Goal: Task Accomplishment & Management: Use online tool/utility

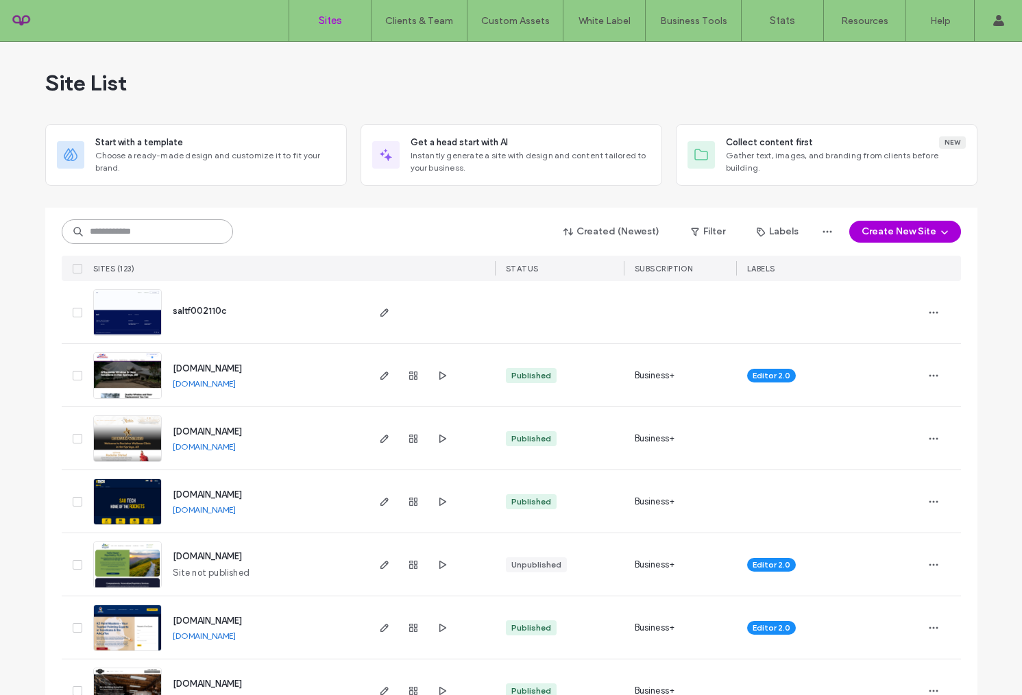
click at [125, 239] on input at bounding box center [147, 231] width 171 height 25
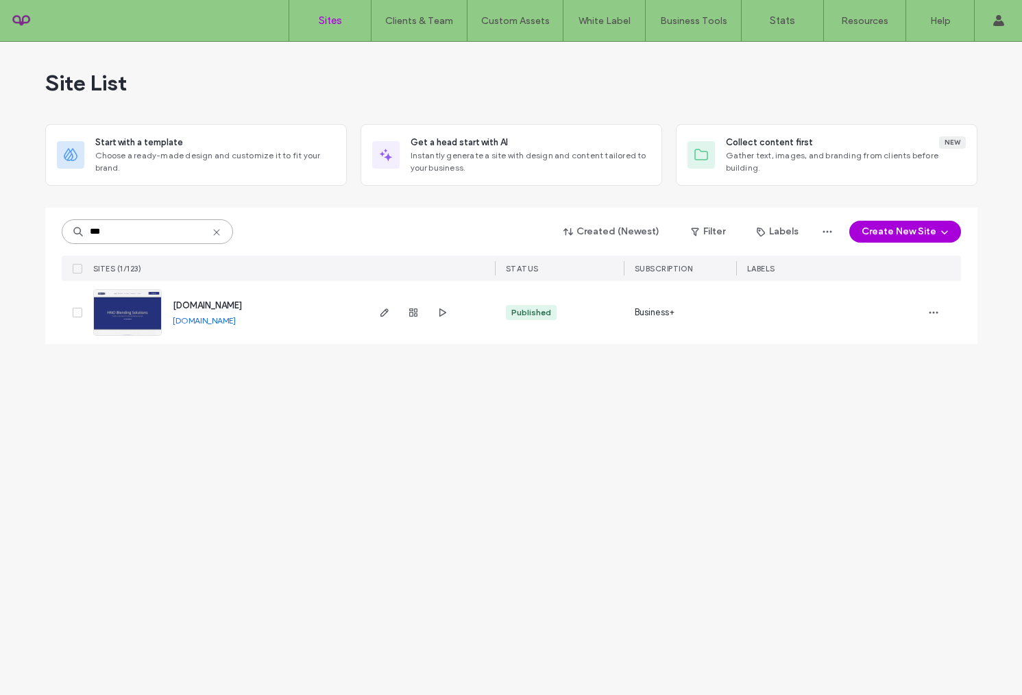
type input "***"
click at [242, 306] on span "www.hnoblendingsolutions.com" at bounding box center [207, 305] width 69 height 10
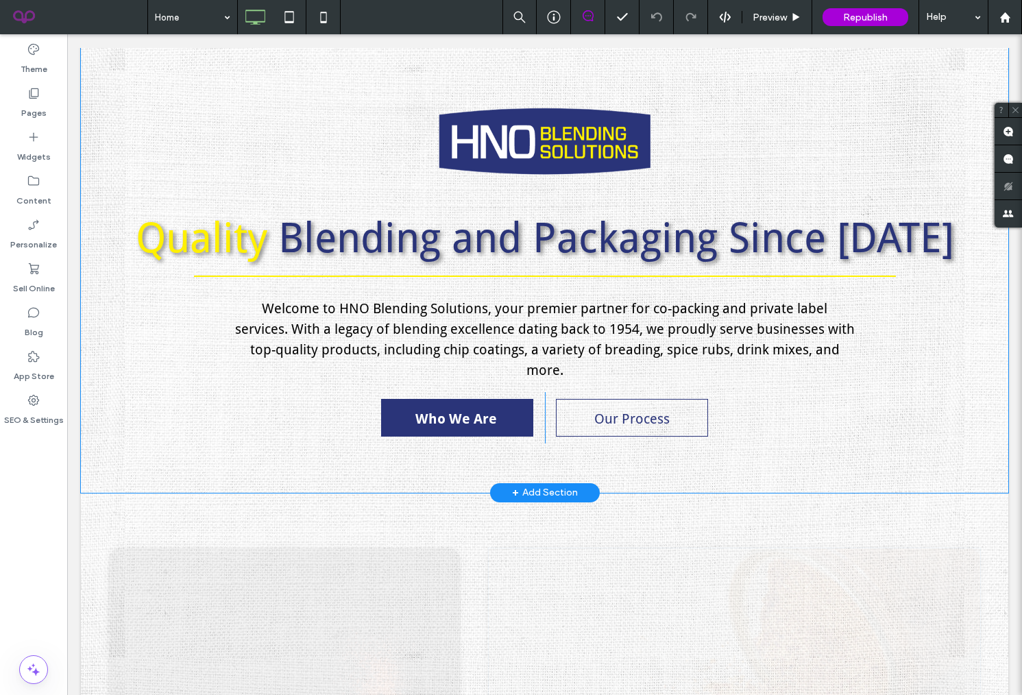
scroll to position [737, 0]
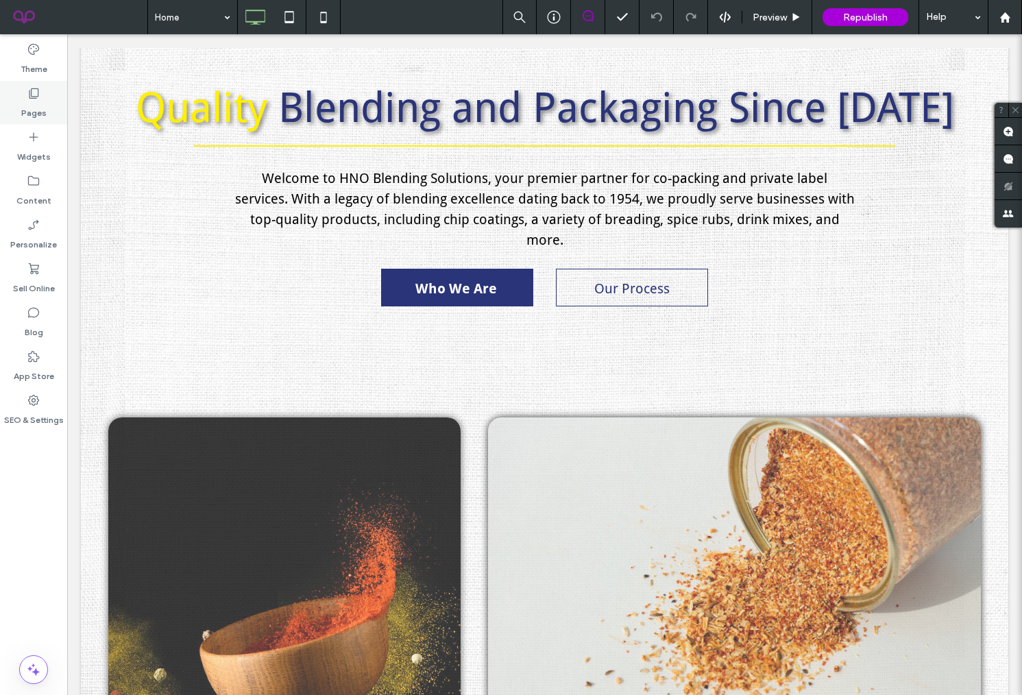
click at [29, 94] on use at bounding box center [34, 93] width 10 height 10
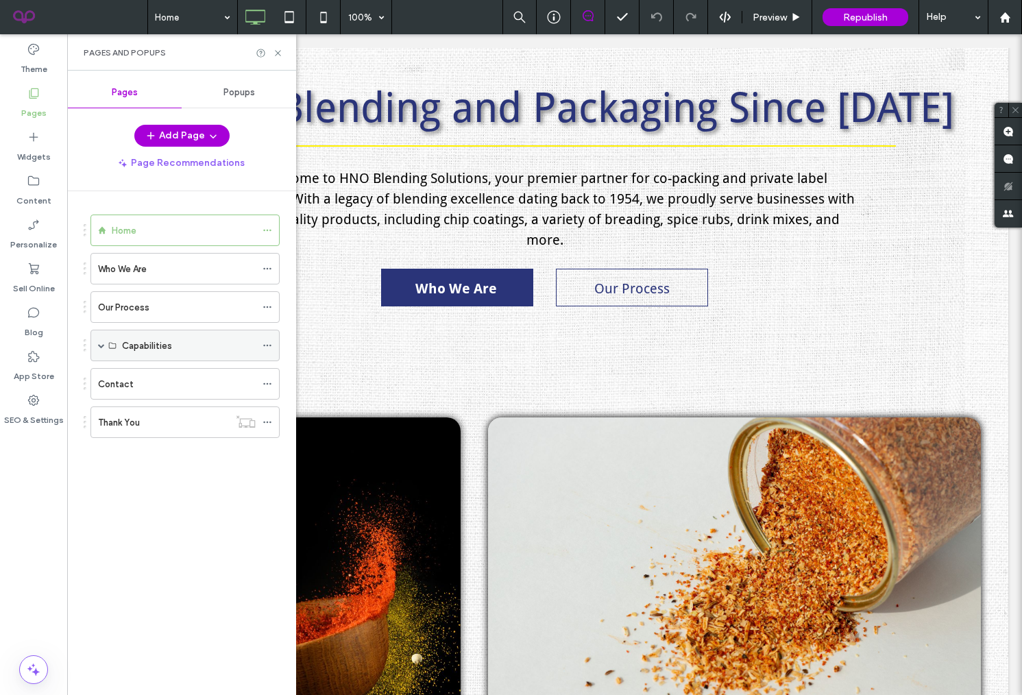
click at [104, 343] on span at bounding box center [101, 345] width 7 height 7
click at [199, 383] on div "Co-Packing" at bounding box center [189, 377] width 134 height 14
click at [276, 48] on icon at bounding box center [278, 53] width 10 height 10
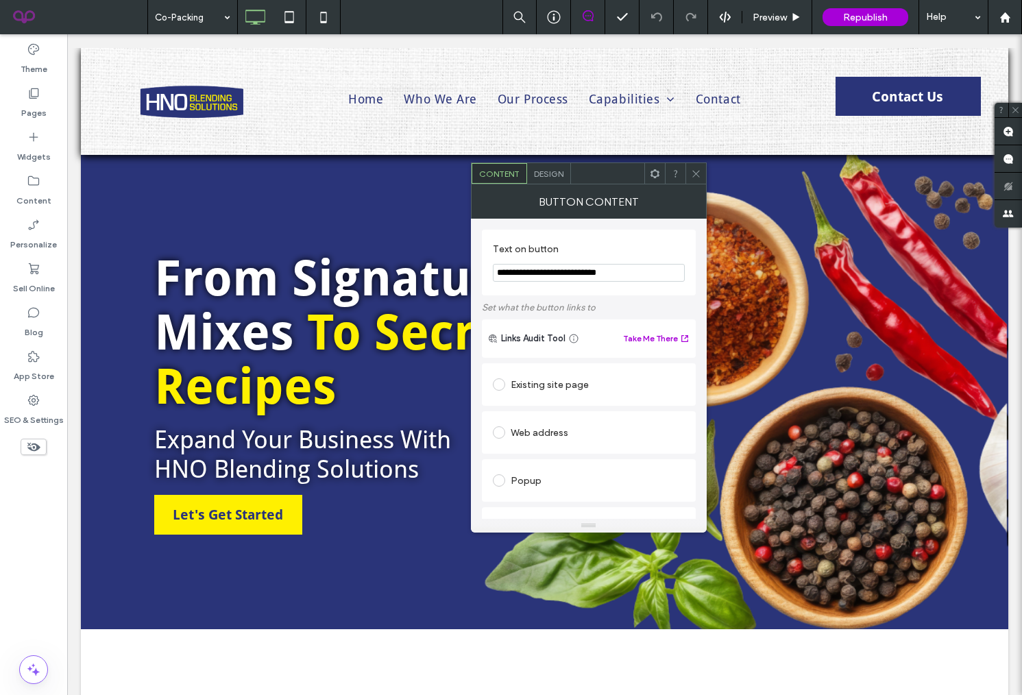
scroll to position [569, 0]
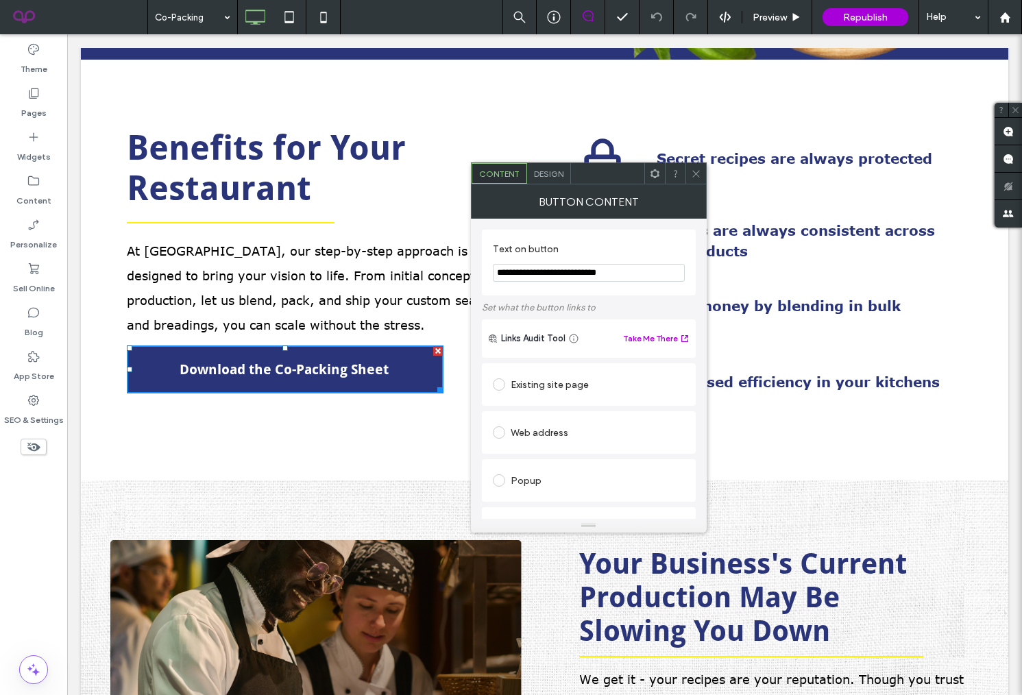
click at [538, 384] on div "Existing site page" at bounding box center [589, 384] width 192 height 22
click at [534, 474] on div "Web address" at bounding box center [589, 475] width 192 height 22
click at [521, 461] on input "url" at bounding box center [589, 459] width 192 height 18
paste input "**********"
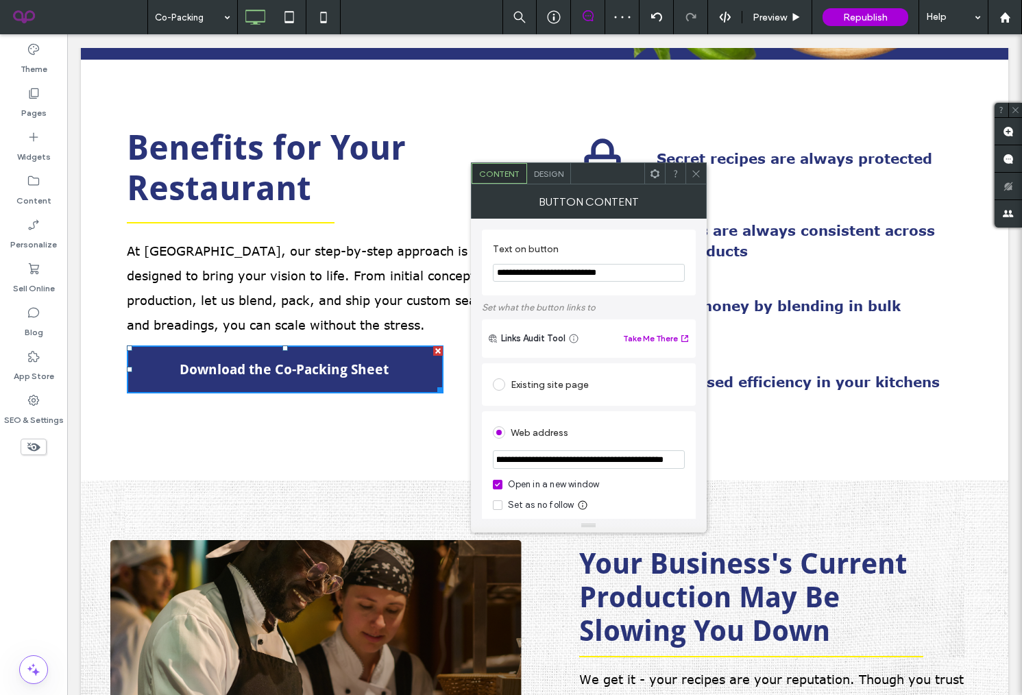
type input "**********"
click at [696, 409] on div "**********" at bounding box center [589, 369] width 236 height 300
click at [696, 173] on use at bounding box center [695, 173] width 7 height 7
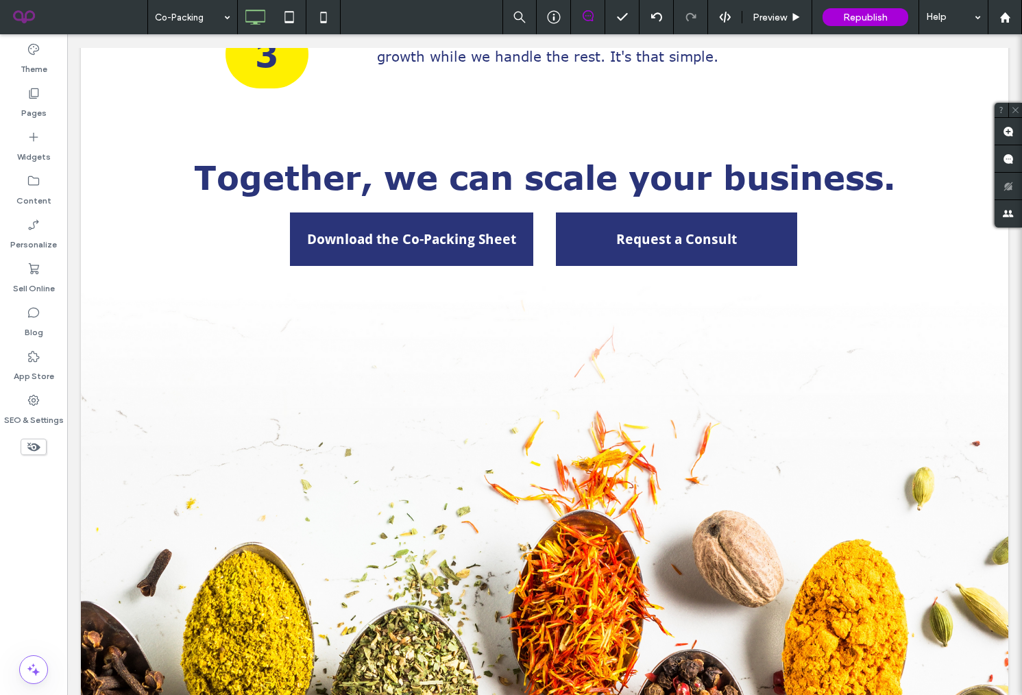
scroll to position [2397, 0]
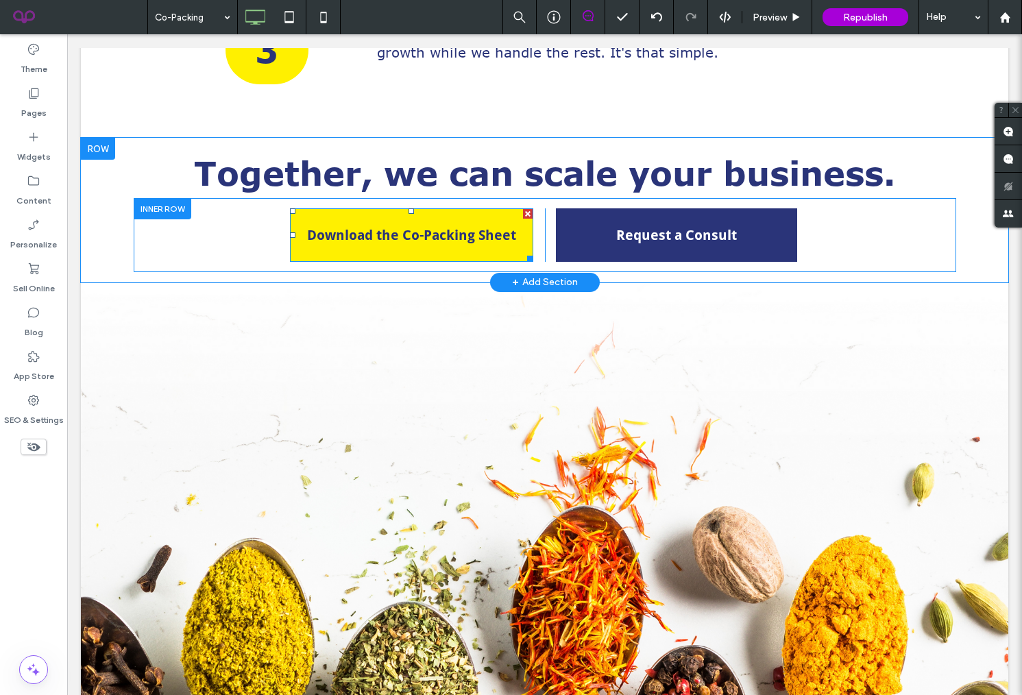
click at [437, 243] on link "Download the Co-Packing Sheet" at bounding box center [411, 234] width 243 height 53
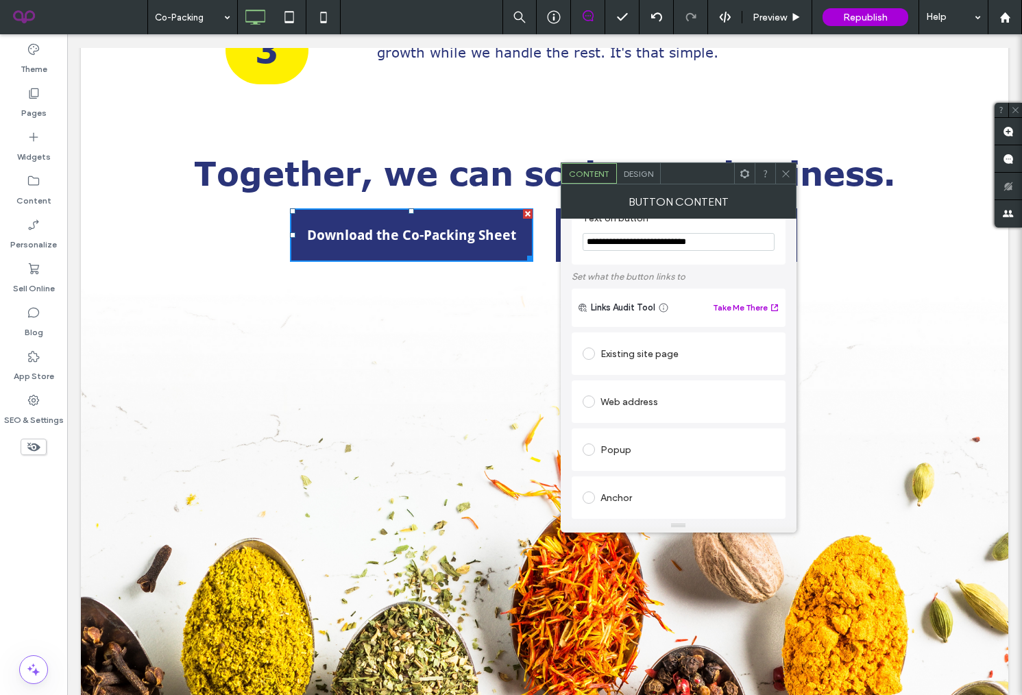
scroll to position [43, 0]
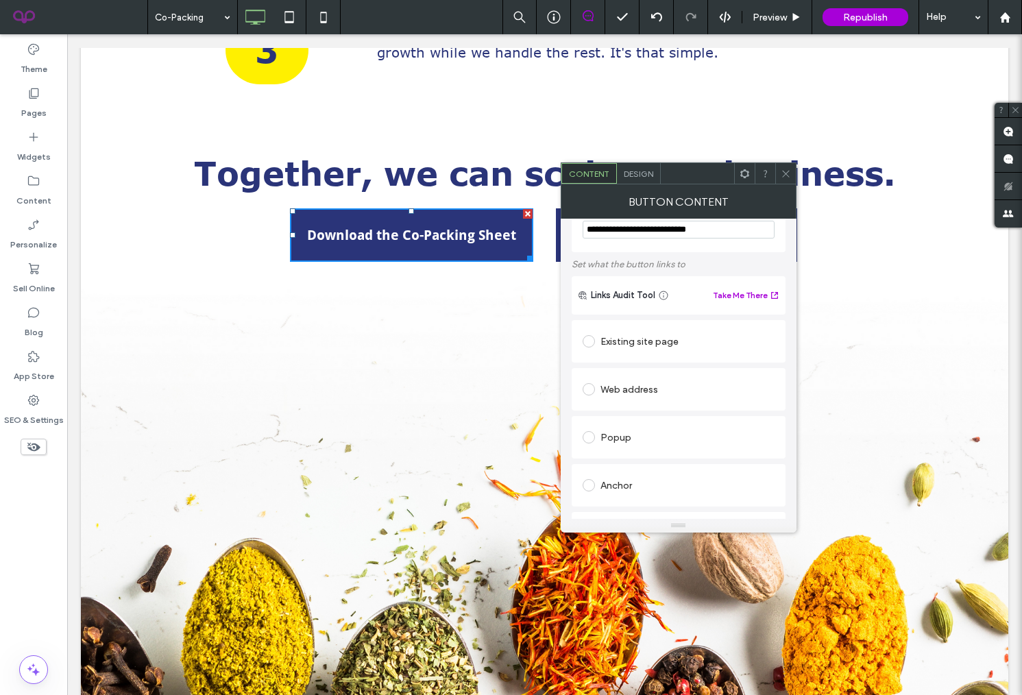
click at [624, 389] on div "Web address" at bounding box center [678, 389] width 192 height 22
click at [635, 418] on input "url" at bounding box center [678, 416] width 192 height 18
paste input "**********"
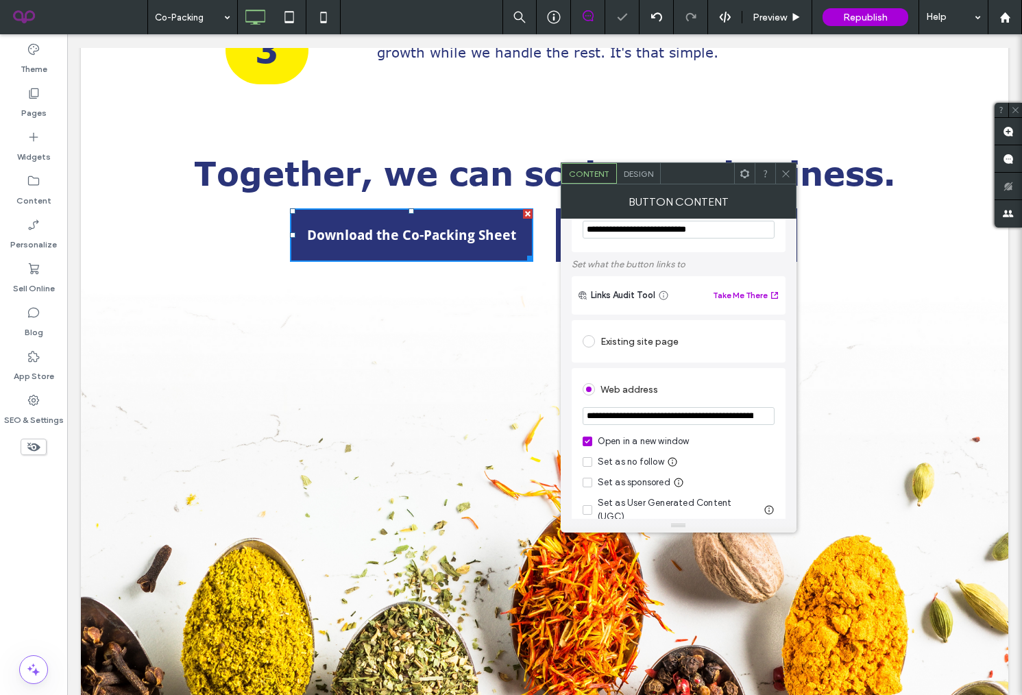
scroll to position [0, 260]
type input "**********"
click at [785, 370] on div "**********" at bounding box center [679, 369] width 236 height 300
click at [785, 180] on span at bounding box center [786, 173] width 10 height 21
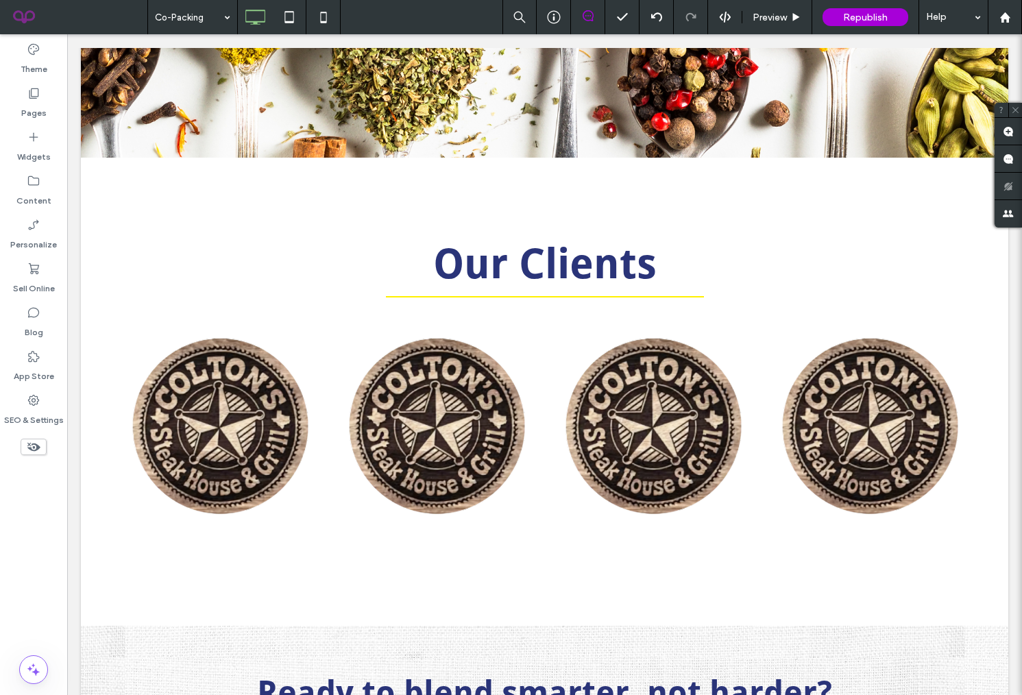
scroll to position [3041, 0]
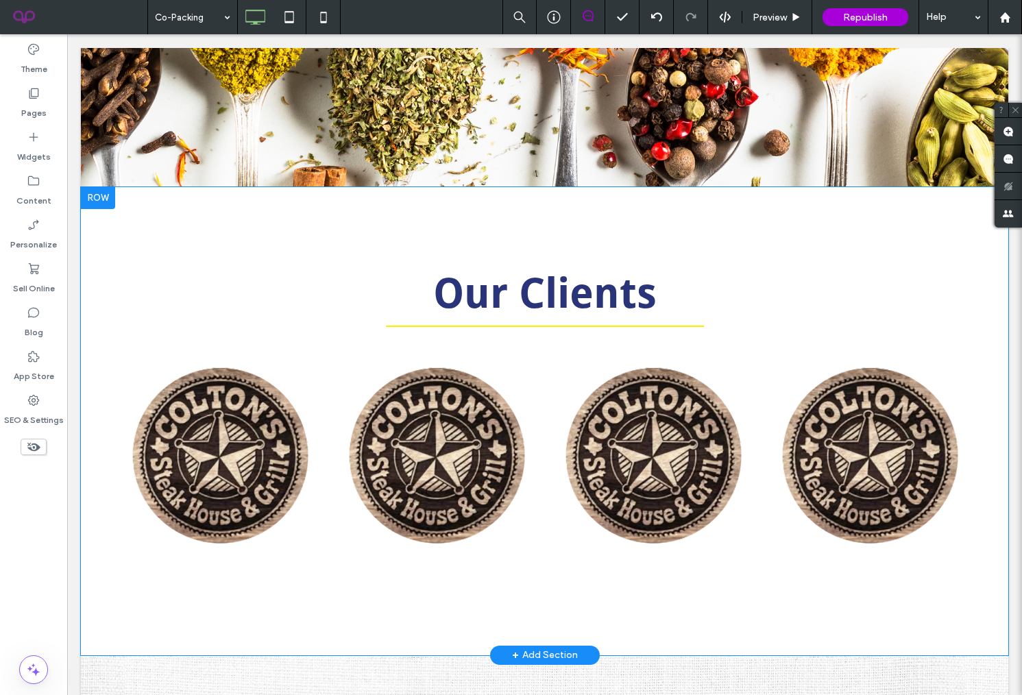
click at [96, 200] on div at bounding box center [98, 198] width 34 height 22
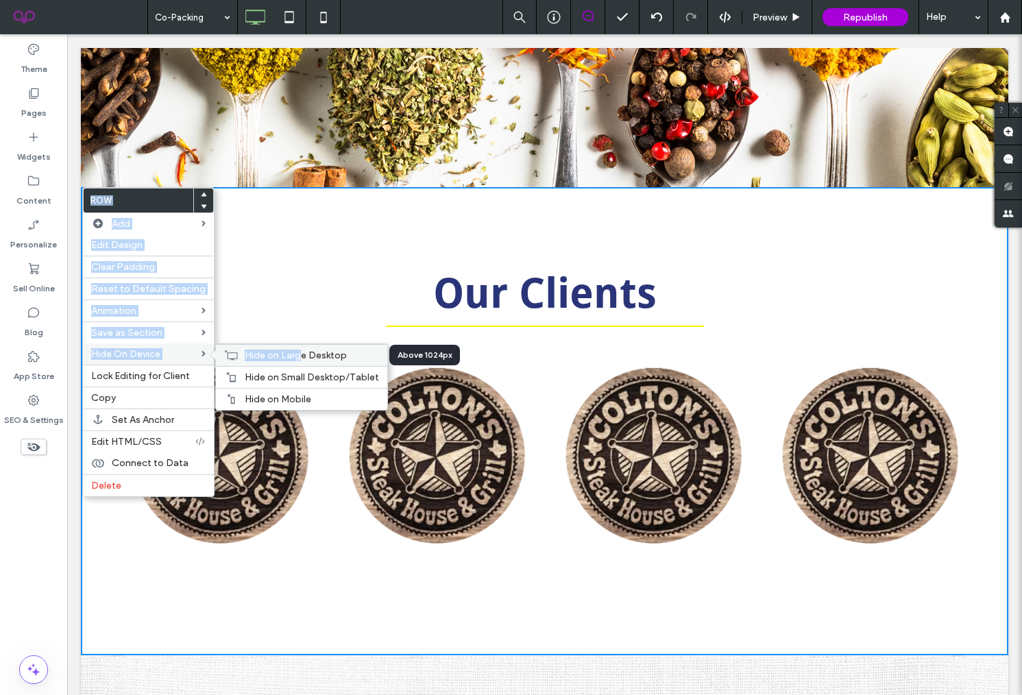
click at [294, 350] on span "Hide on Large Desktop" at bounding box center [296, 355] width 102 height 12
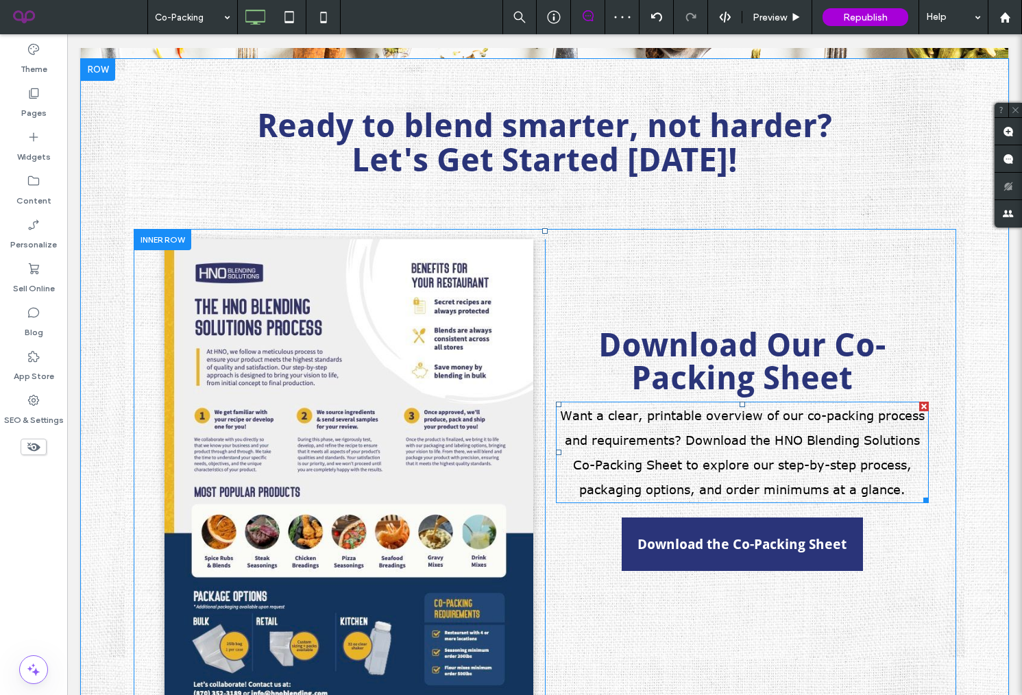
scroll to position [3281, 0]
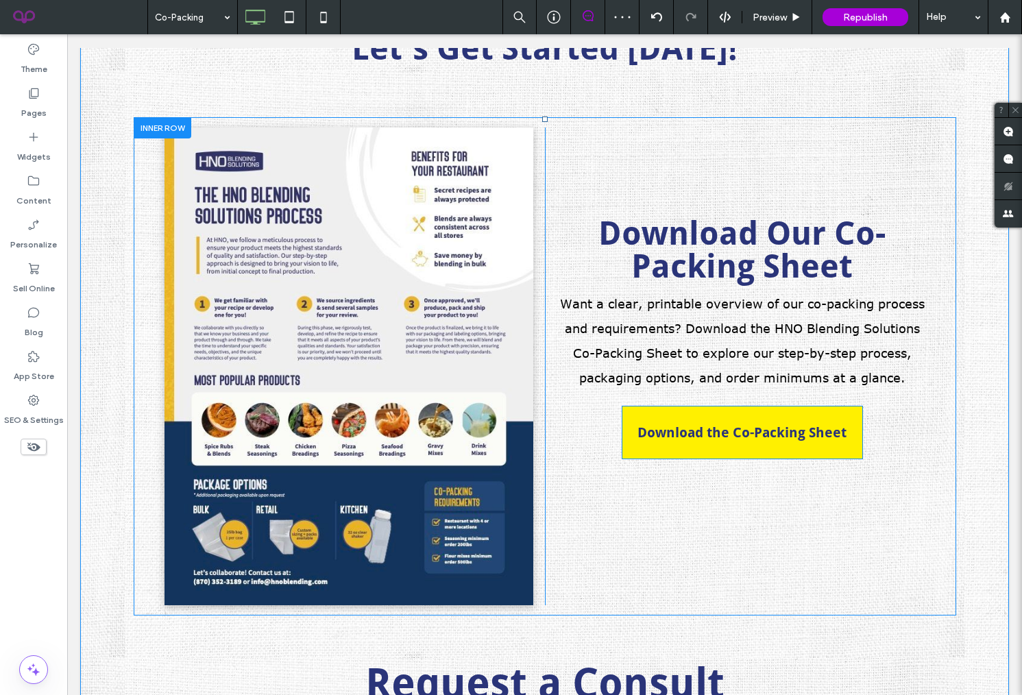
click at [728, 441] on link "Download the Co-Packing Sheet" at bounding box center [743, 432] width 242 height 53
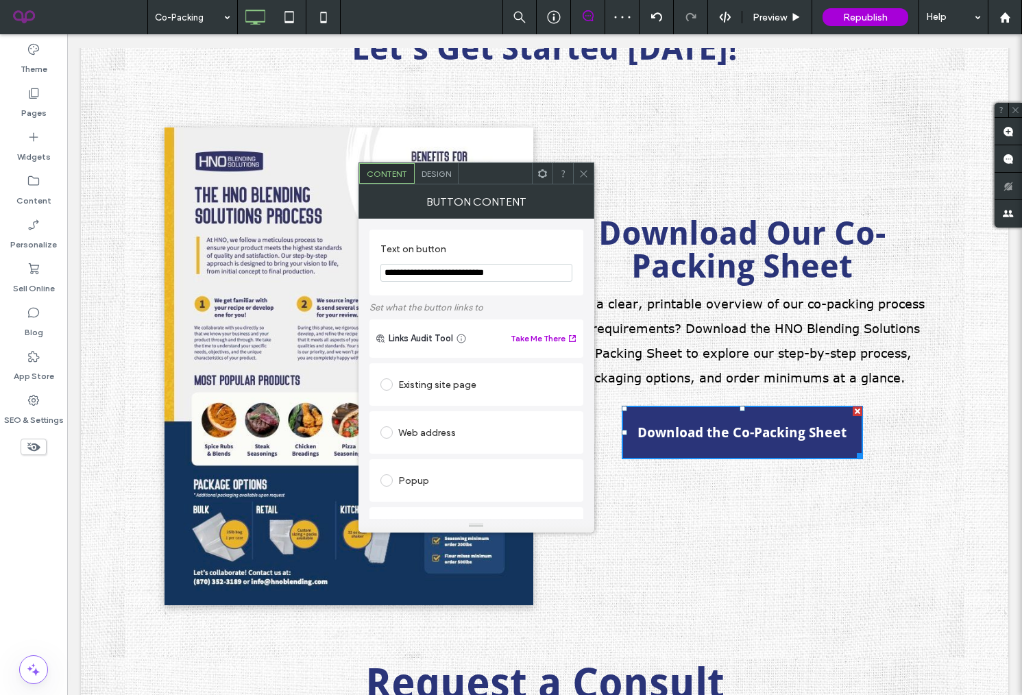
click at [440, 395] on div "Existing site page" at bounding box center [476, 384] width 192 height 22
click at [436, 462] on div "Web address" at bounding box center [476, 475] width 192 height 29
click at [426, 456] on input "url" at bounding box center [476, 459] width 192 height 18
paste input "**********"
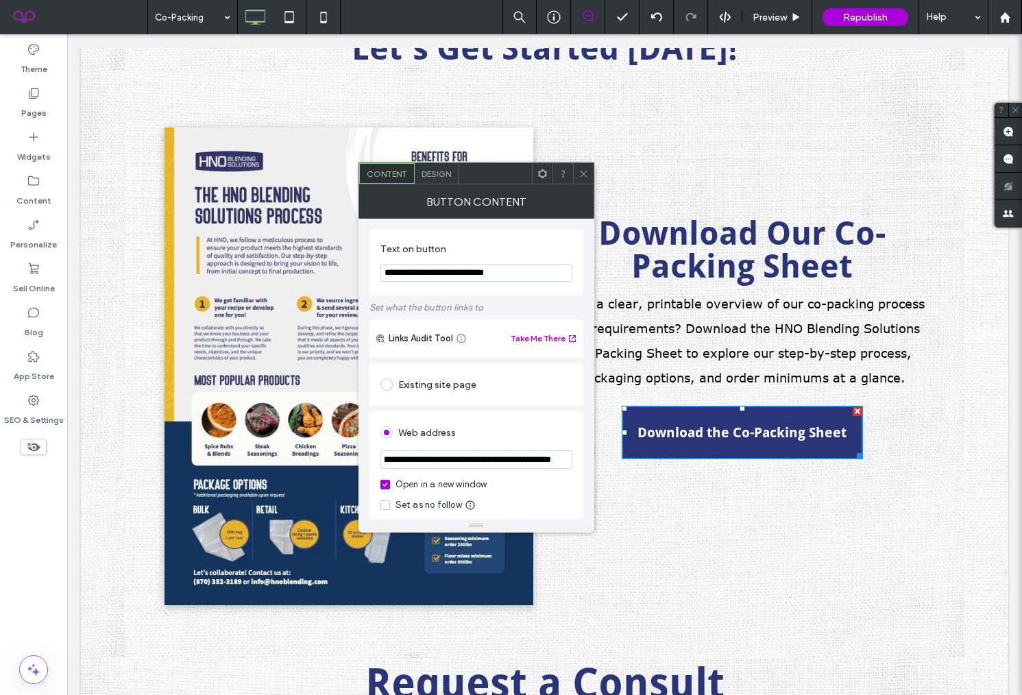
type input "**********"
click at [580, 409] on div "**********" at bounding box center [476, 586] width 214 height 453
click at [586, 167] on span at bounding box center [583, 173] width 10 height 21
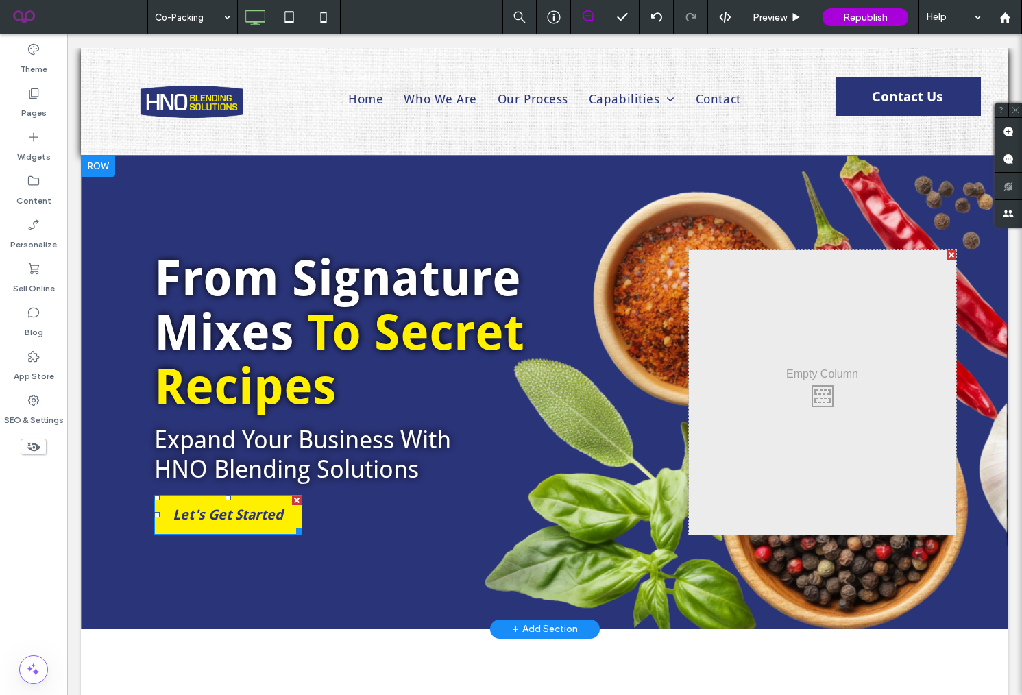
click at [247, 508] on span "Let's Get Started" at bounding box center [228, 514] width 110 height 16
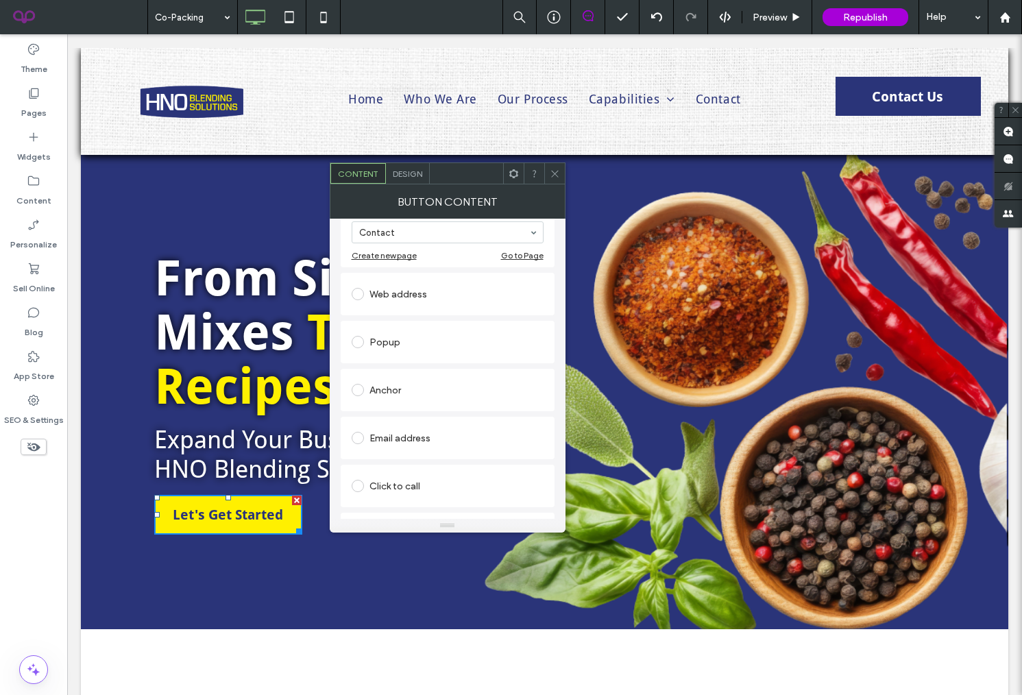
scroll to position [218, 0]
click at [556, 169] on icon at bounding box center [555, 174] width 10 height 10
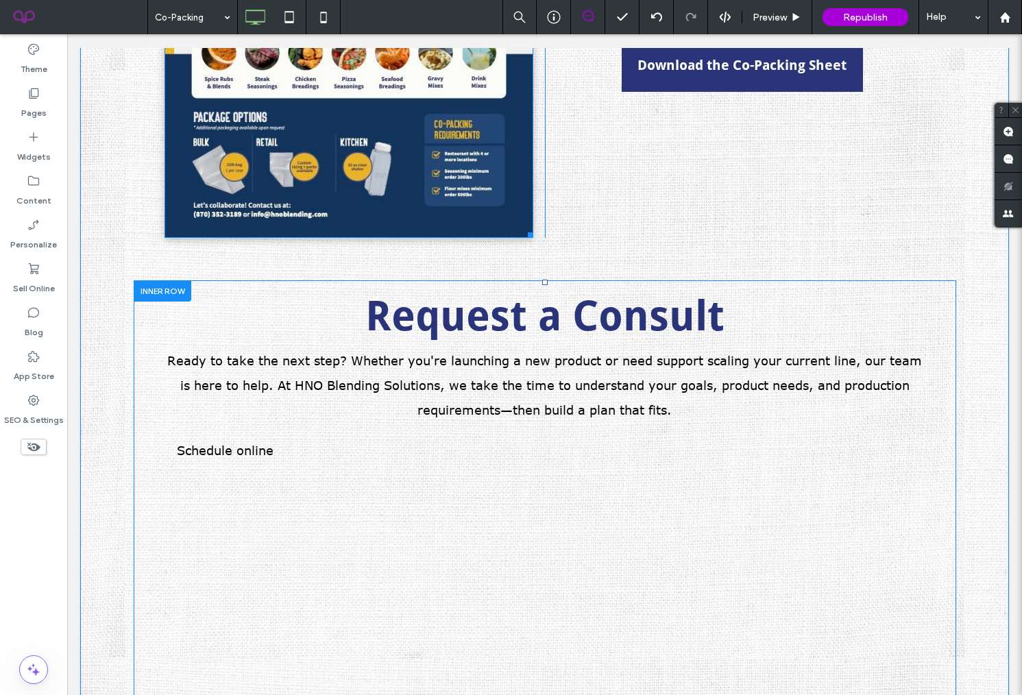
scroll to position [3622, 0]
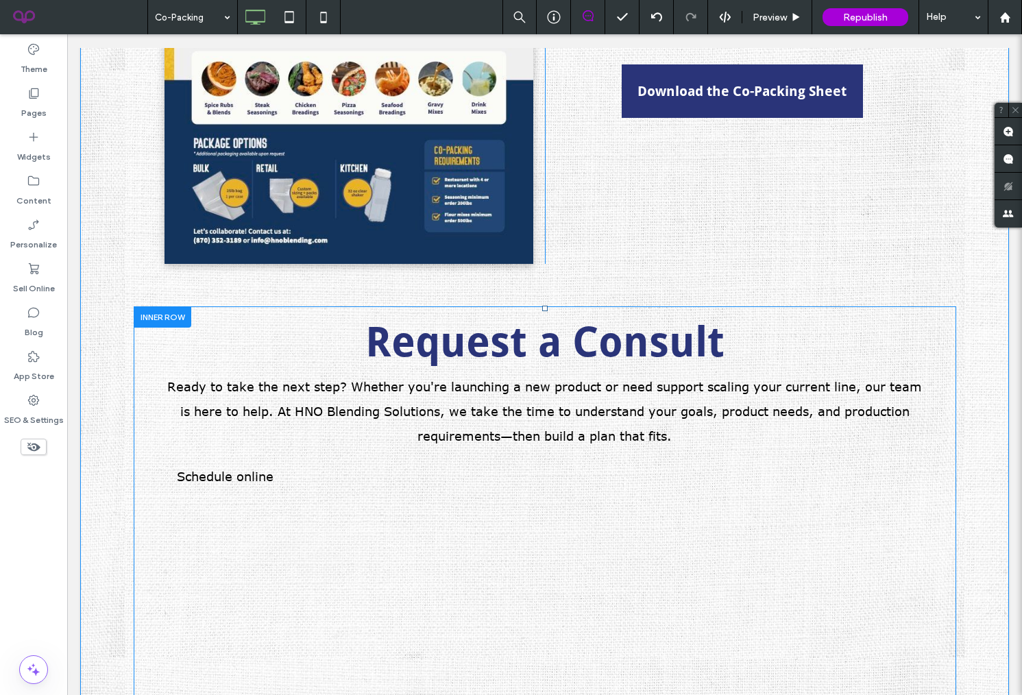
click at [162, 319] on div at bounding box center [163, 316] width 58 height 21
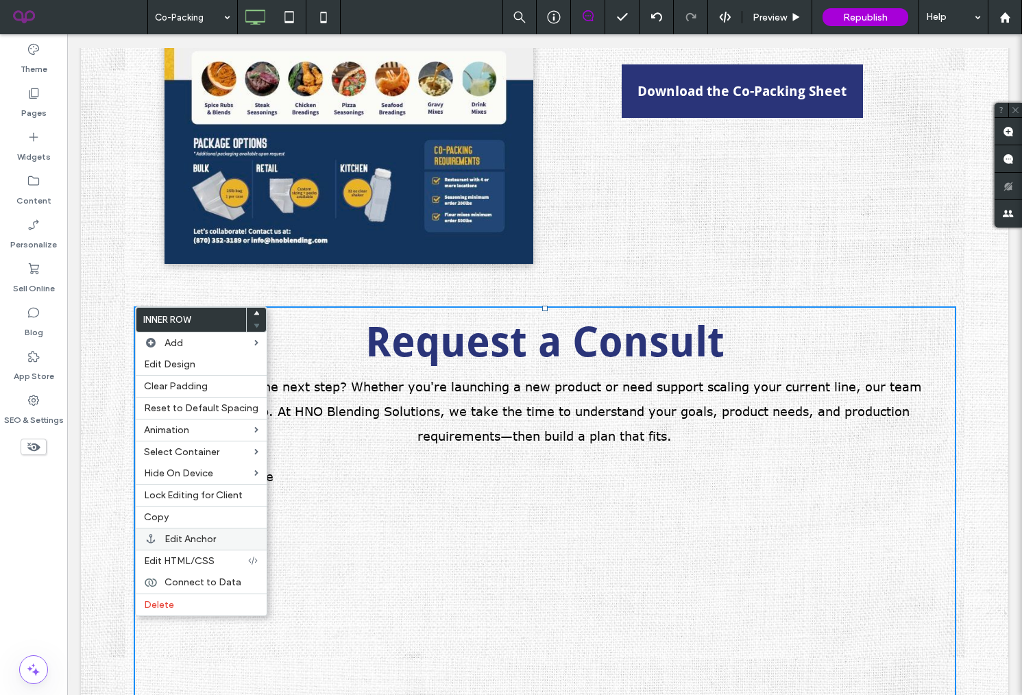
click at [206, 537] on span "Edit Anchor" at bounding box center [189, 539] width 51 height 12
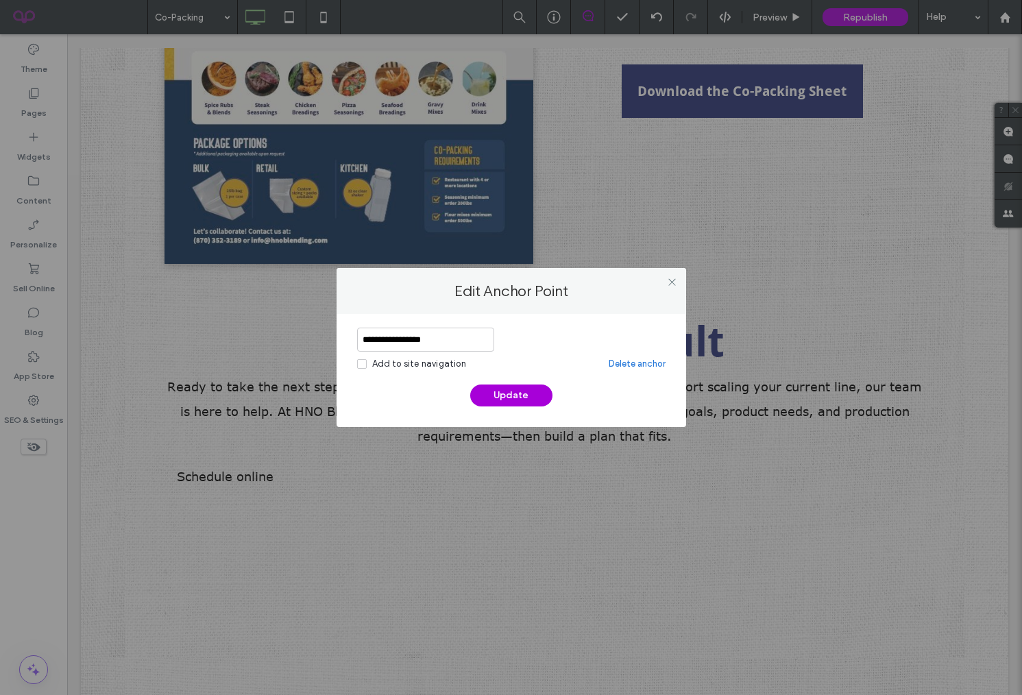
click at [443, 334] on input "**********" at bounding box center [425, 340] width 137 height 24
click at [673, 279] on icon at bounding box center [672, 282] width 10 height 10
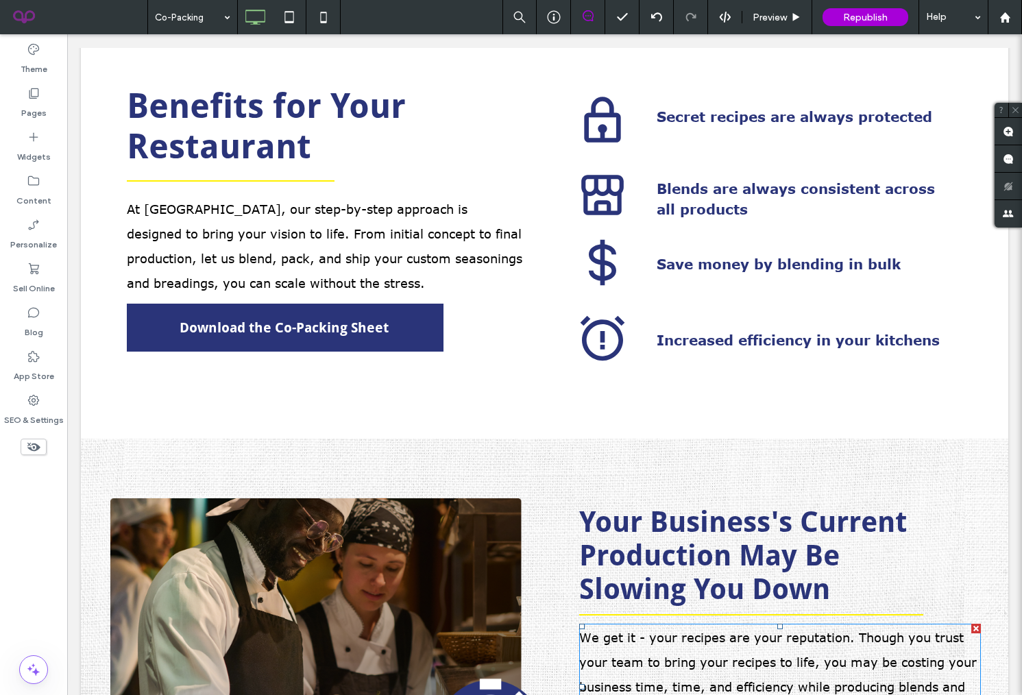
scroll to position [0, 0]
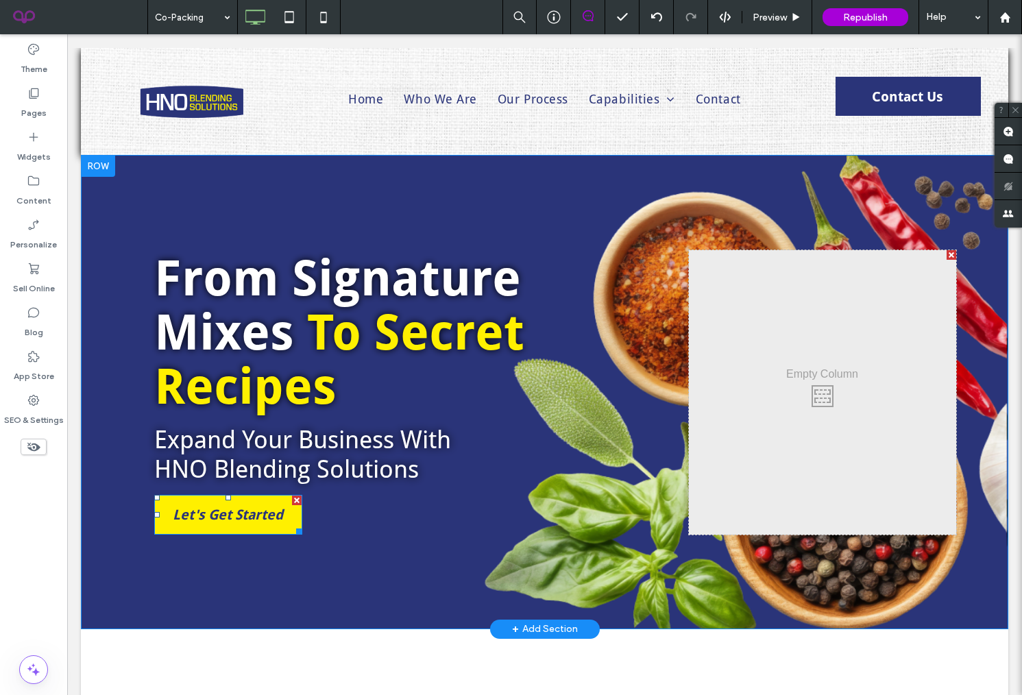
click at [240, 528] on link "Let's Get Started" at bounding box center [228, 515] width 148 height 40
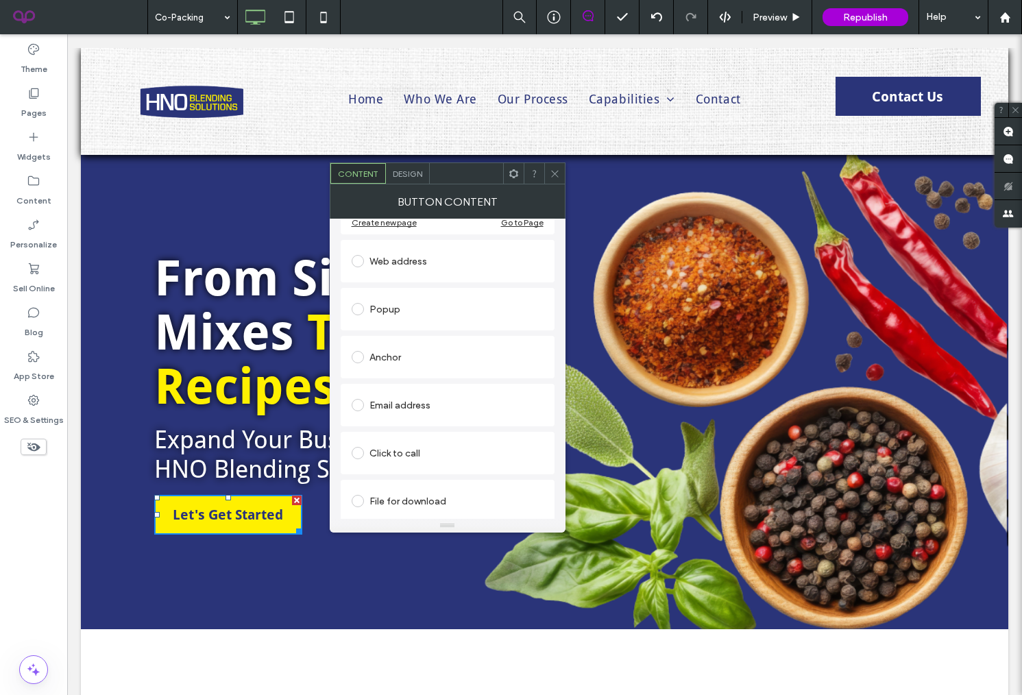
scroll to position [218, 0]
click at [402, 356] on div "Anchor" at bounding box center [448, 354] width 192 height 22
click at [545, 169] on div at bounding box center [554, 173] width 21 height 21
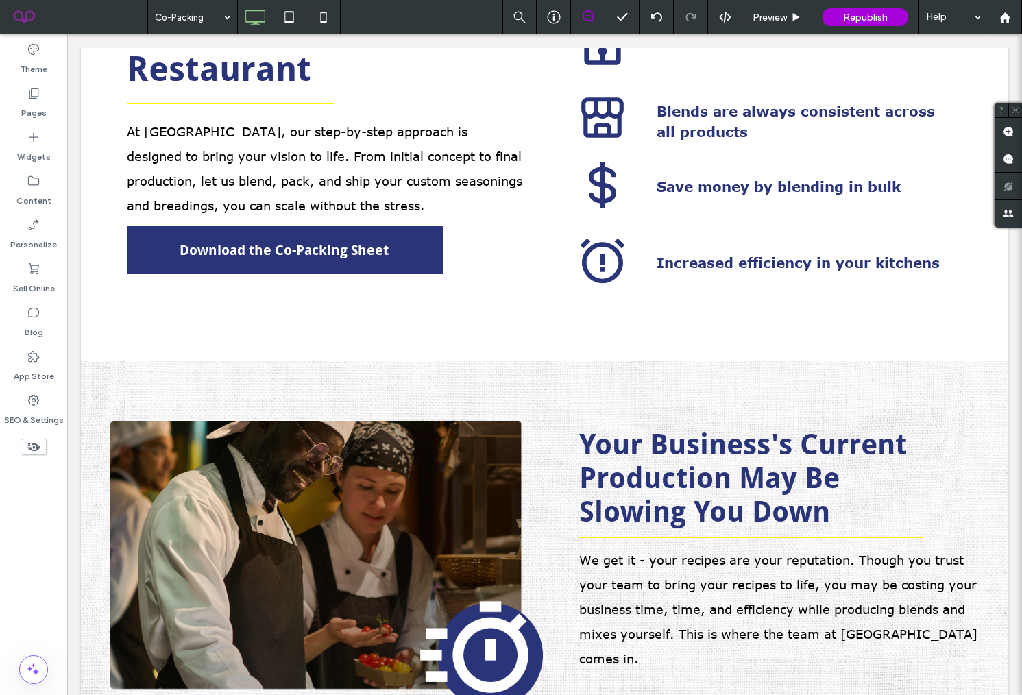
scroll to position [750, 0]
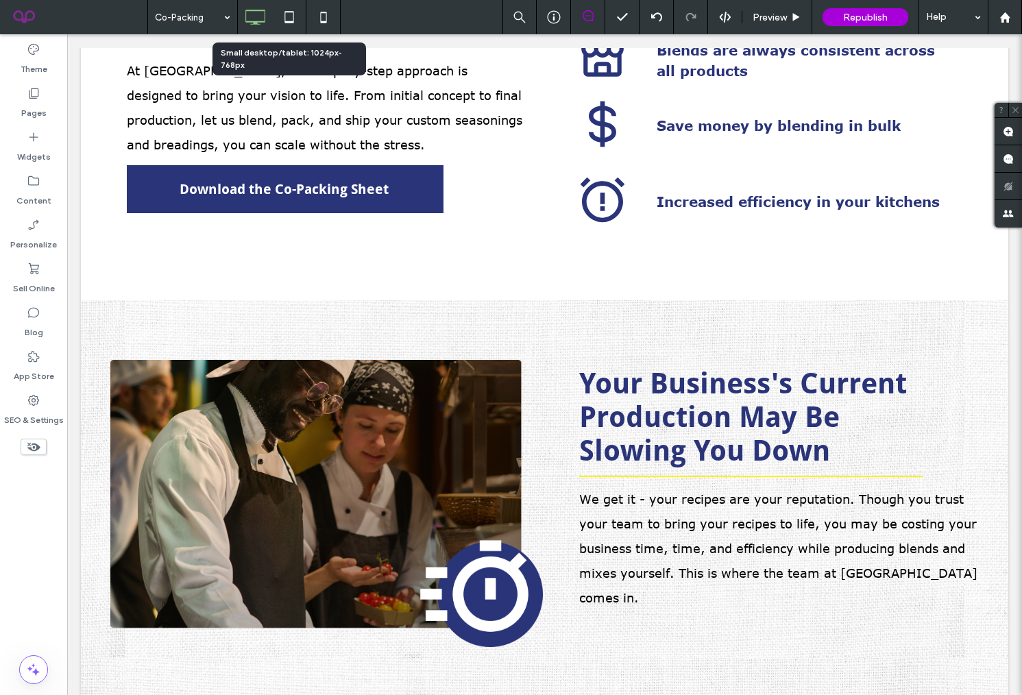
click at [288, 20] on icon at bounding box center [288, 16] width 27 height 27
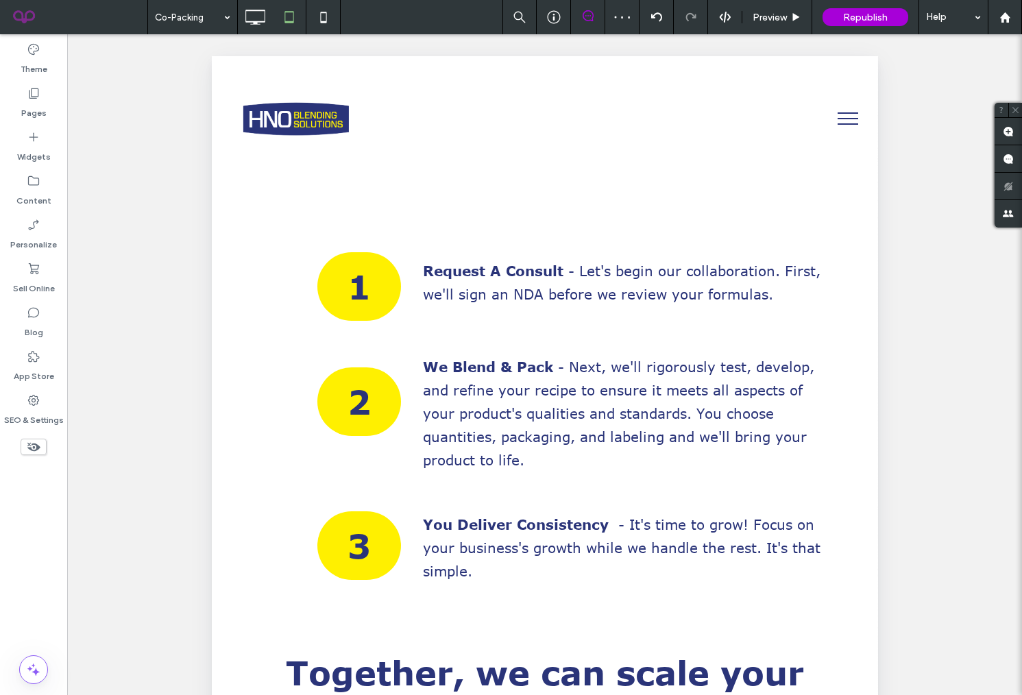
scroll to position [2207, 0]
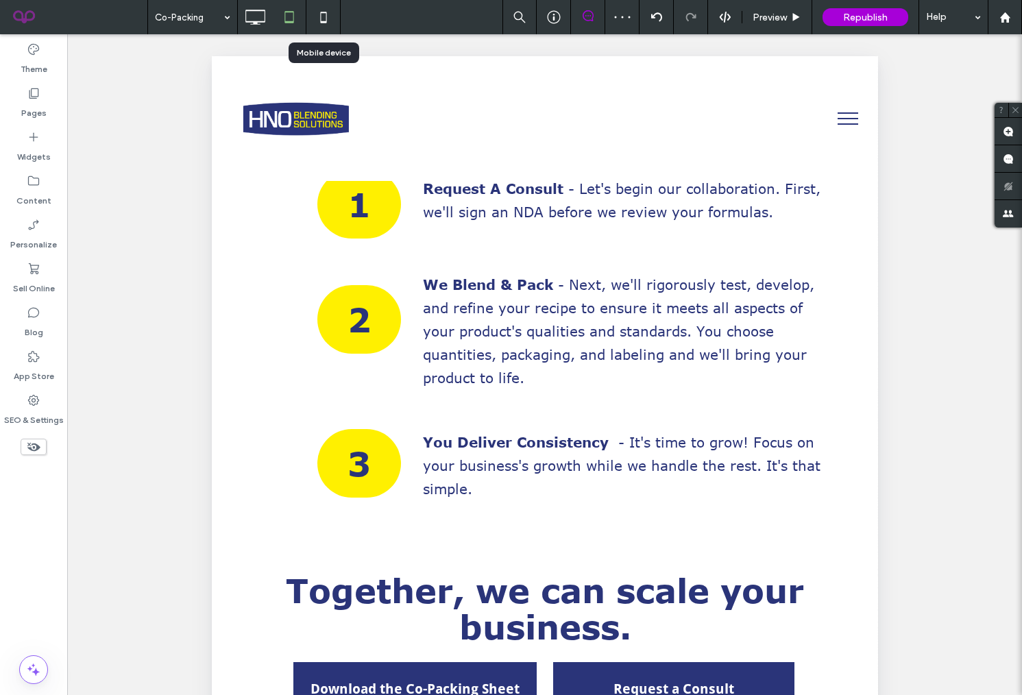
click at [321, 22] on use at bounding box center [323, 17] width 6 height 11
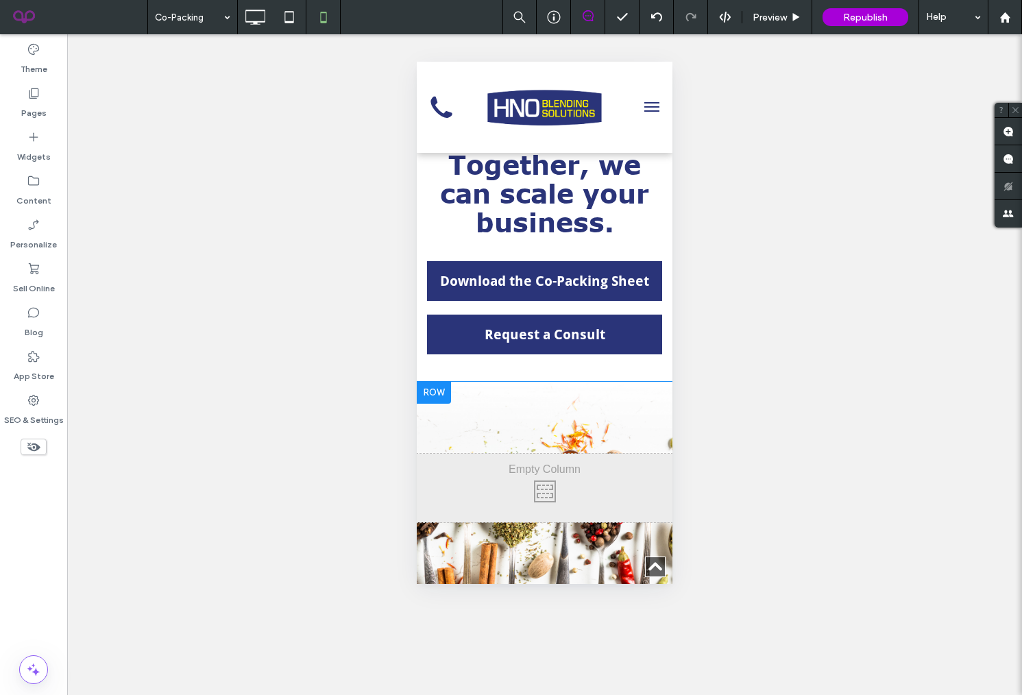
scroll to position [3282, 0]
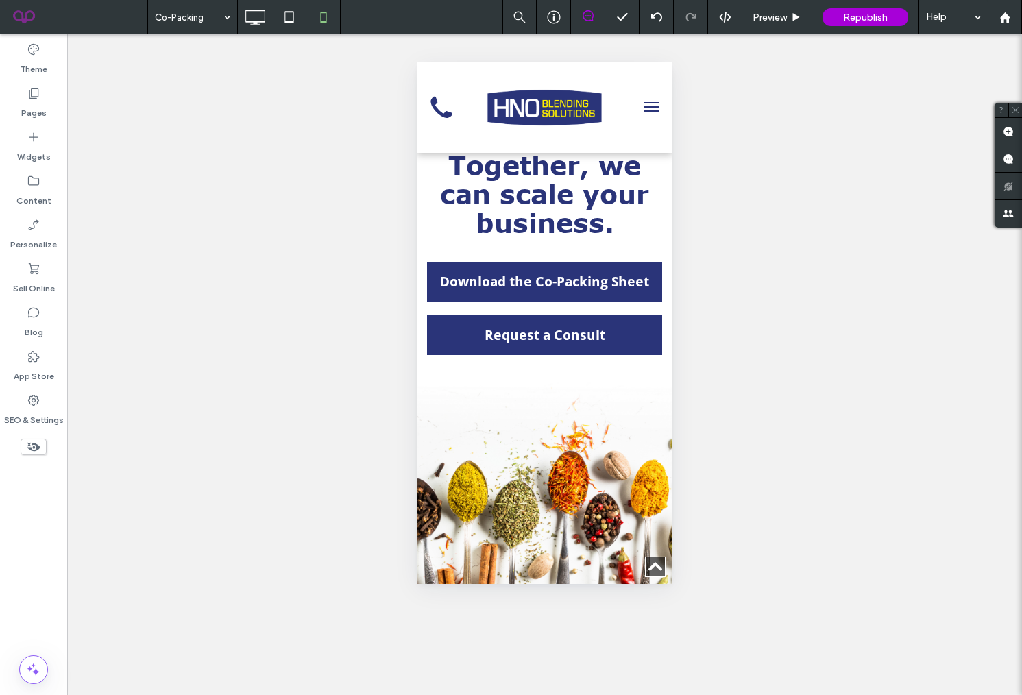
click at [441, 595] on div at bounding box center [434, 606] width 34 height 22
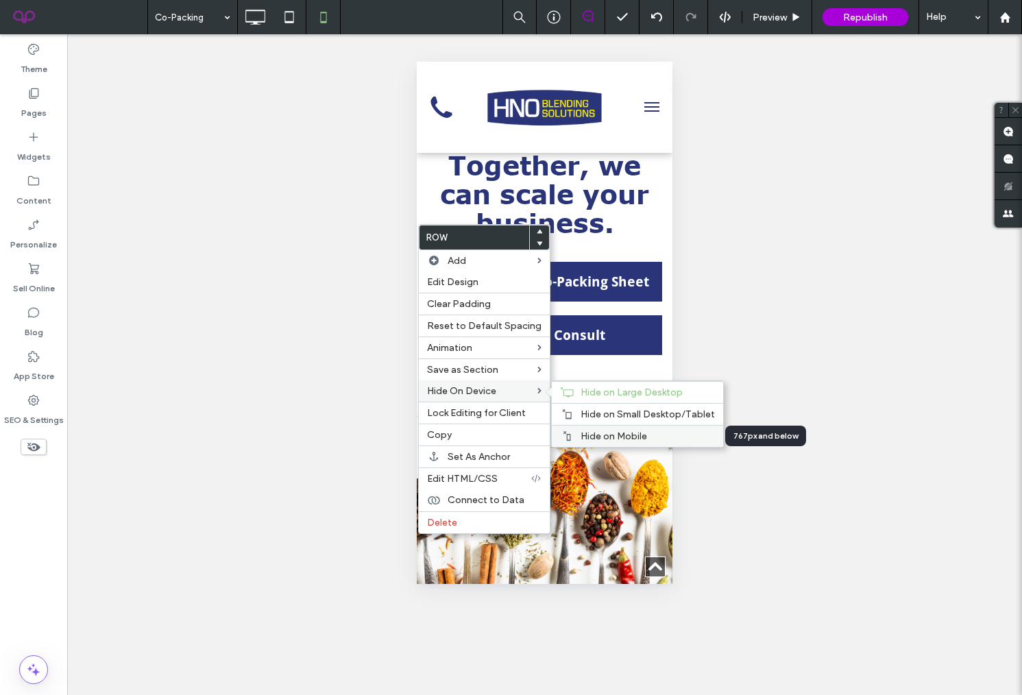
click at [593, 436] on span "Hide on Mobile" at bounding box center [613, 436] width 66 height 12
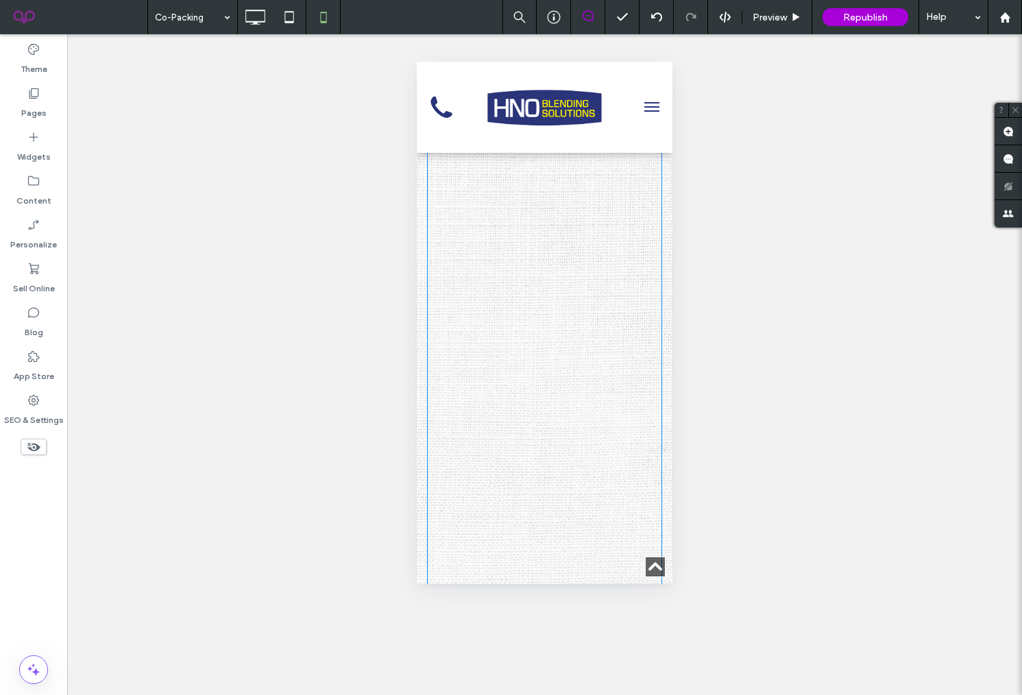
scroll to position [6199, 0]
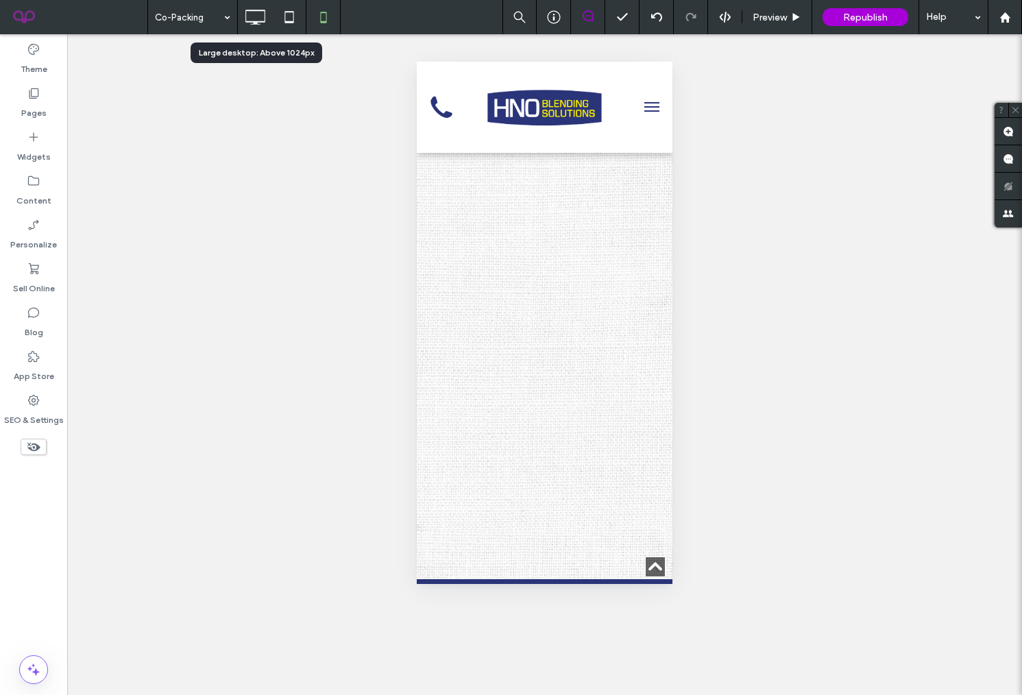
click at [254, 18] on icon at bounding box center [254, 16] width 27 height 27
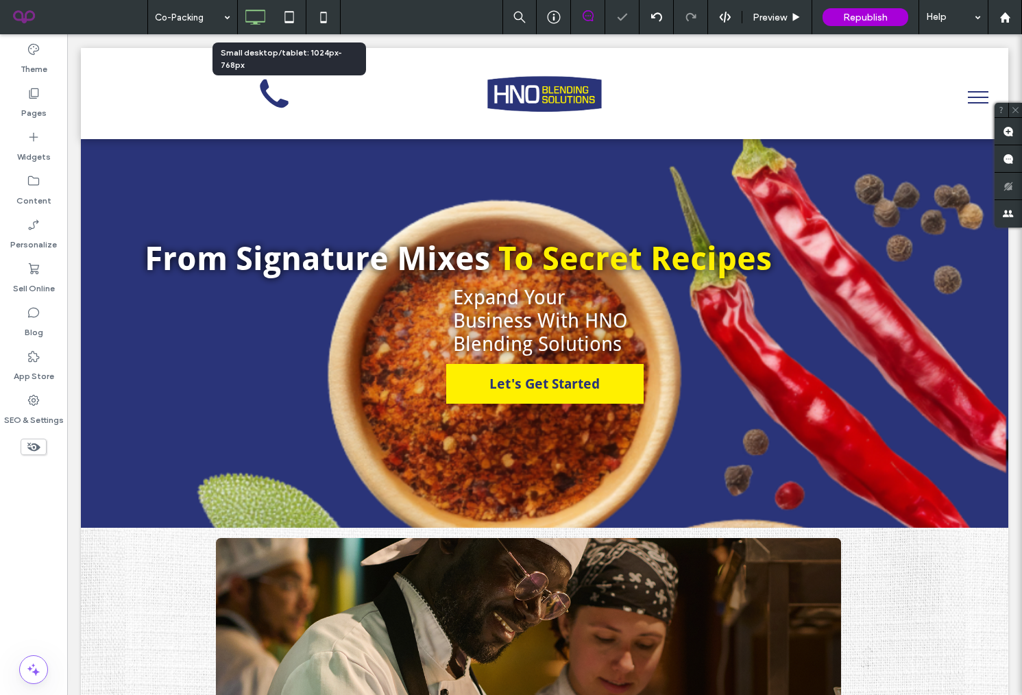
click at [294, 17] on icon at bounding box center [288, 16] width 27 height 27
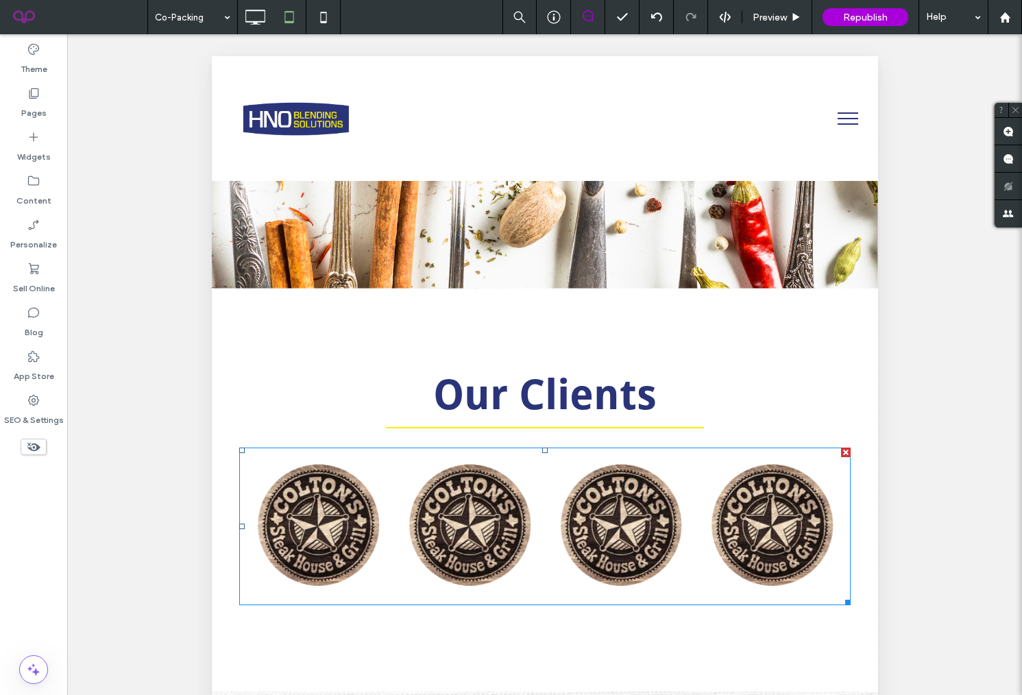
scroll to position [3216, 0]
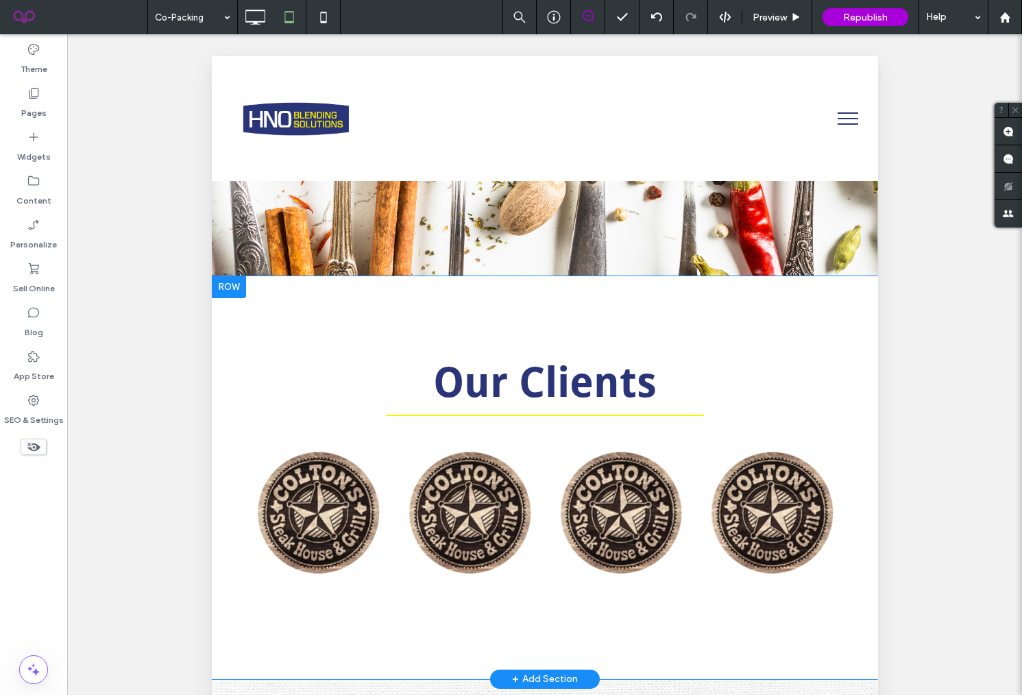
click at [234, 276] on div at bounding box center [228, 287] width 34 height 22
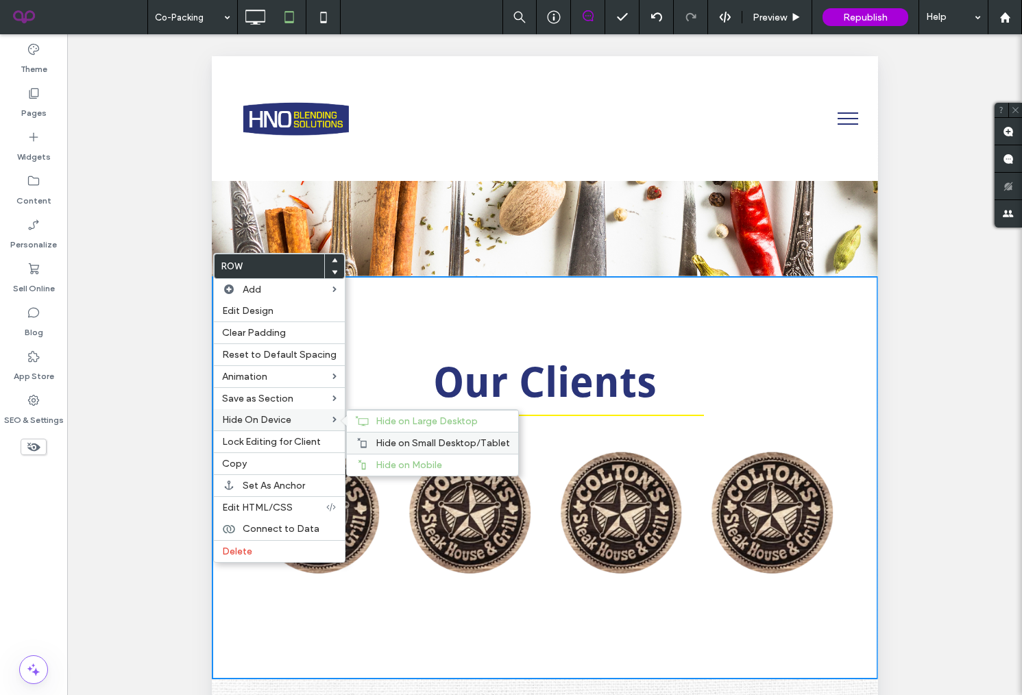
click at [401, 443] on span "Hide on Small Desktop/Tablet" at bounding box center [443, 443] width 134 height 12
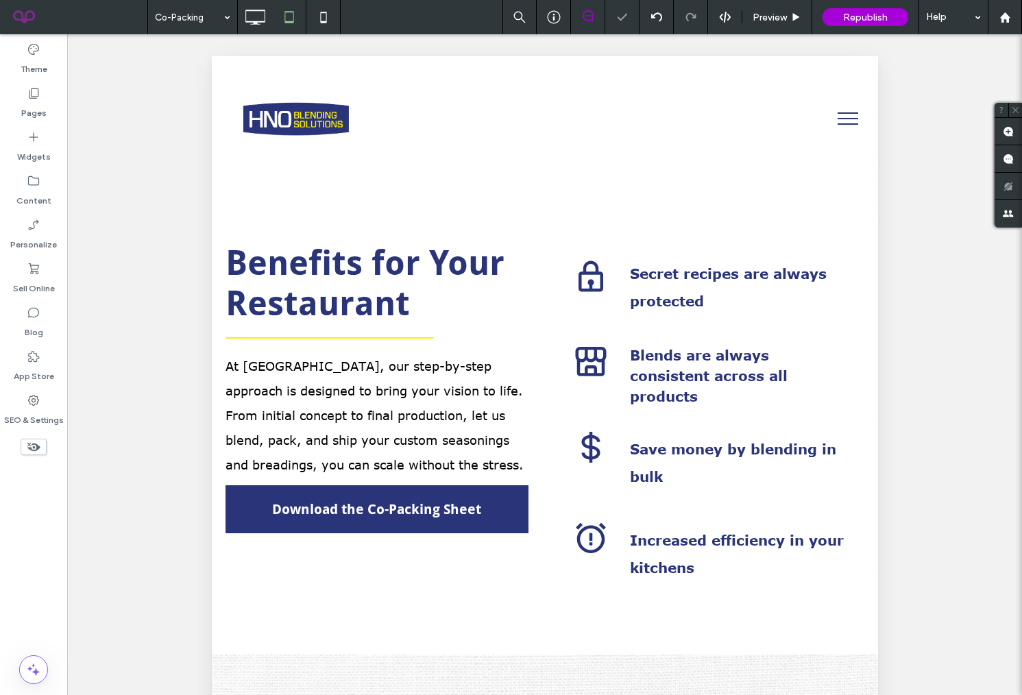
scroll to position [0, 0]
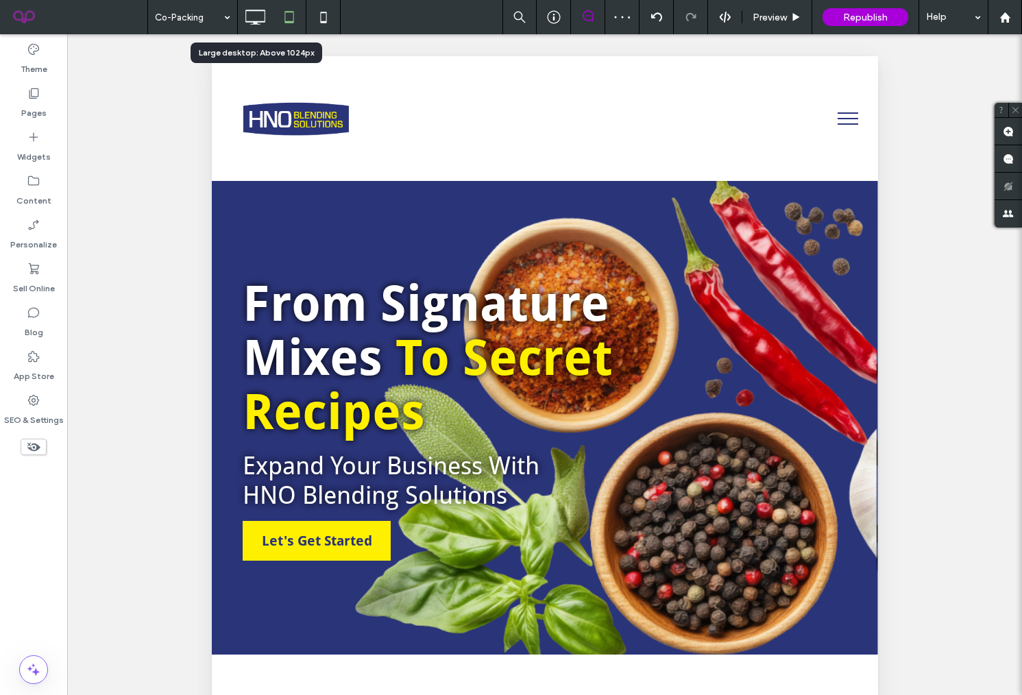
click at [251, 11] on use at bounding box center [255, 17] width 20 height 15
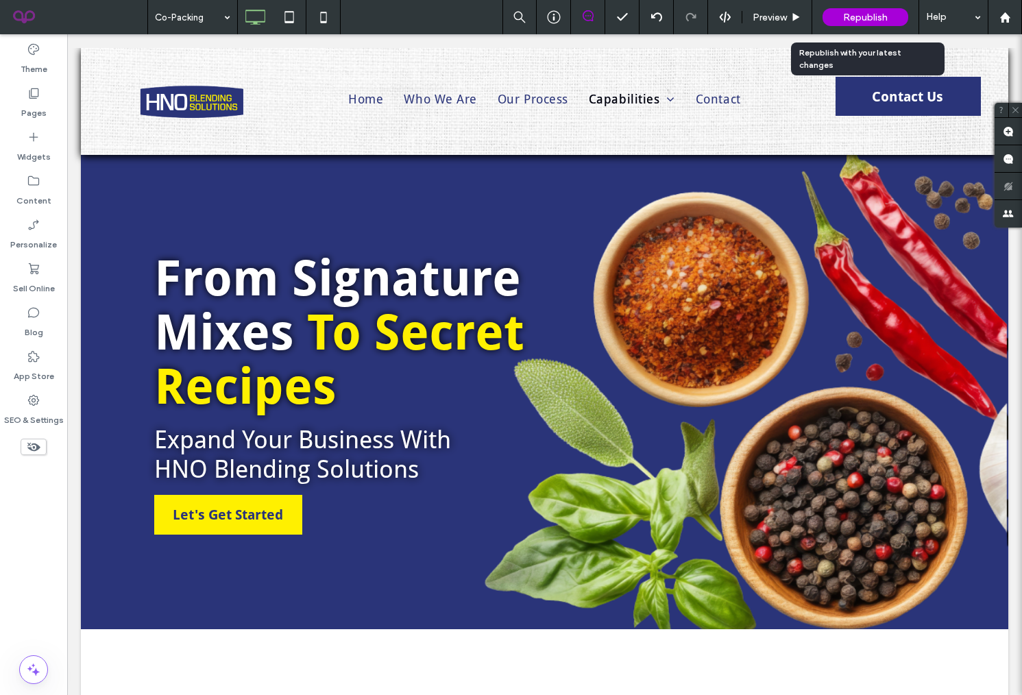
click at [848, 12] on span "Republish" at bounding box center [865, 18] width 45 height 12
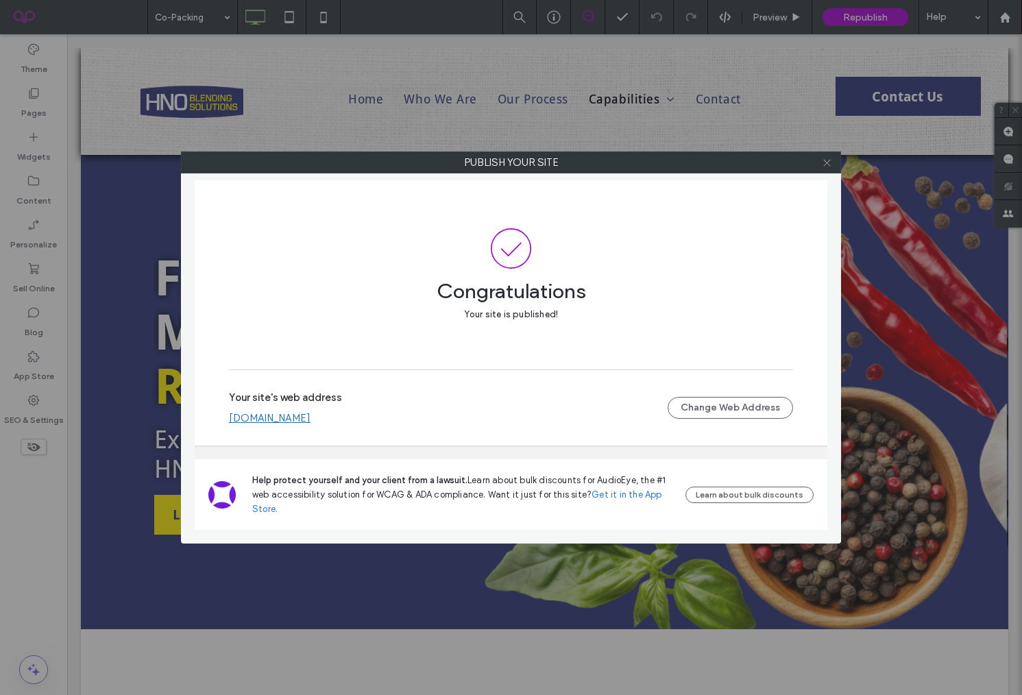
click at [826, 162] on use at bounding box center [826, 162] width 7 height 7
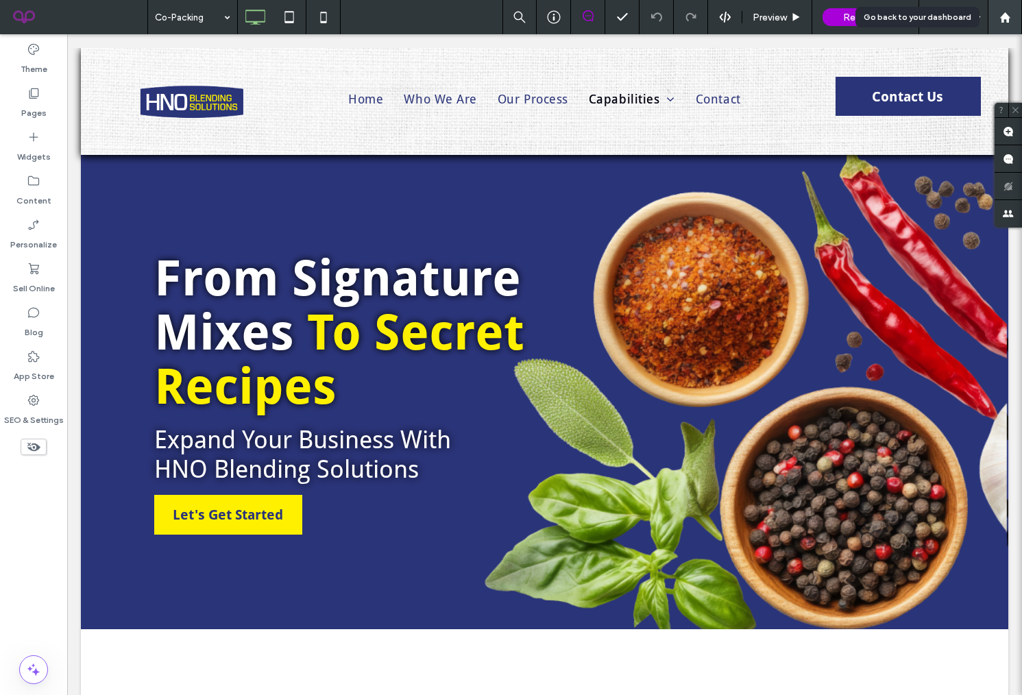
click at [1007, 13] on icon at bounding box center [1005, 18] width 12 height 12
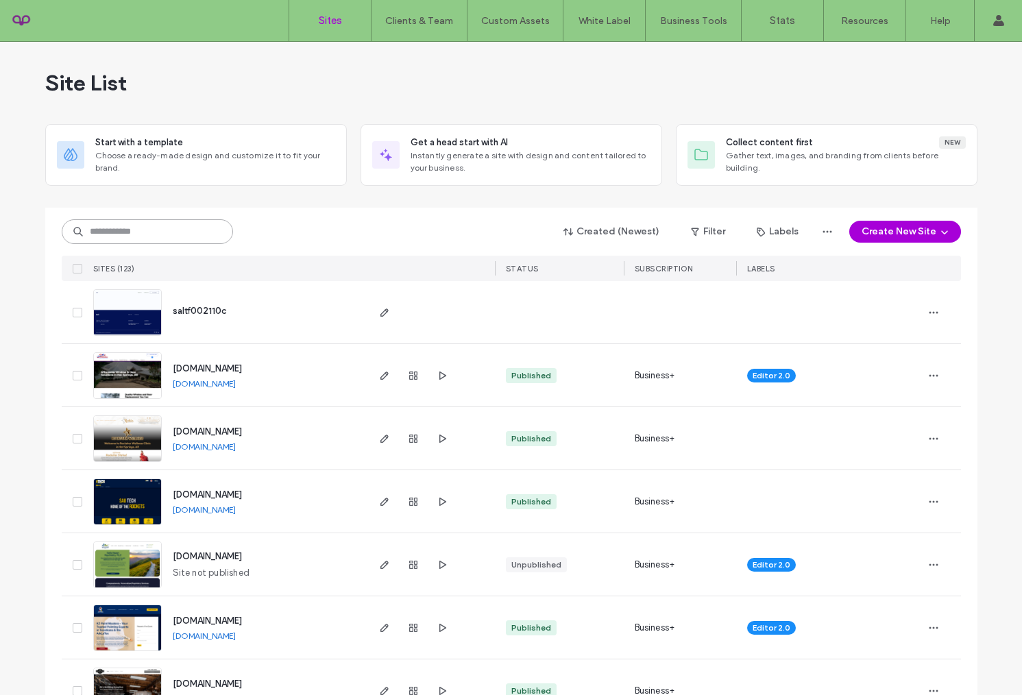
click at [120, 232] on input at bounding box center [147, 231] width 171 height 25
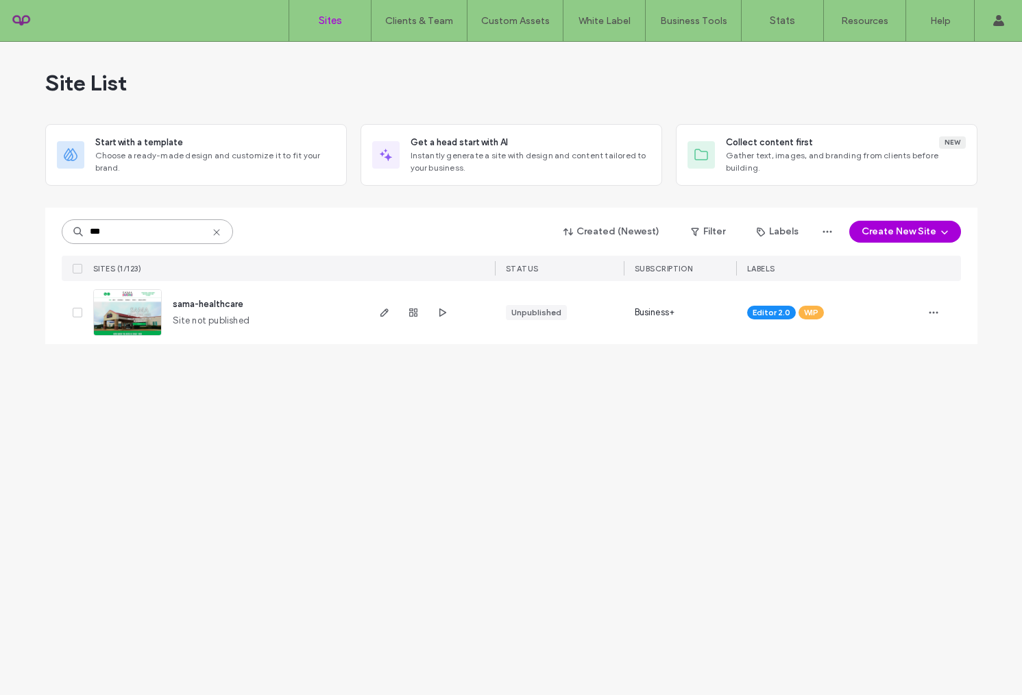
type input "***"
click at [213, 299] on span "sama-healthcare" at bounding box center [208, 304] width 71 height 10
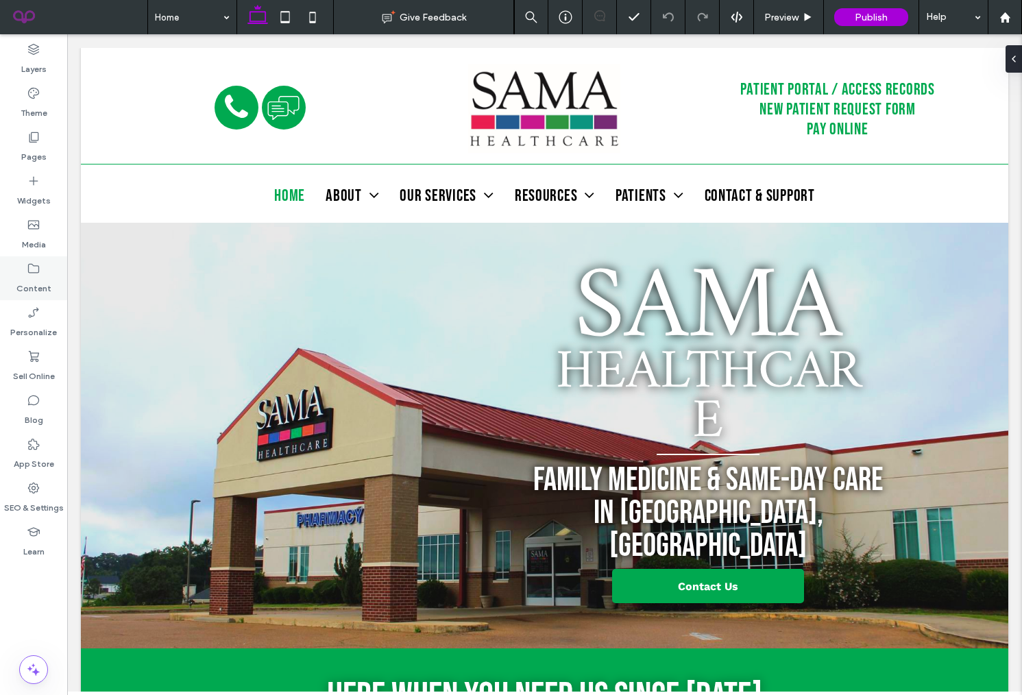
click at [41, 280] on label "Content" at bounding box center [33, 284] width 35 height 19
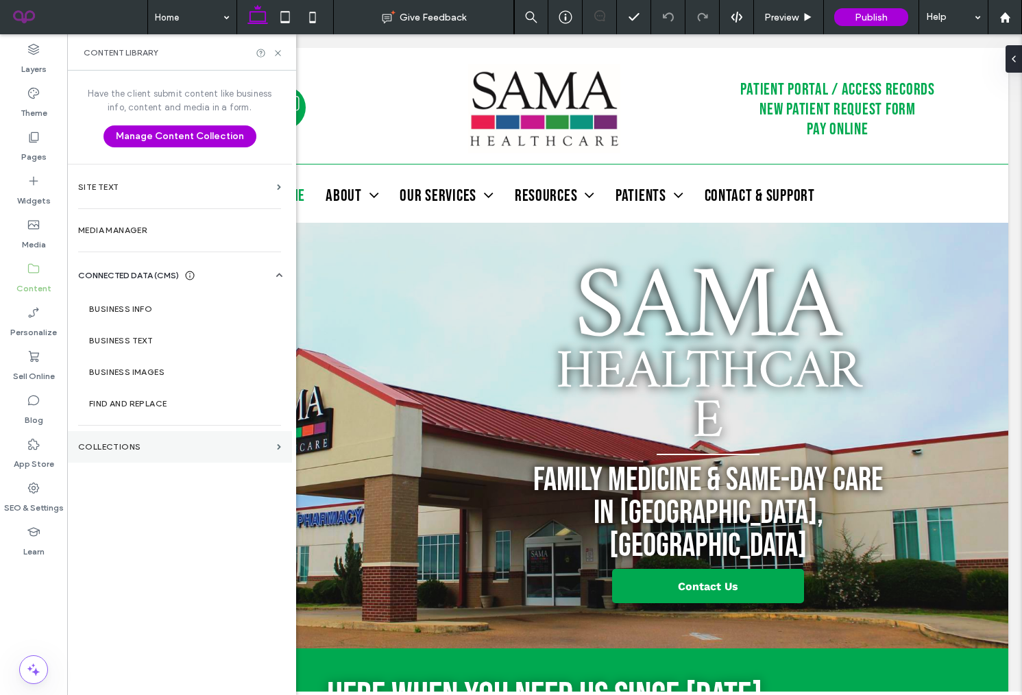
click at [165, 447] on label "Collections" at bounding box center [174, 447] width 193 height 10
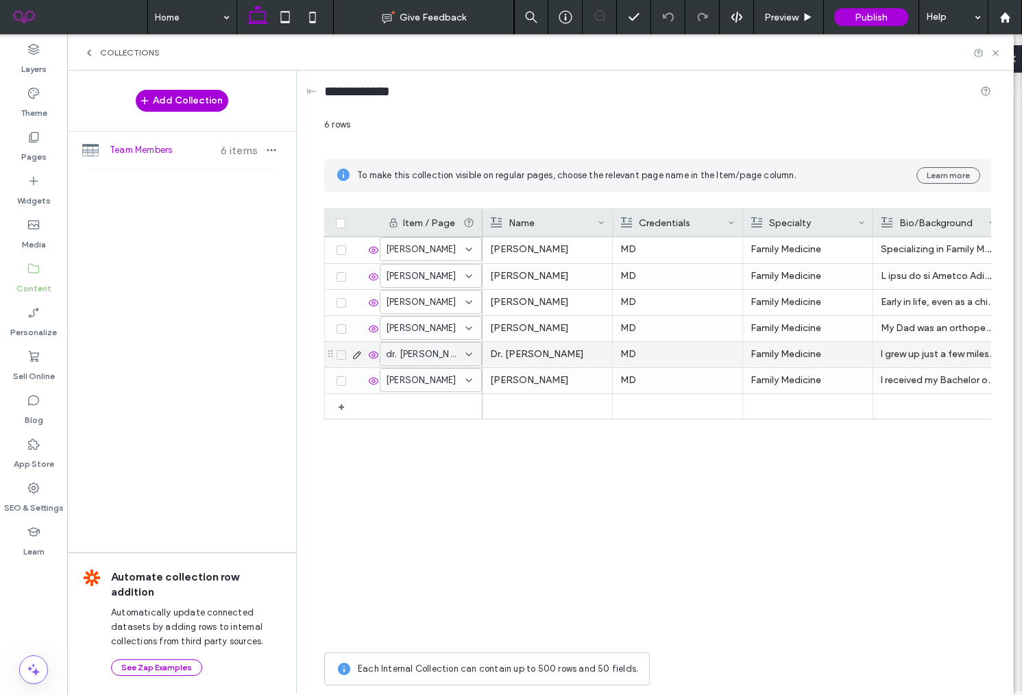
click at [918, 360] on p "I grew up just a few miles from SAMA Healthcare in the Parkers Chapel area, and…" at bounding box center [938, 354] width 114 height 25
click at [918, 360] on p "I grew up just a few miles from SAMA Healthcare in the Parkers Chapel area, and…" at bounding box center [938, 355] width 114 height 25
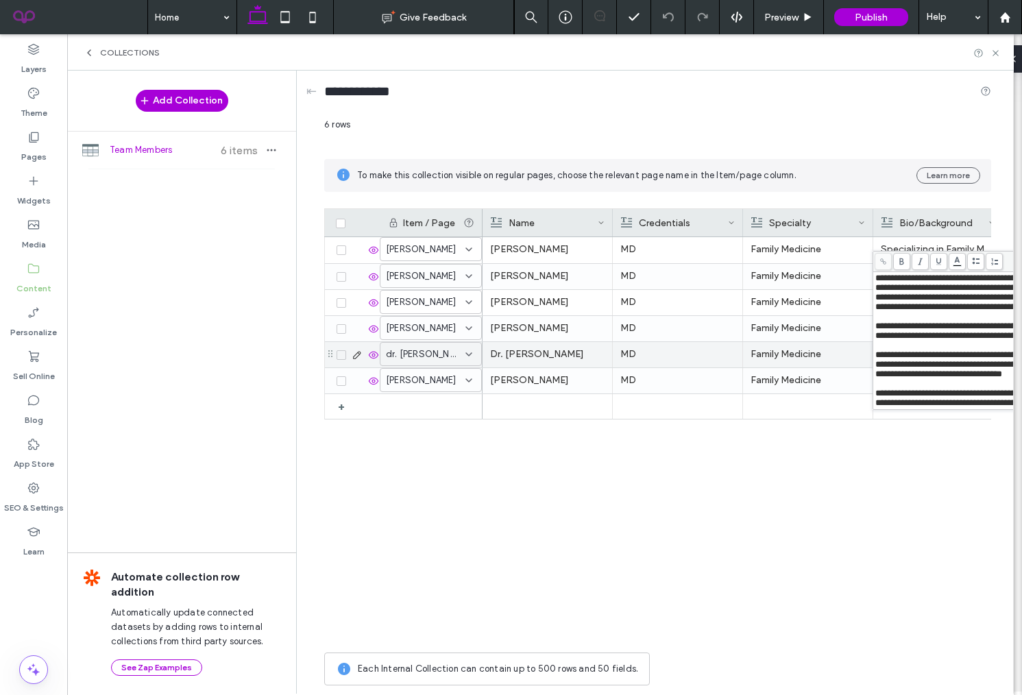
click at [896, 500] on div "Dr. Erin Braden Goss MD Family Medicine Specializing in Family Medicine for the…" at bounding box center [736, 441] width 508 height 408
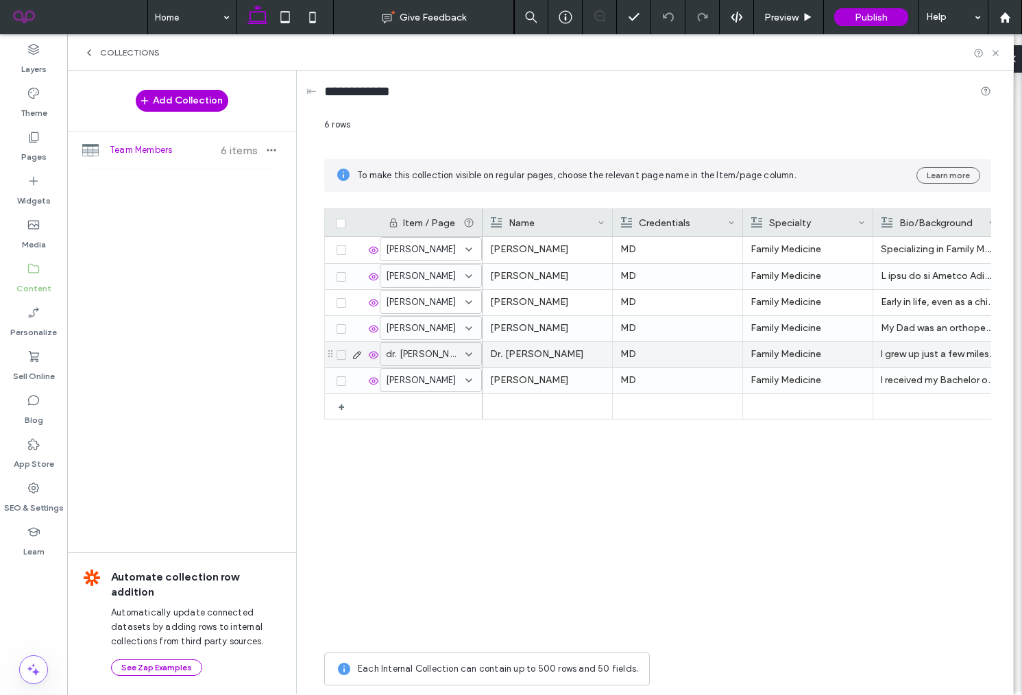
click at [933, 359] on p "I grew up just a few miles from SAMA Healthcare in the Parkers Chapel area, and…" at bounding box center [938, 354] width 114 height 25
click at [932, 356] on p "I grew up just a few miles from SAMA Healthcare in the Parkers Chapel area, and…" at bounding box center [938, 355] width 114 height 25
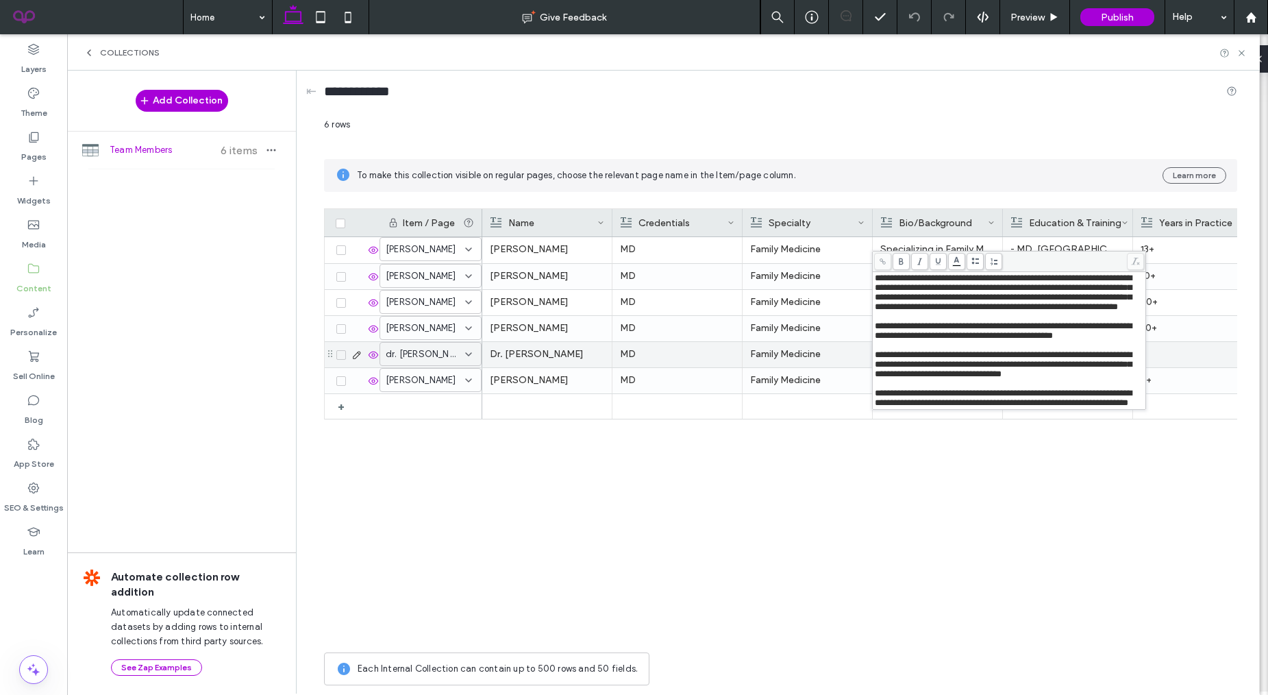
click at [995, 289] on span "**********" at bounding box center [1003, 292] width 257 height 38
click at [942, 307] on span "**********" at bounding box center [1003, 292] width 257 height 38
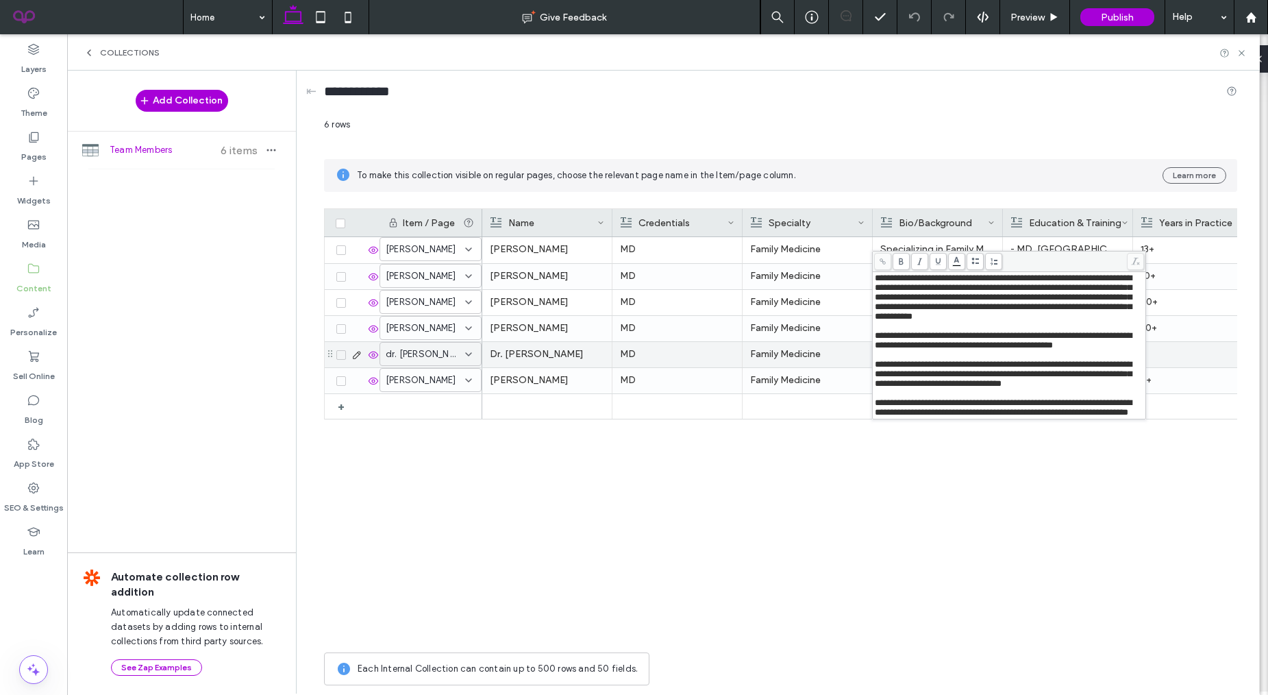
click at [947, 321] on div "**********" at bounding box center [1009, 297] width 269 height 48
drag, startPoint x: 985, startPoint y: 330, endPoint x: 937, endPoint y: 331, distance: 48.7
click at [937, 321] on div "**********" at bounding box center [1009, 297] width 269 height 48
drag, startPoint x: 949, startPoint y: 321, endPoint x: 891, endPoint y: 319, distance: 58.3
click at [891, 319] on span "**********" at bounding box center [1003, 296] width 257 height 47
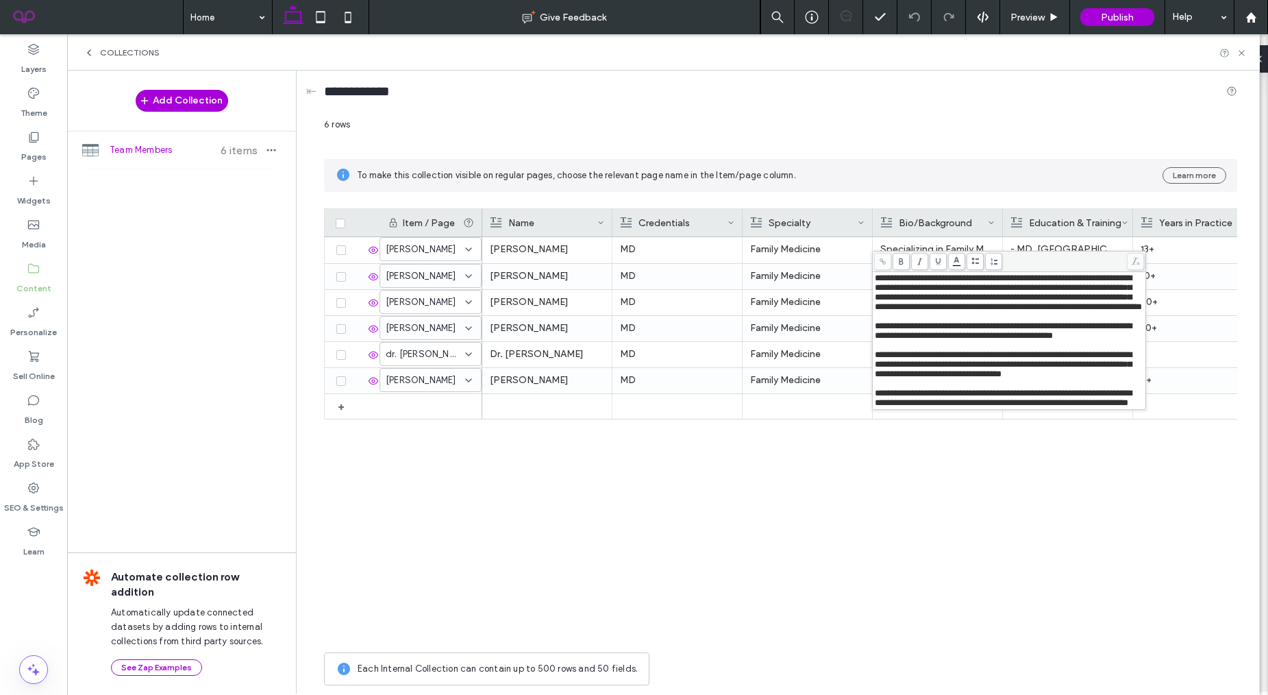
click at [1021, 312] on div "**********" at bounding box center [1009, 292] width 269 height 38
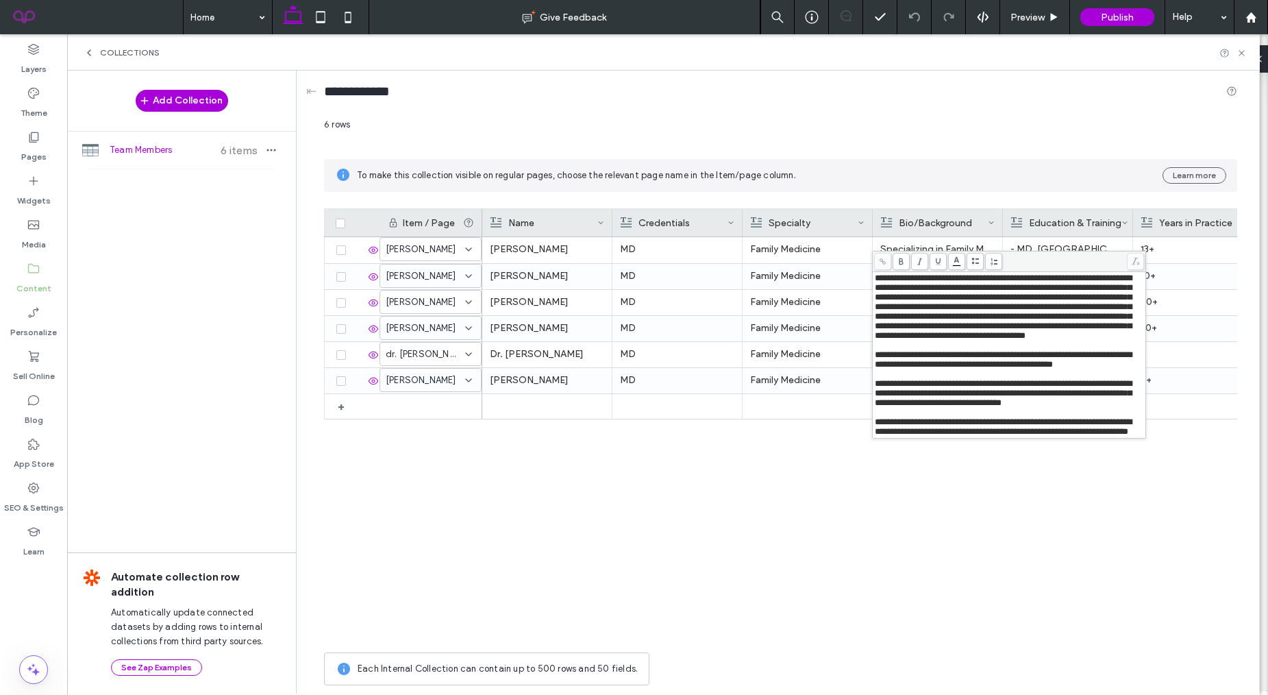
click at [1021, 340] on span "**********" at bounding box center [1003, 306] width 257 height 66
click at [1010, 341] on div "**********" at bounding box center [1009, 306] width 269 height 67
click at [1021, 506] on div "13+ Dr. Erin Braden Goss MD Family Medicine Specializing in Family Medicine for…" at bounding box center [859, 441] width 755 height 408
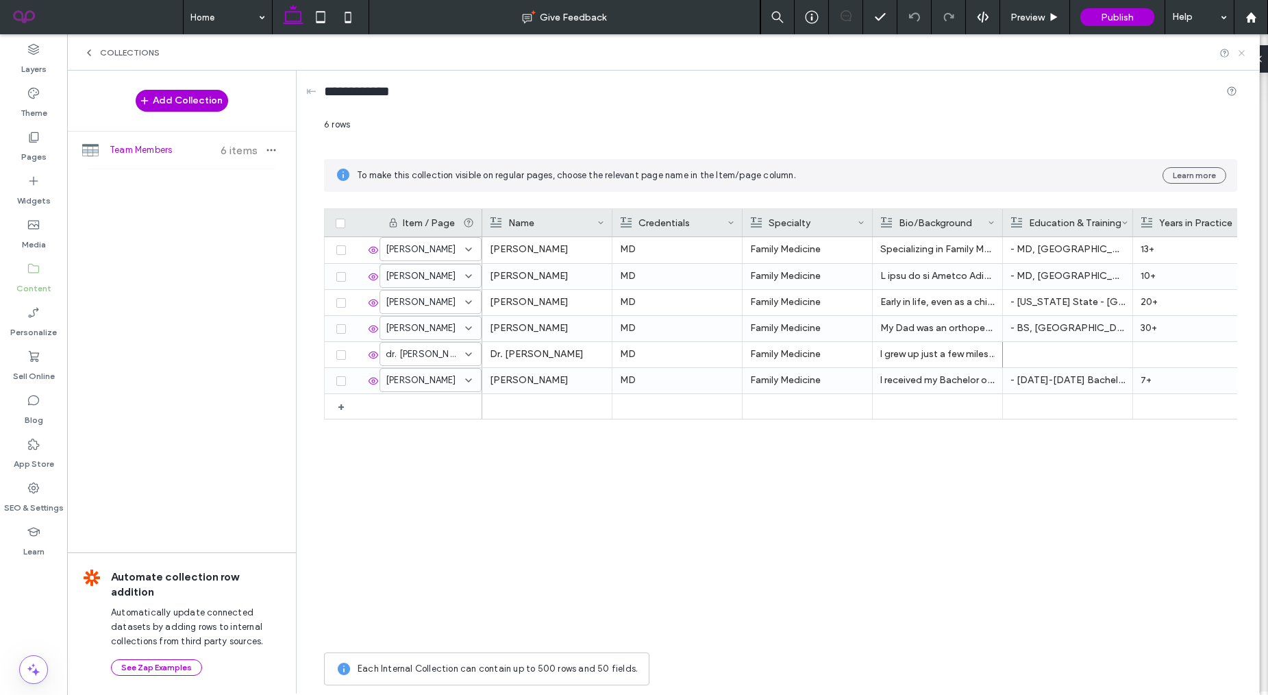
click at [1021, 55] on icon at bounding box center [1242, 53] width 10 height 10
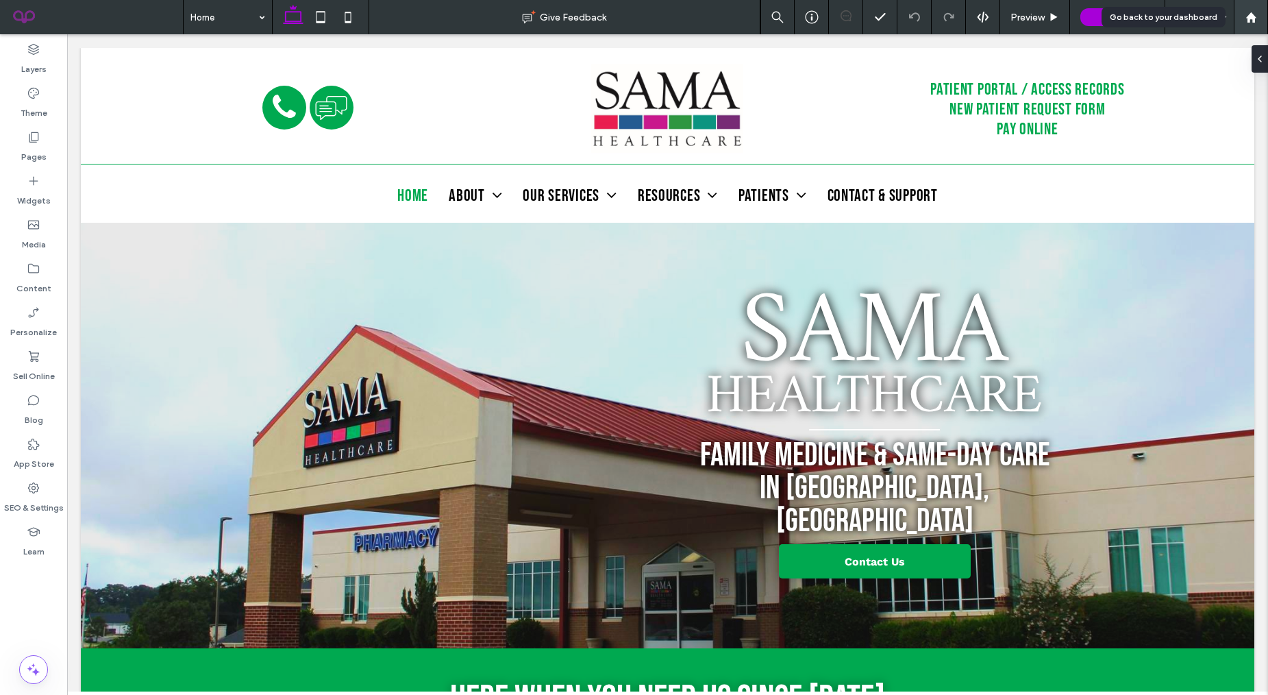
click at [1021, 16] on div at bounding box center [1251, 18] width 33 height 12
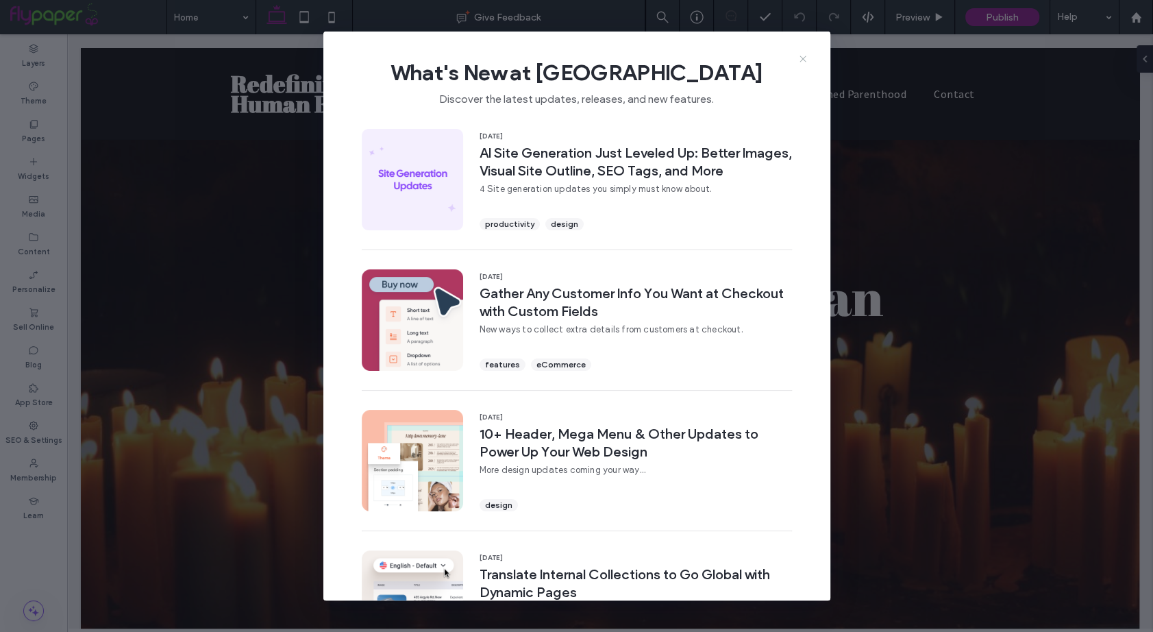
click at [800, 60] on icon at bounding box center [803, 58] width 11 height 11
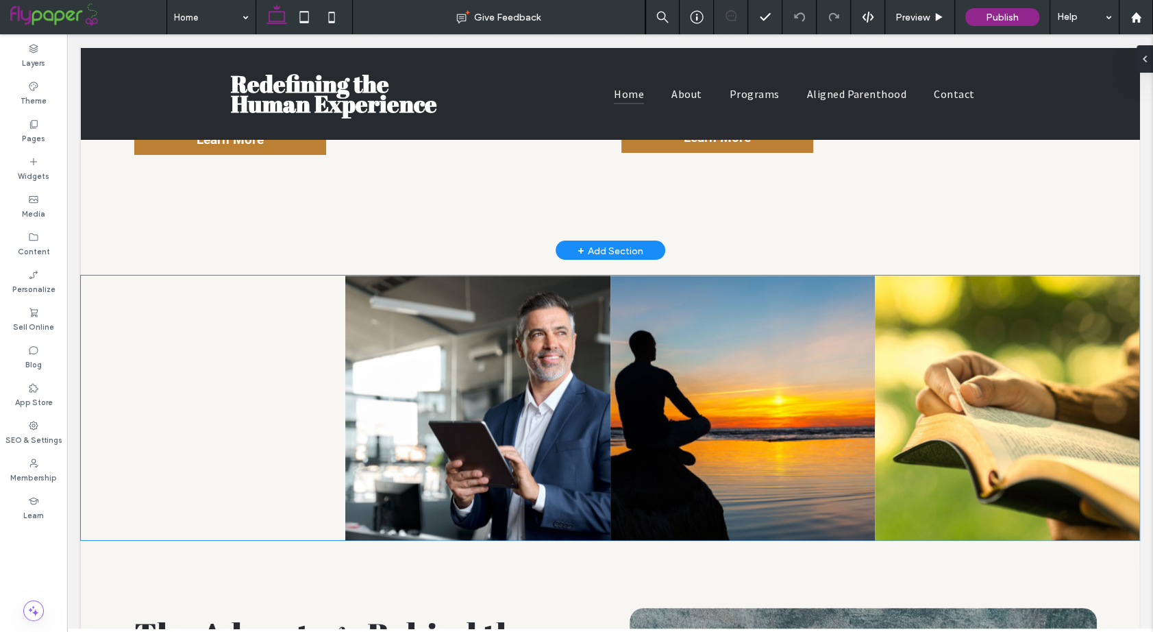
scroll to position [2227, 0]
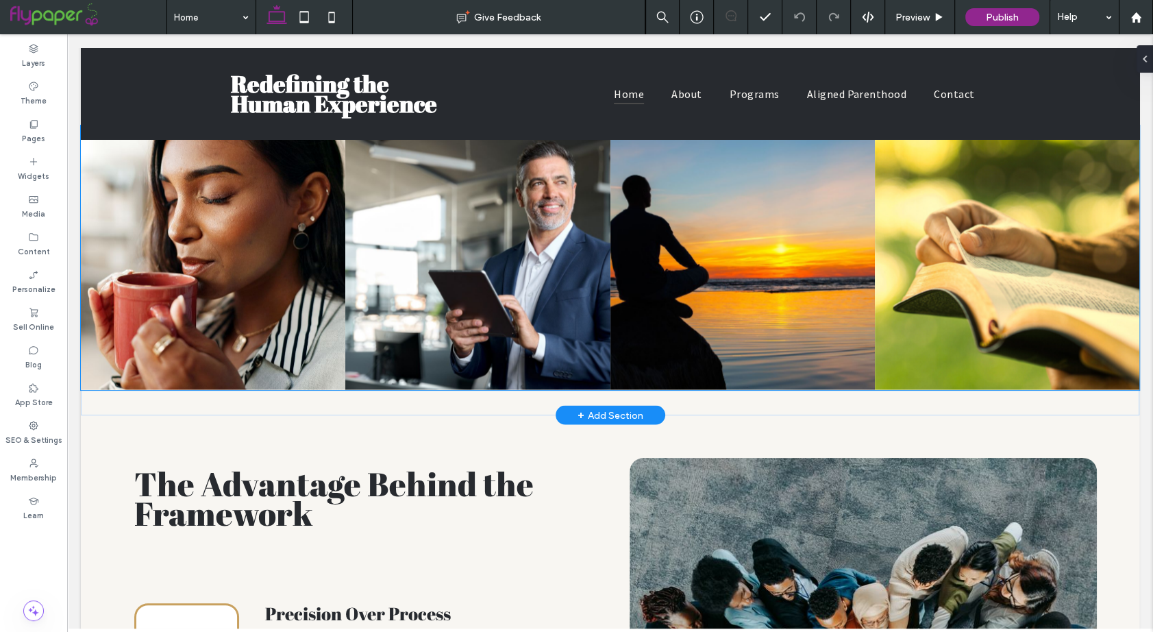
click at [778, 273] on link at bounding box center [742, 257] width 280 height 280
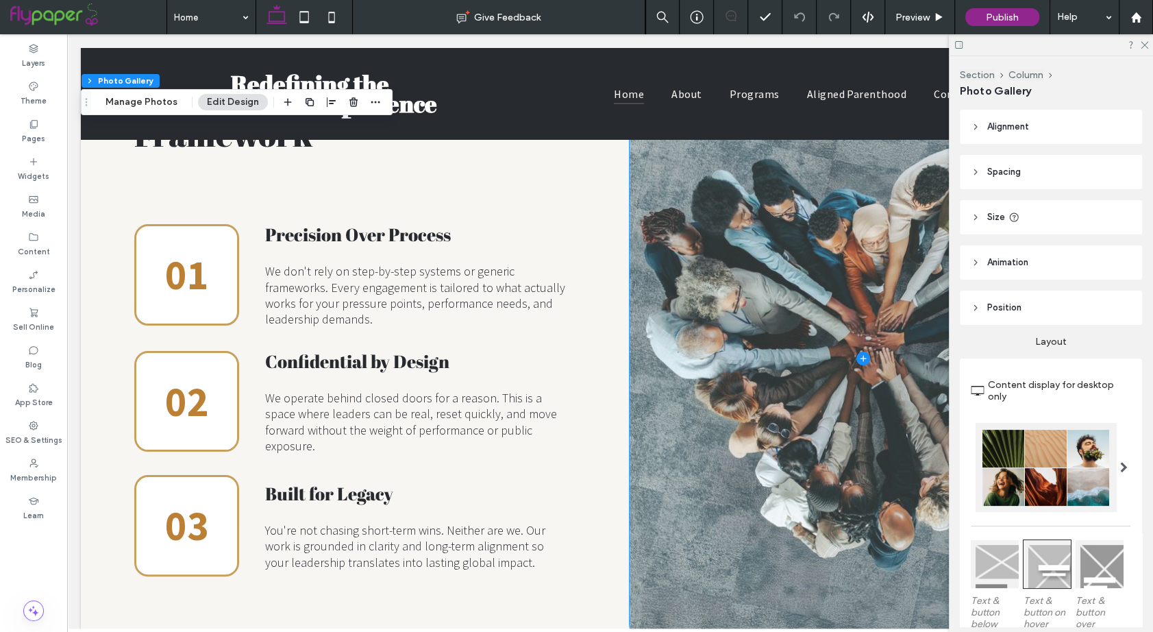
scroll to position [2647, 0]
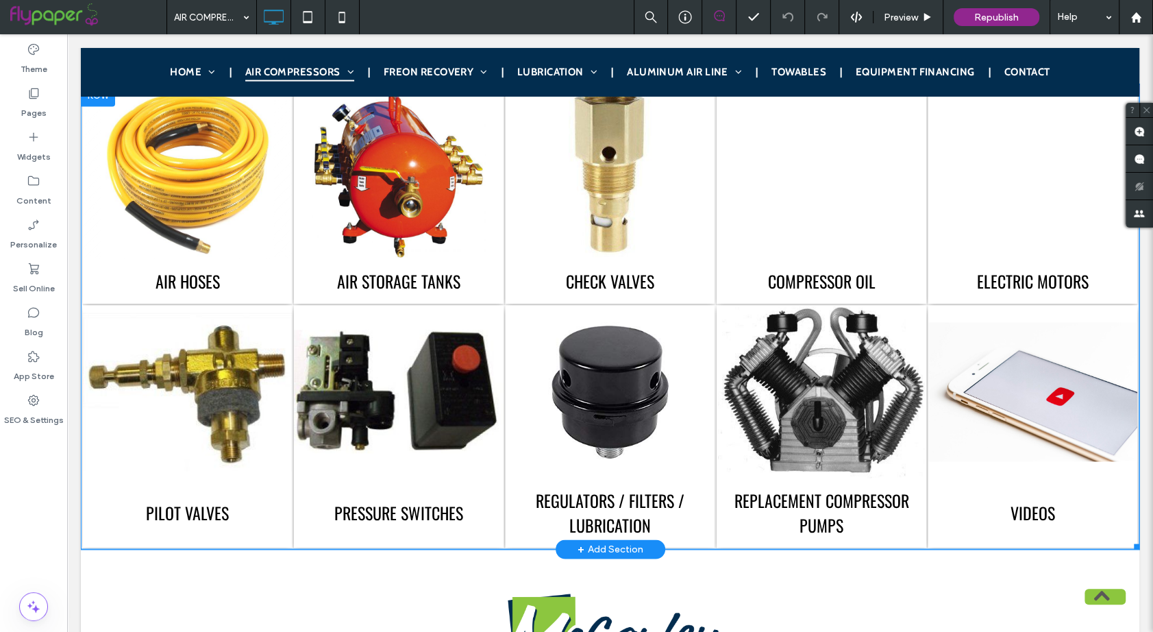
scroll to position [1655, 0]
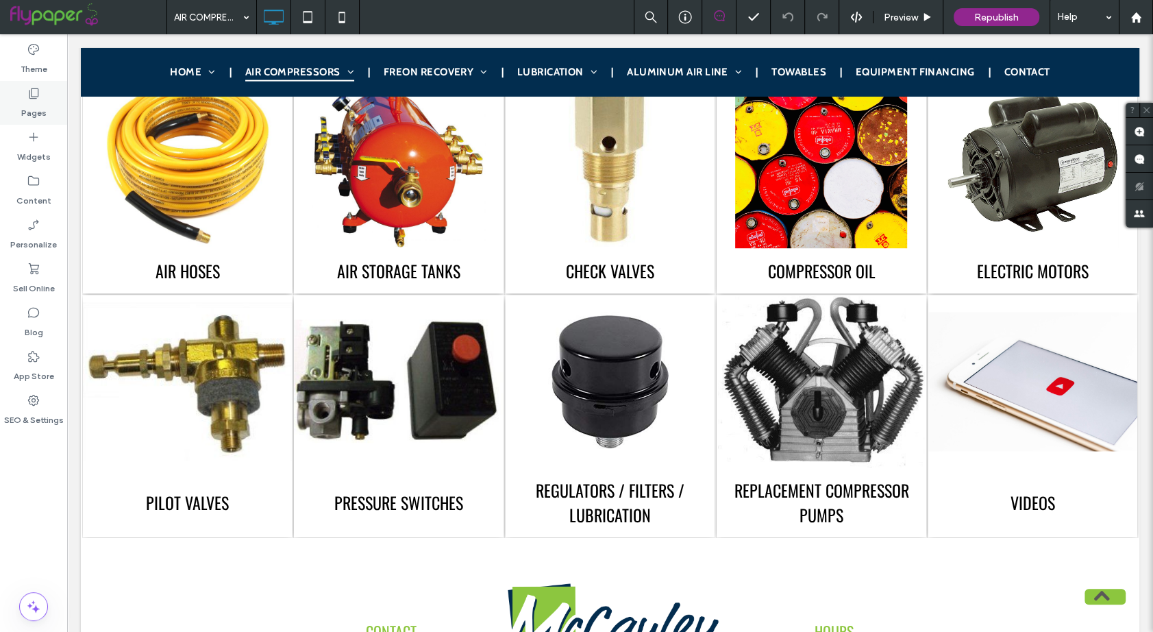
click at [42, 97] on div "Pages" at bounding box center [33, 103] width 67 height 44
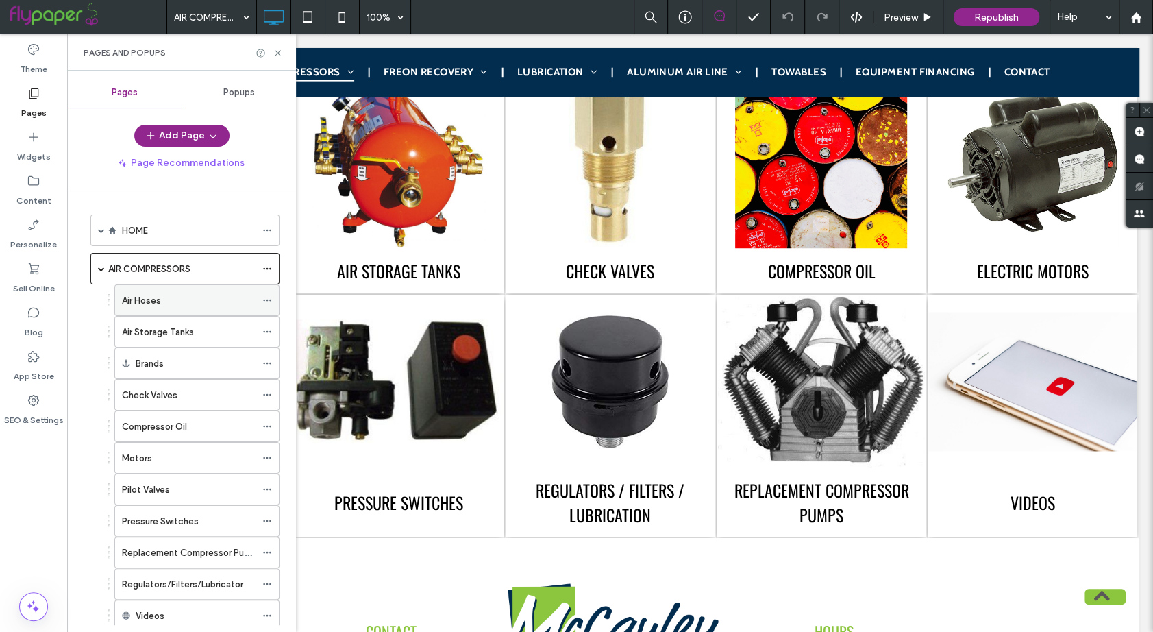
click at [183, 294] on div "Air Hoses" at bounding box center [189, 300] width 134 height 14
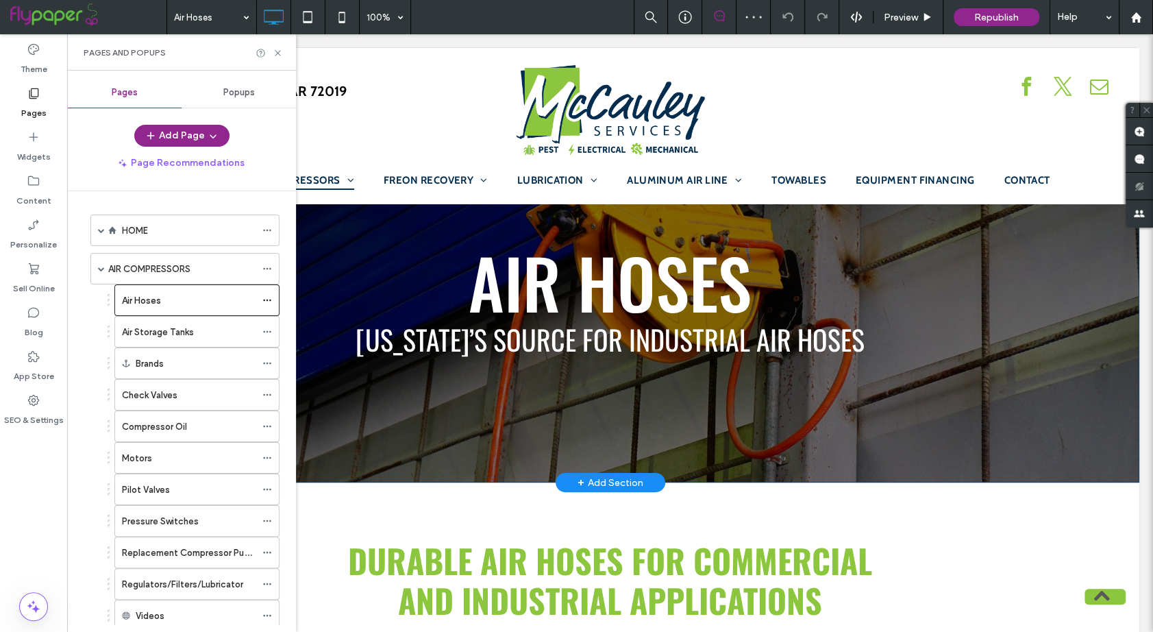
scroll to position [32, 0]
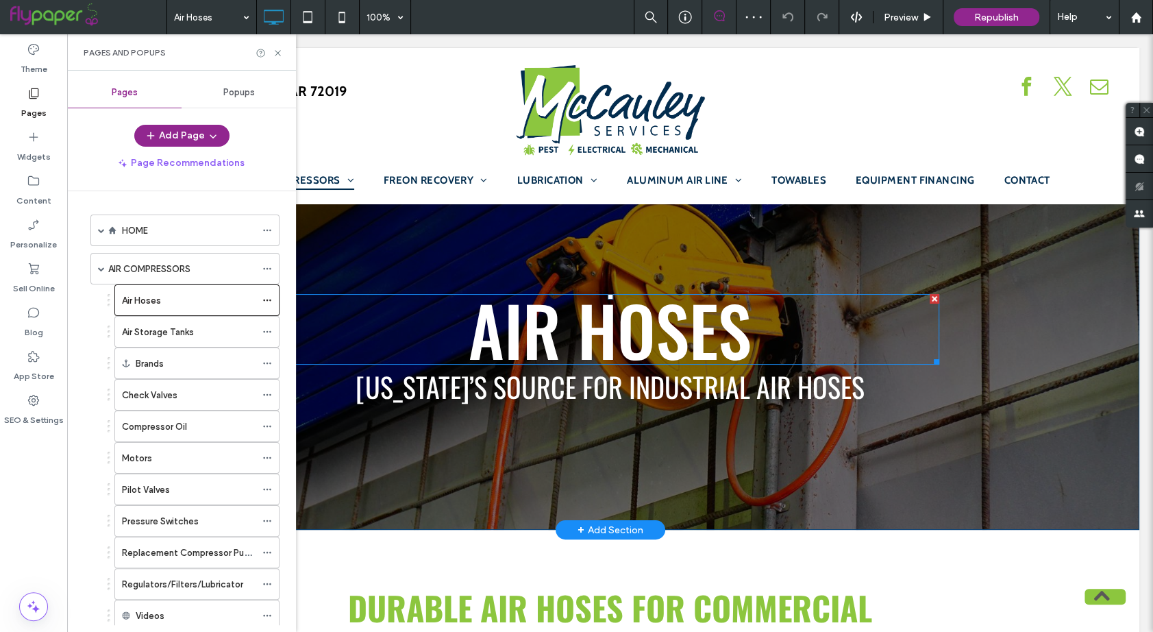
click at [593, 301] on span "AIR HOSES" at bounding box center [610, 329] width 283 height 101
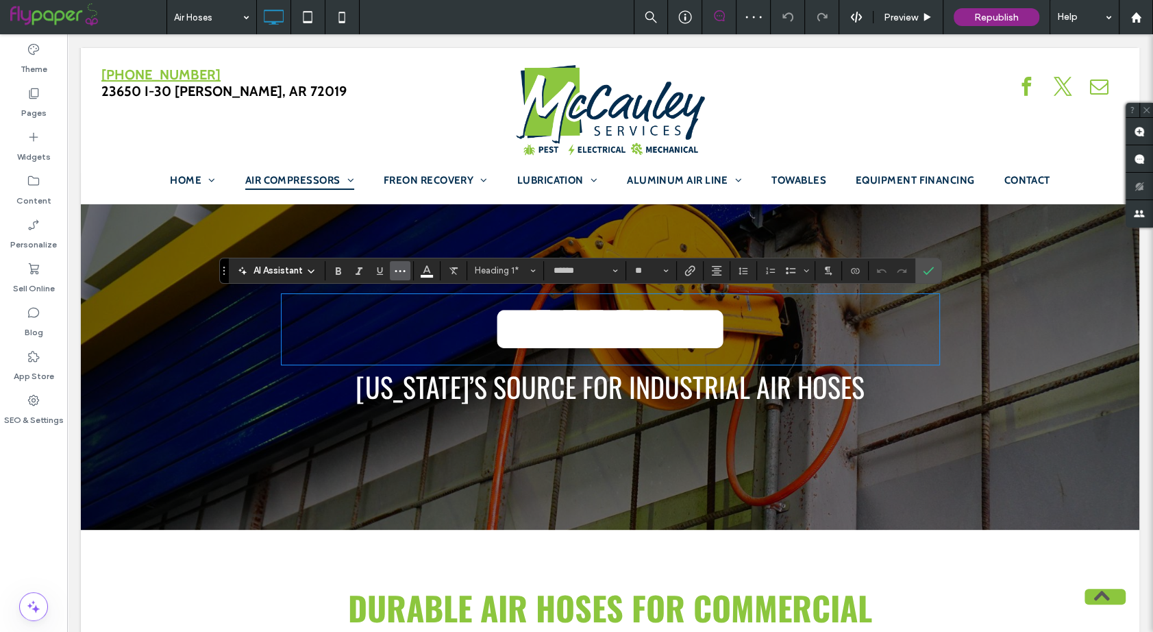
click at [408, 275] on button "More" at bounding box center [400, 270] width 21 height 19
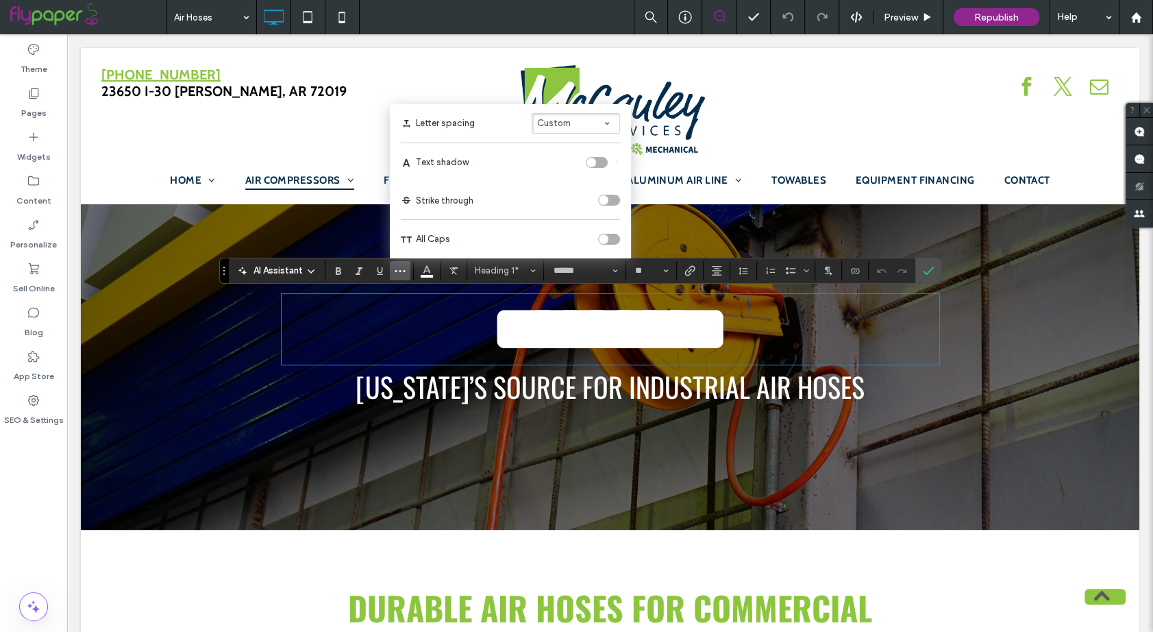
click at [594, 166] on div "toggle" at bounding box center [597, 162] width 22 height 11
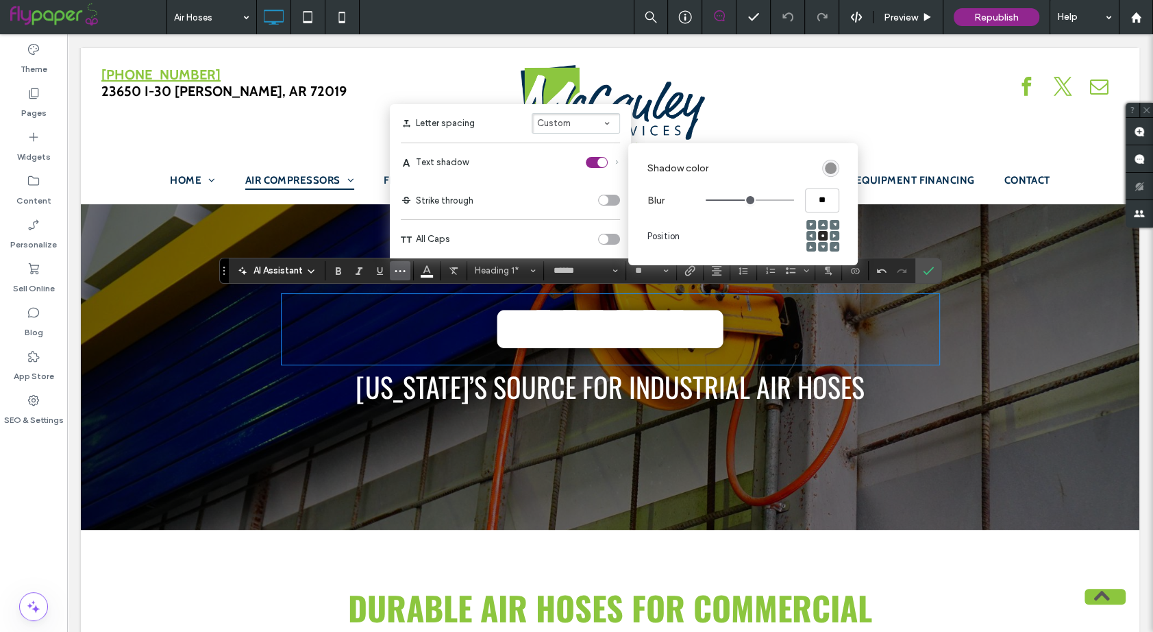
type input "***"
click at [736, 200] on input "range" at bounding box center [750, 199] width 88 height 1
click at [826, 169] on div "rgba(0, 0, 0, 0.4)" at bounding box center [831, 168] width 12 height 12
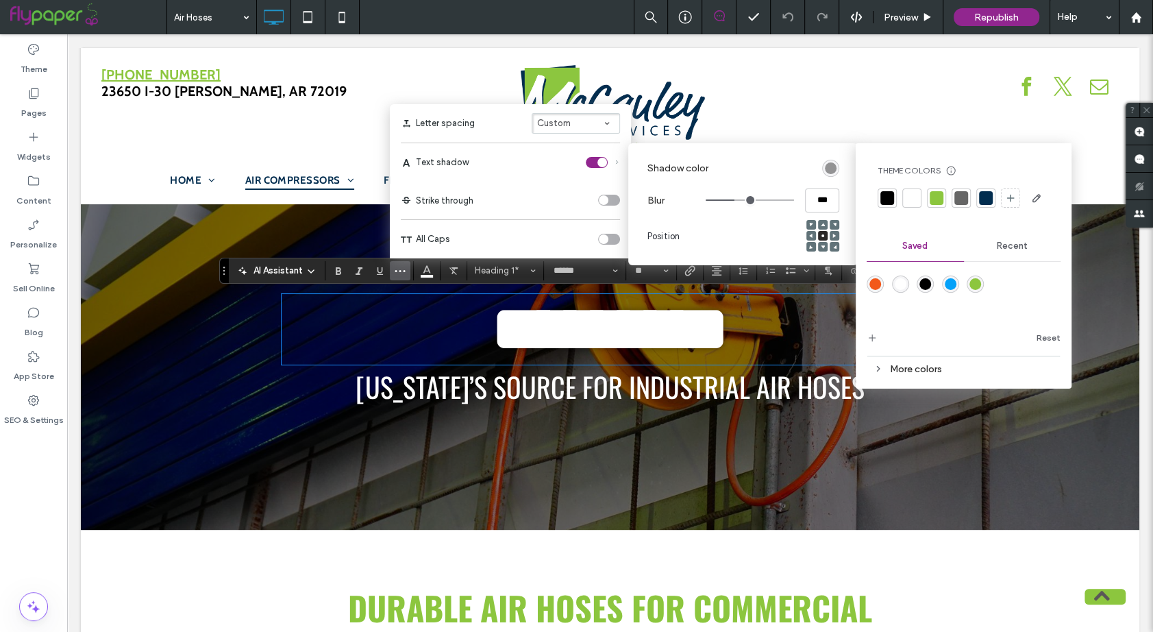
click at [882, 201] on div at bounding box center [888, 198] width 14 height 14
click at [506, 203] on div "Strike through" at bounding box center [510, 200] width 219 height 11
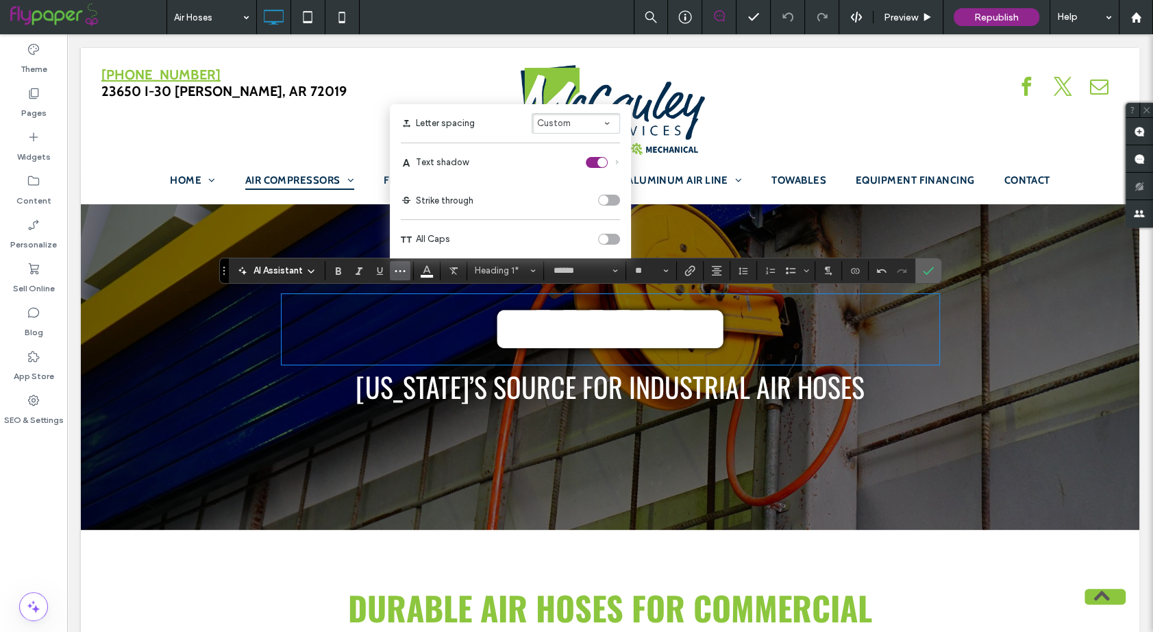
click at [937, 265] on section at bounding box center [929, 270] width 26 height 25
click at [927, 275] on icon "Confirm" at bounding box center [928, 270] width 11 height 11
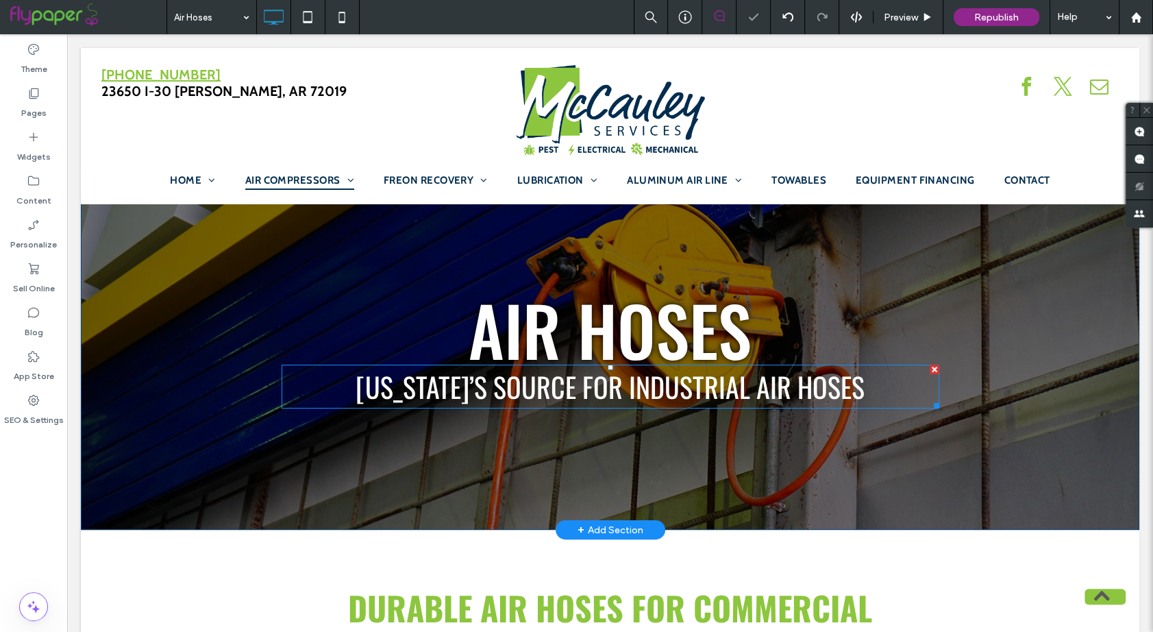
click at [694, 383] on span "[US_STATE]’s Source for Industrial Air Hoses" at bounding box center [610, 386] width 509 height 41
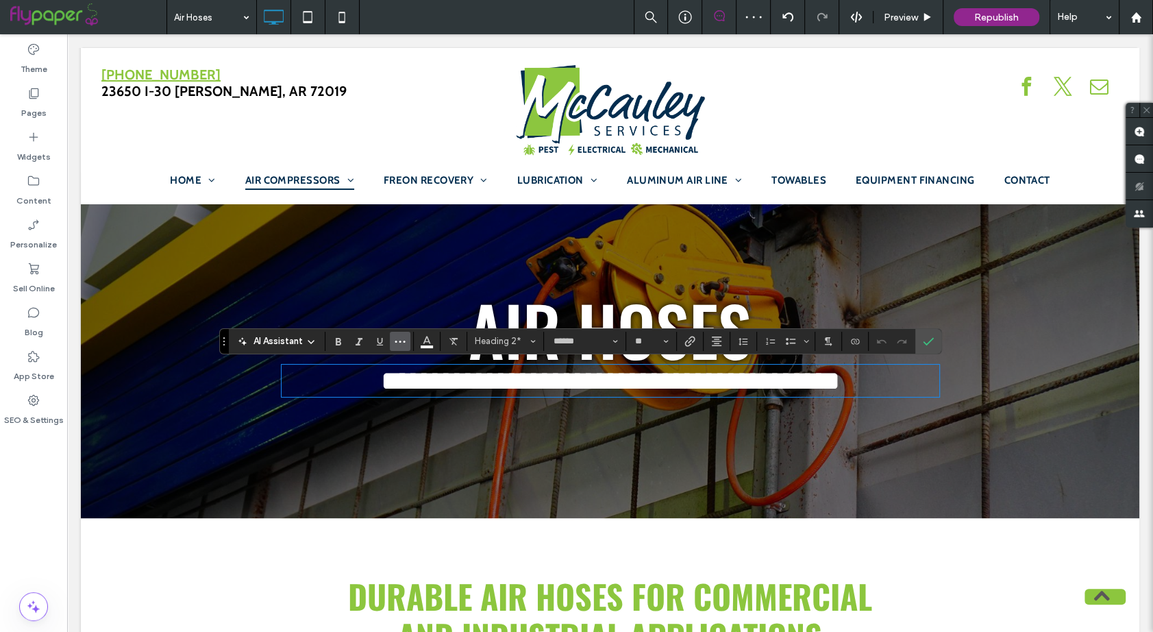
click at [395, 341] on icon "More" at bounding box center [400, 341] width 11 height 11
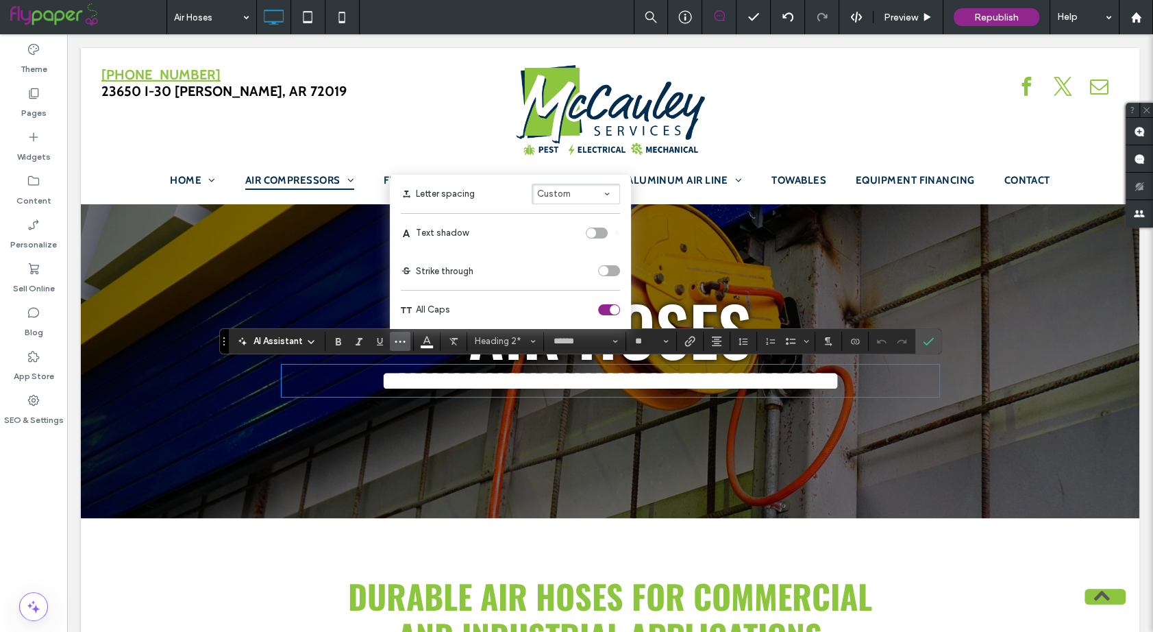
click at [593, 222] on label "Text shadow" at bounding box center [510, 233] width 219 height 38
click at [600, 234] on div "toggle" at bounding box center [597, 233] width 22 height 11
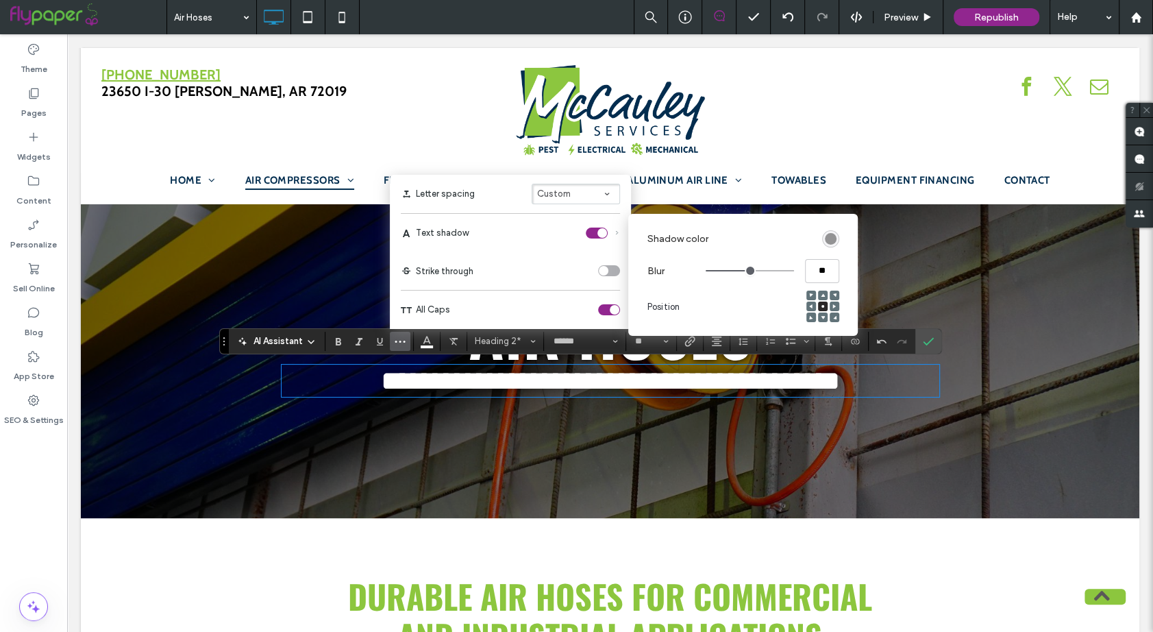
type input "***"
click at [735, 271] on input "range" at bounding box center [750, 270] width 88 height 1
click at [825, 240] on div "rgba(0, 0, 0, 0.4)" at bounding box center [831, 239] width 12 height 12
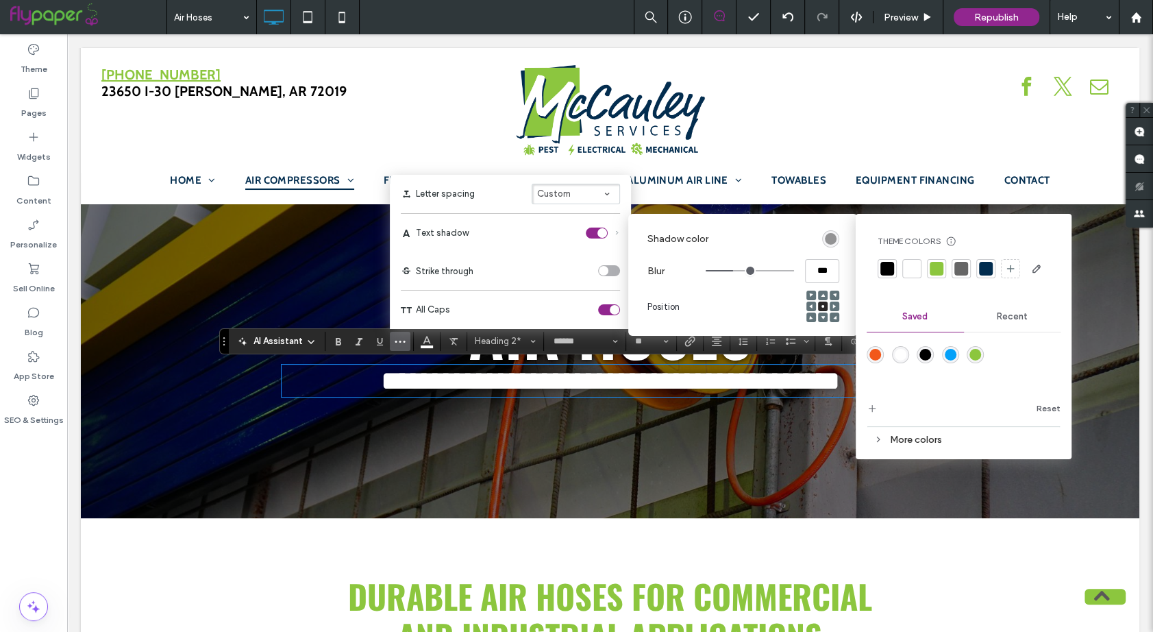
click at [881, 265] on div at bounding box center [888, 269] width 14 height 14
click at [779, 239] on label "Shadow color" at bounding box center [733, 238] width 170 height 25
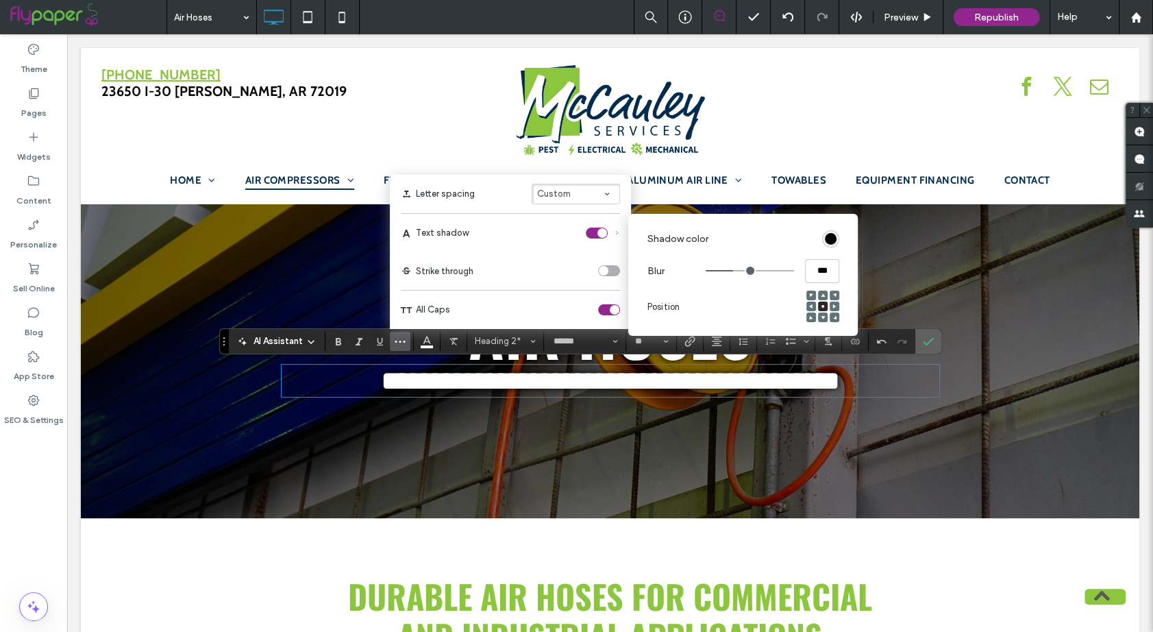
click at [926, 332] on span "Confirm" at bounding box center [926, 341] width 6 height 25
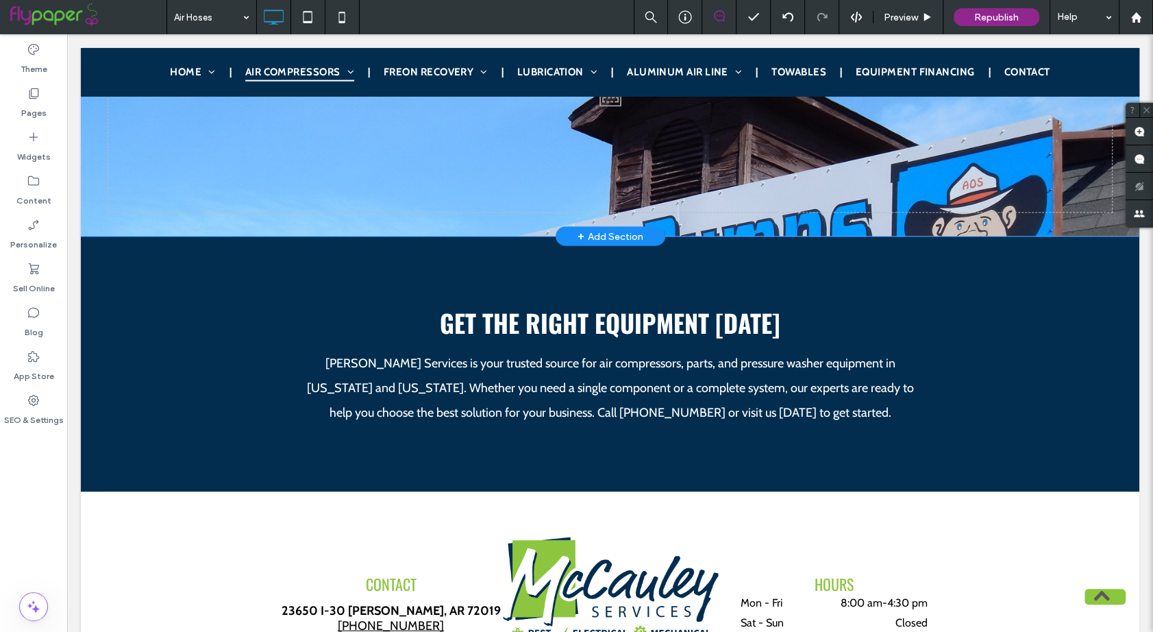
scroll to position [2596, 0]
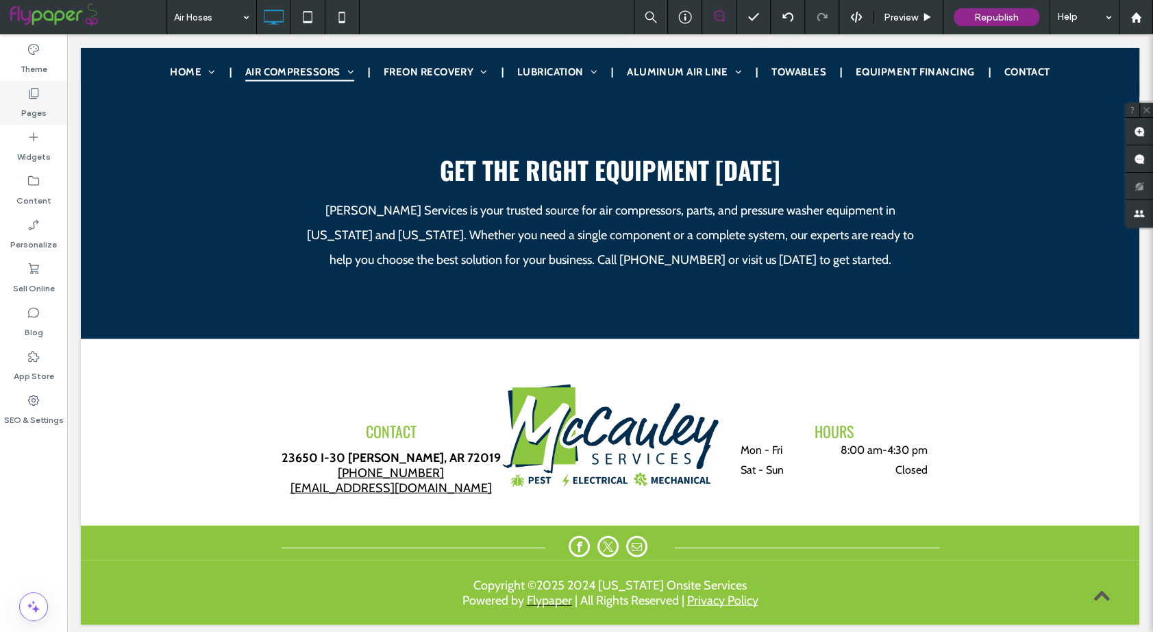
click at [16, 103] on div "Pages" at bounding box center [33, 103] width 67 height 44
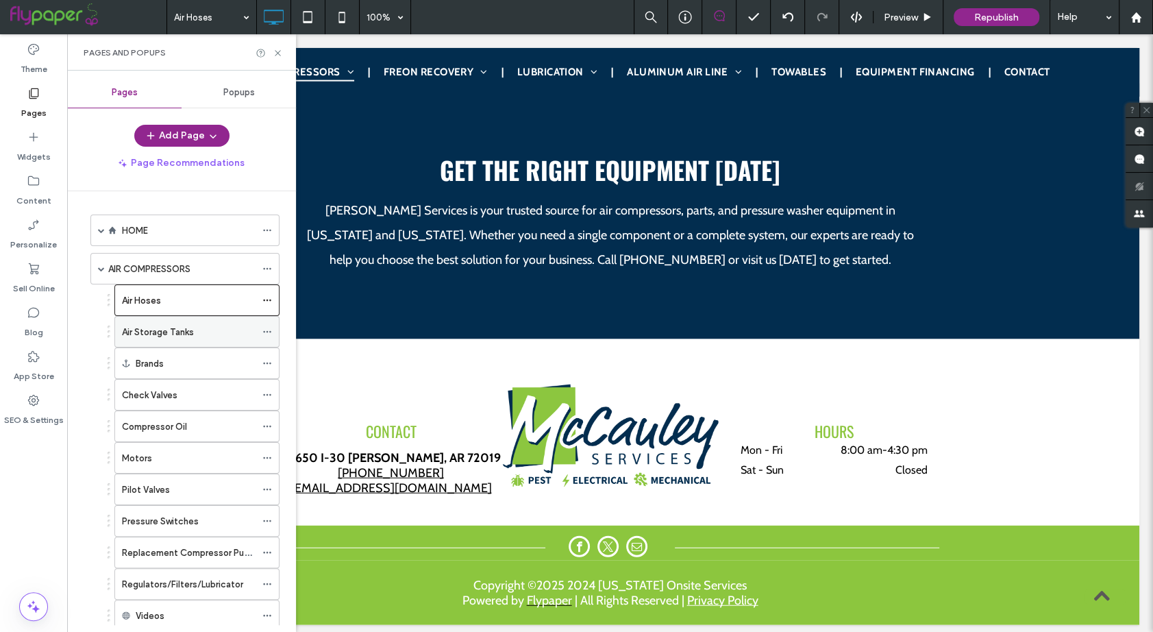
click at [180, 345] on div "Air Storage Tanks" at bounding box center [189, 332] width 134 height 30
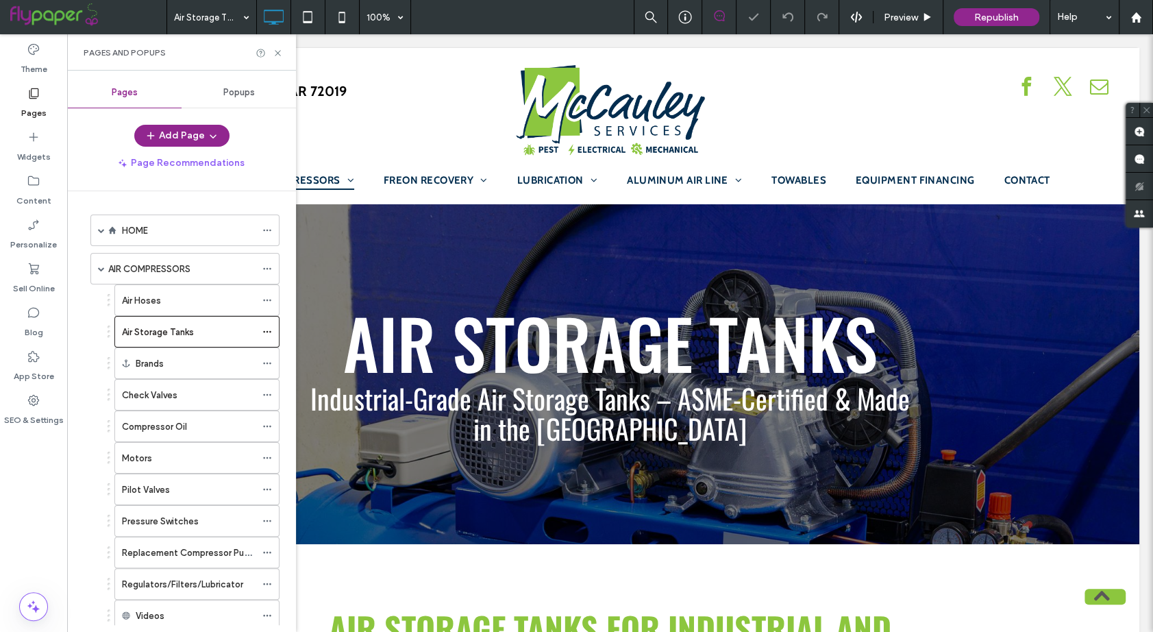
click at [271, 49] on div at bounding box center [269, 53] width 27 height 10
click at [279, 49] on icon at bounding box center [278, 53] width 10 height 10
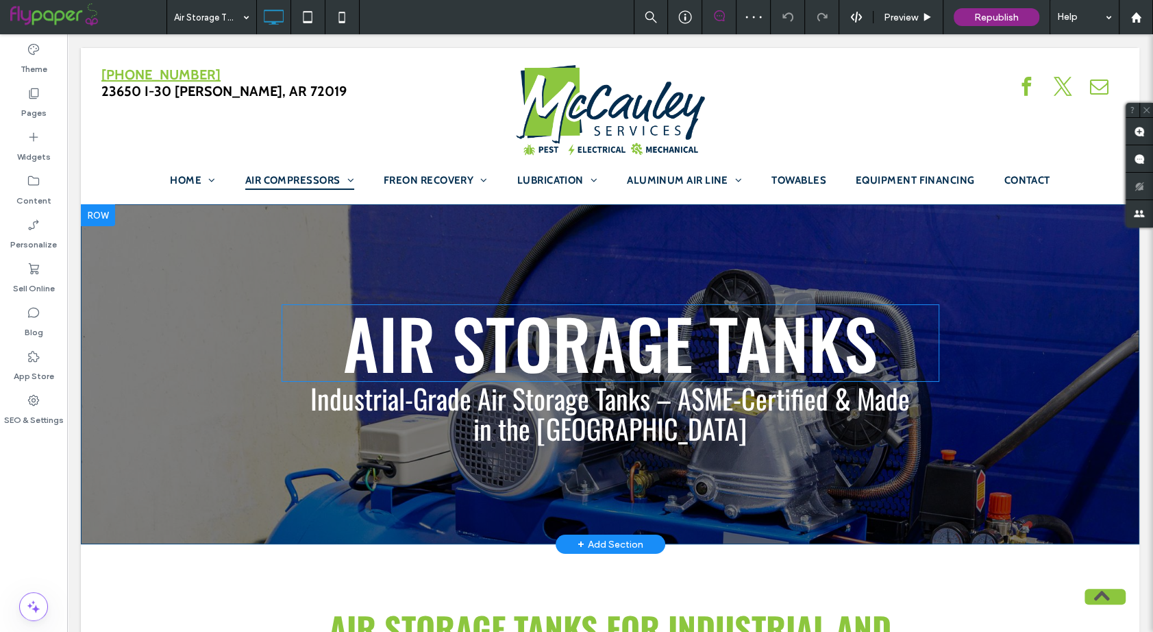
click at [599, 347] on span "AIR STORAGE TANKS" at bounding box center [610, 342] width 535 height 101
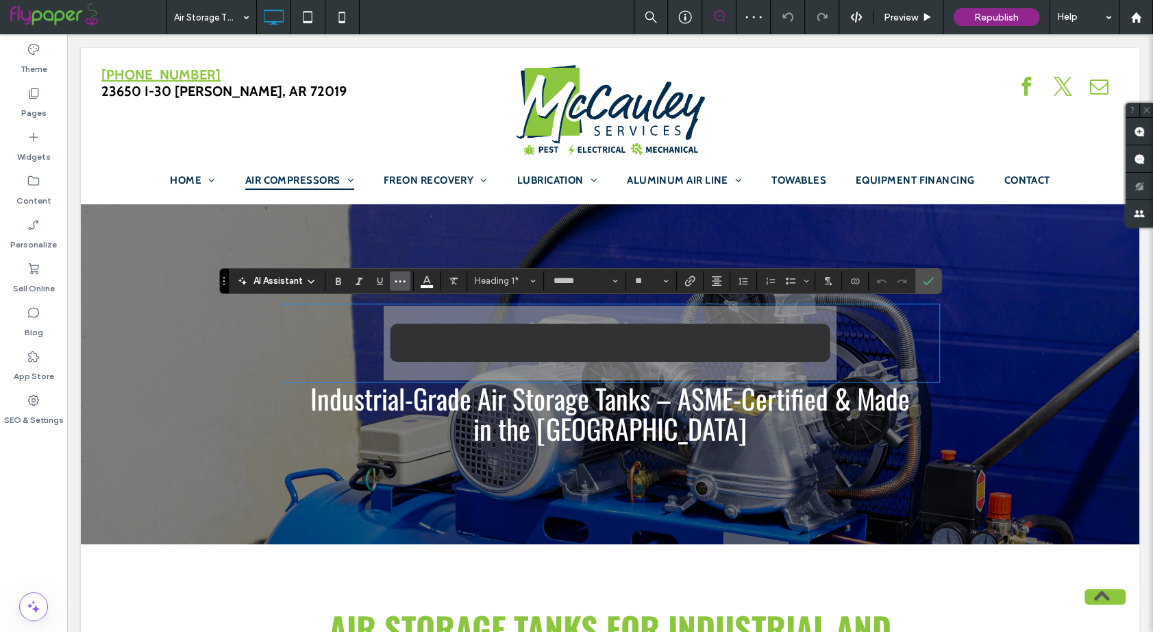
click at [401, 278] on icon "More" at bounding box center [400, 280] width 11 height 11
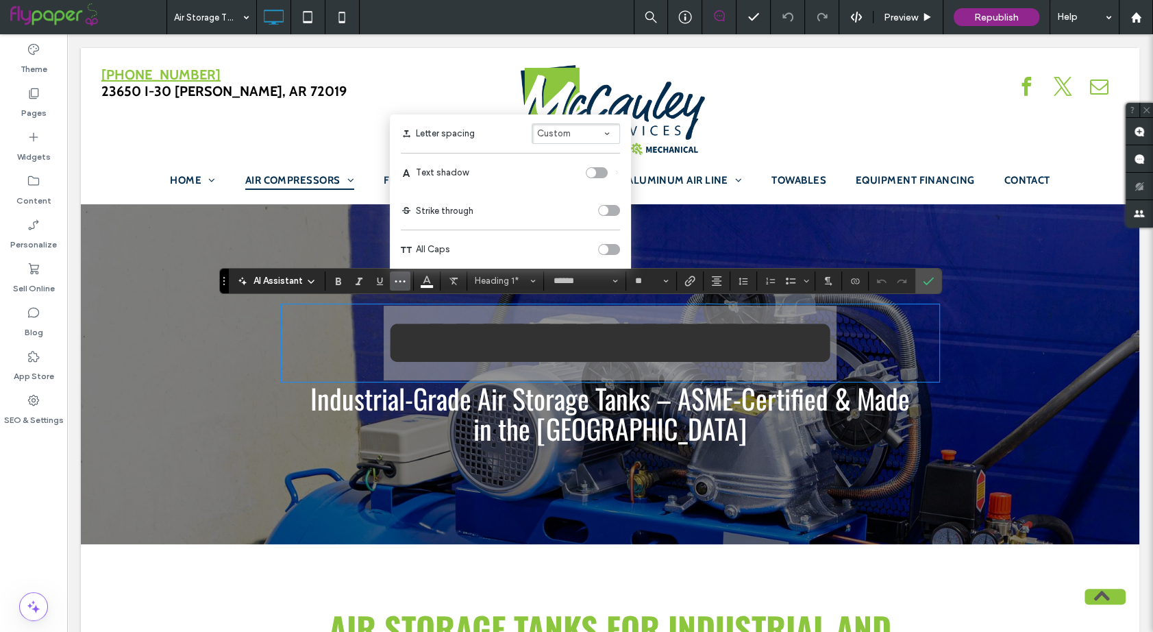
click at [595, 170] on div "toggle" at bounding box center [597, 172] width 22 height 11
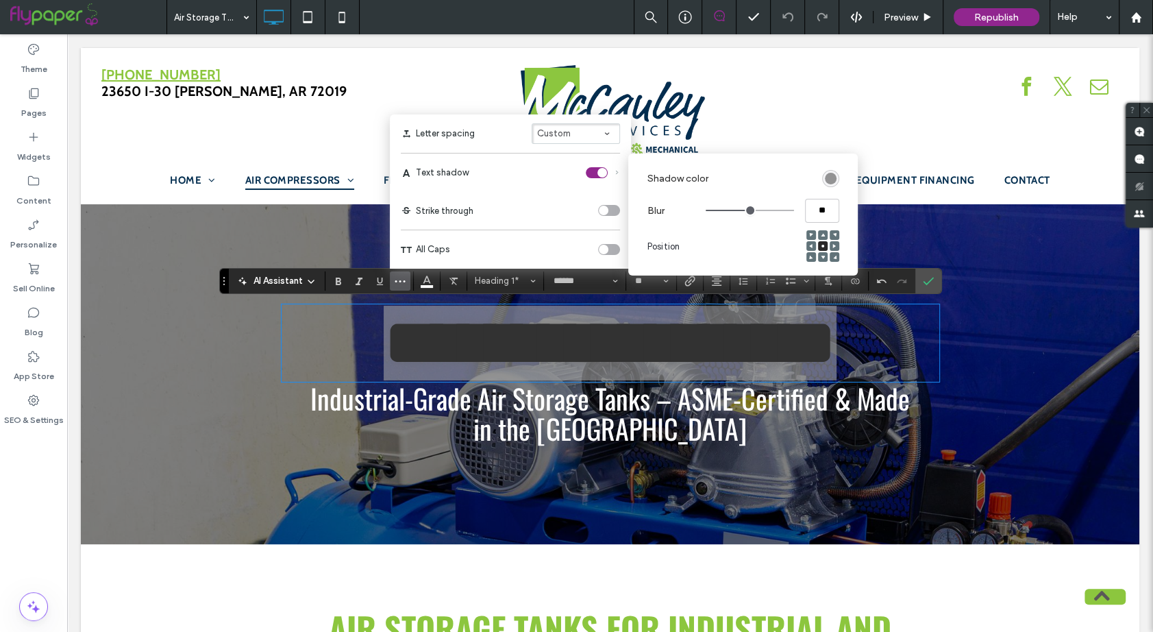
type input "****"
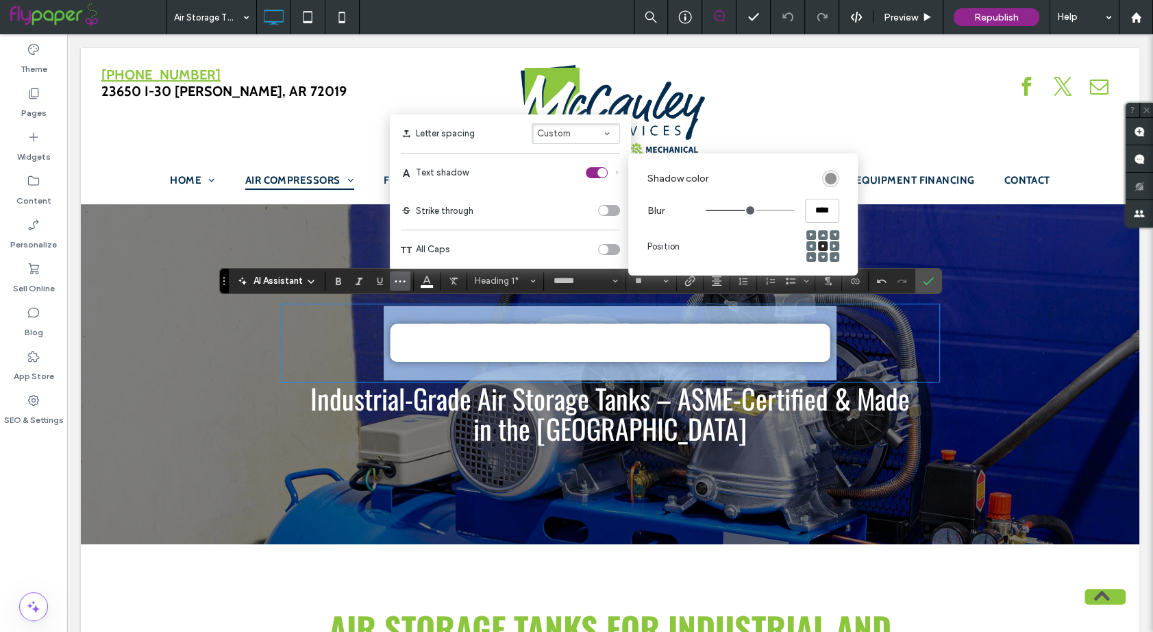
click at [740, 211] on input "range" at bounding box center [750, 210] width 88 height 1
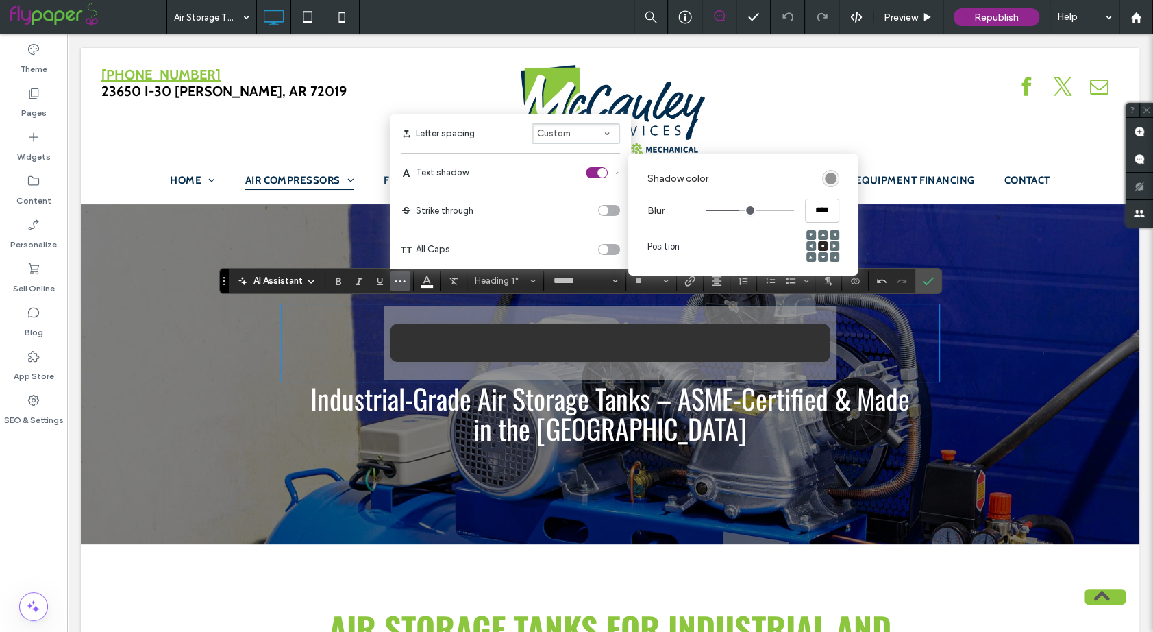
click at [814, 182] on label "Shadow color" at bounding box center [733, 178] width 170 height 25
click at [835, 182] on div "rgba(0, 0, 0, 0.4)" at bounding box center [831, 179] width 12 height 12
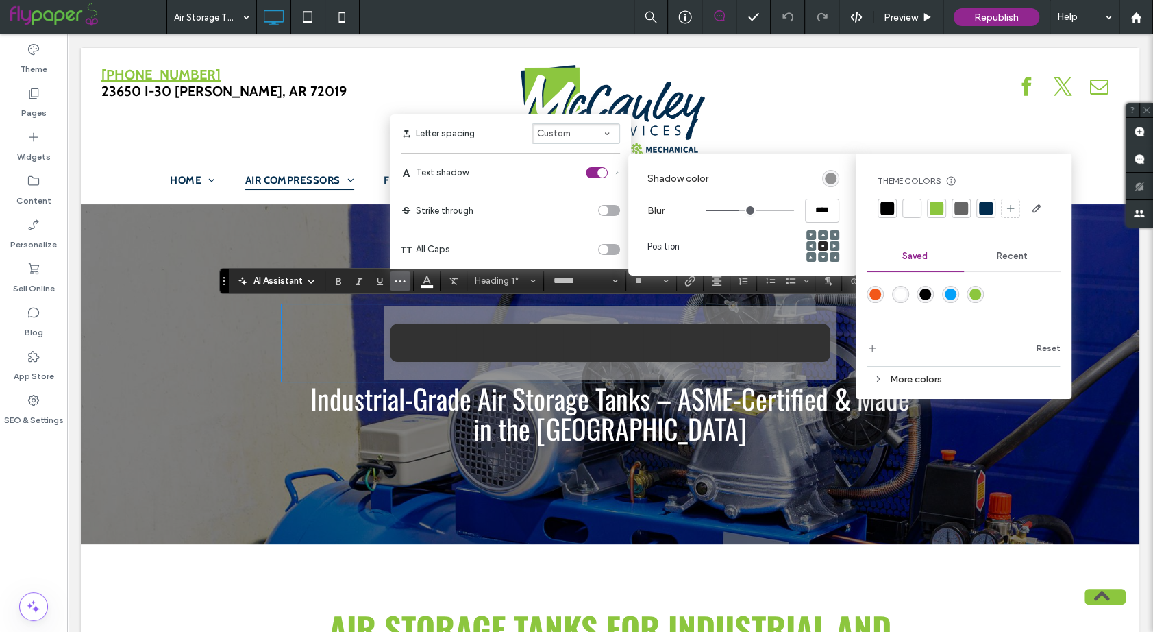
click at [889, 208] on div at bounding box center [888, 208] width 14 height 14
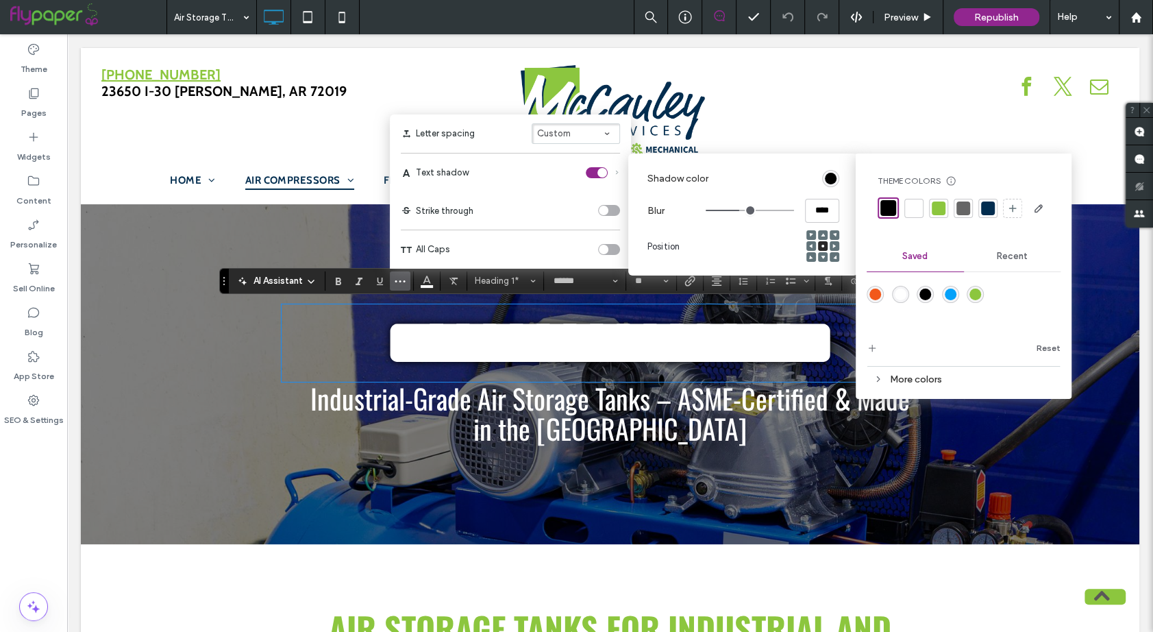
click at [744, 397] on span "Industrial-Grade Air Storage Tanks – ASME-Certified & Made in the [GEOGRAPHIC_D…" at bounding box center [610, 413] width 600 height 71
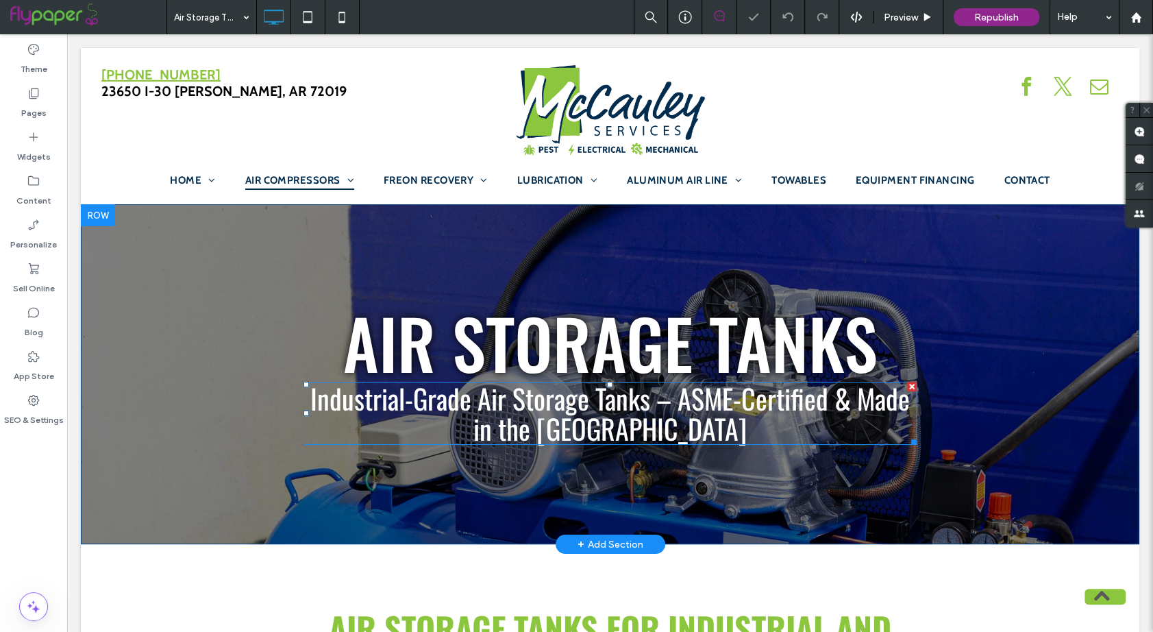
click at [744, 397] on span "Industrial-Grade Air Storage Tanks – ASME-Certified & Made in the [GEOGRAPHIC_D…" at bounding box center [610, 413] width 600 height 71
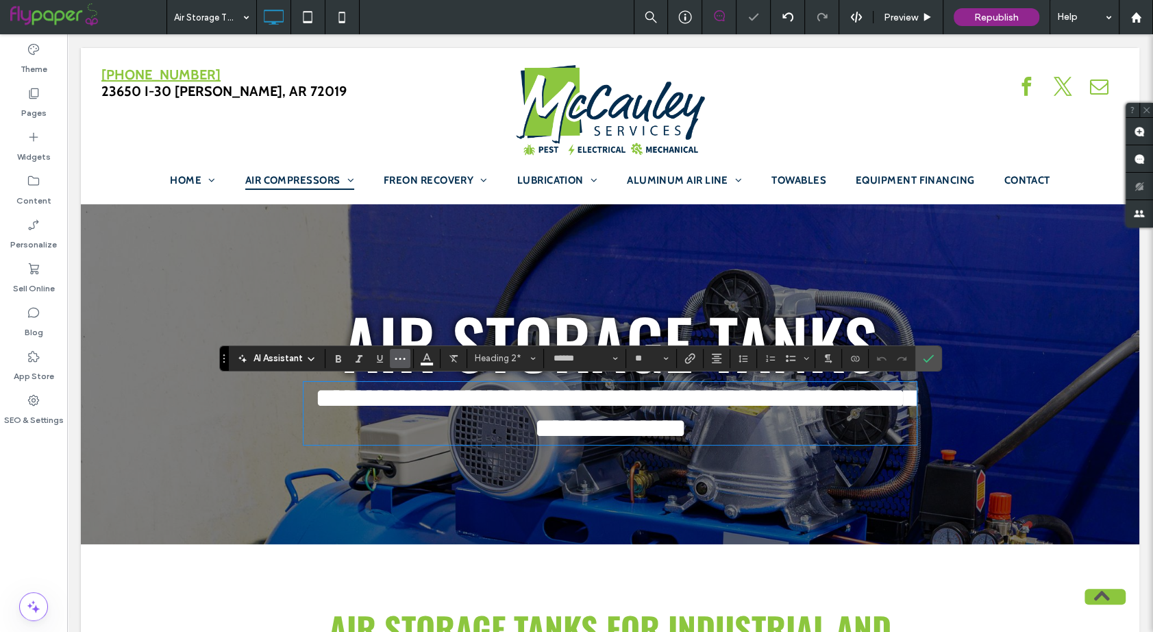
click at [404, 353] on icon "More" at bounding box center [400, 358] width 11 height 11
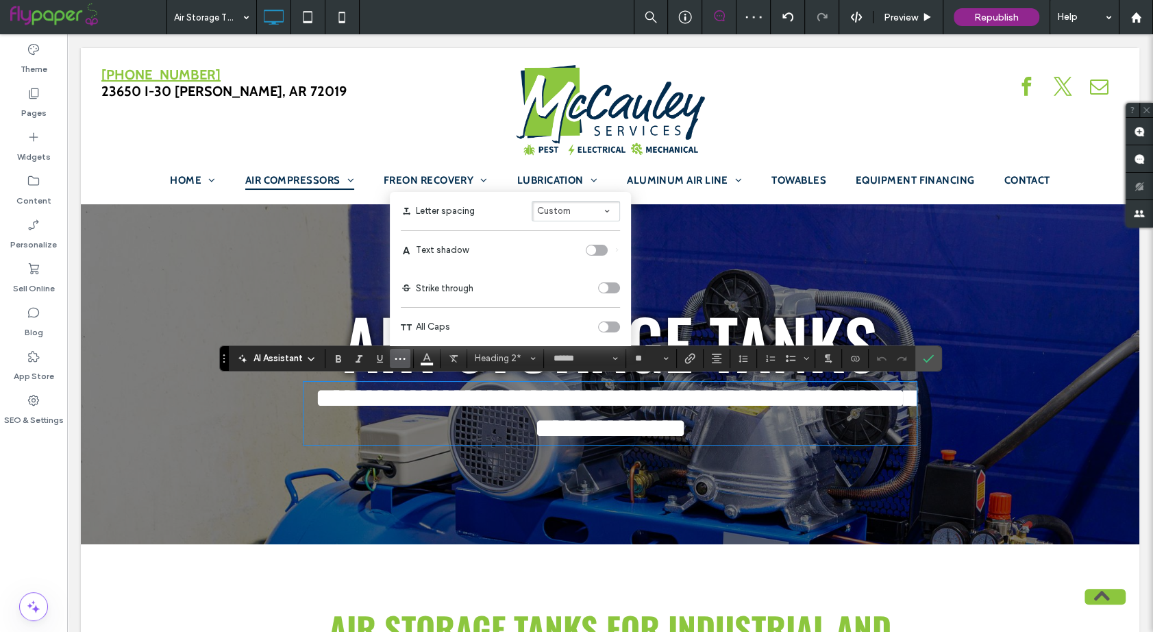
click at [588, 251] on div "toggle" at bounding box center [592, 250] width 10 height 10
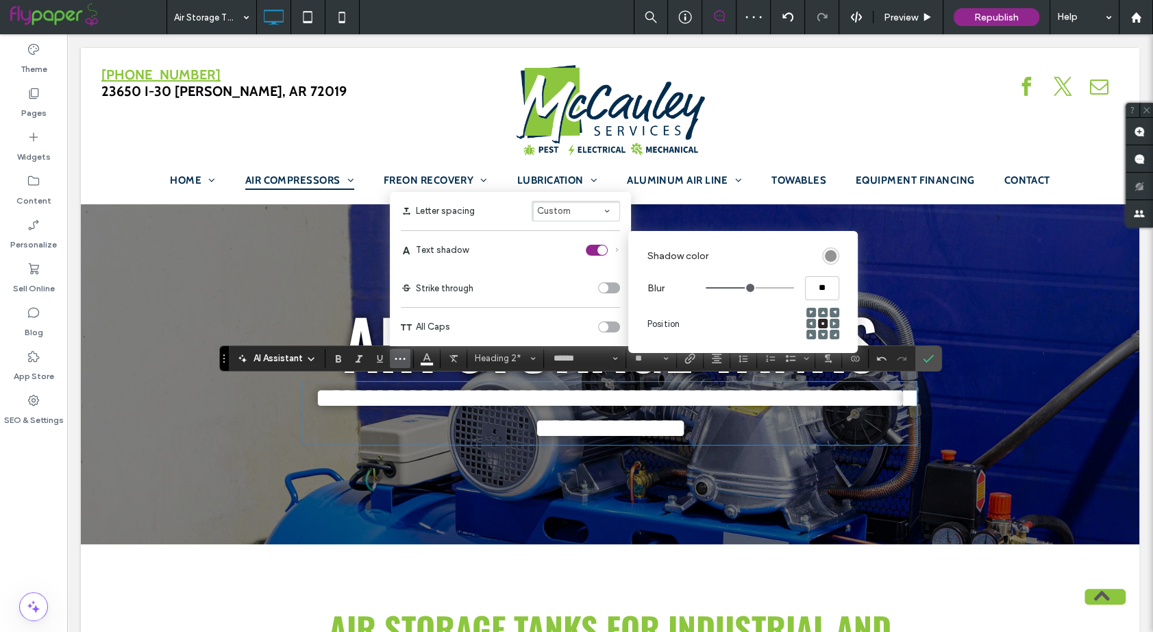
type input "***"
click at [736, 288] on input "range" at bounding box center [750, 287] width 88 height 1
click at [820, 260] on section "Shadow color" at bounding box center [744, 255] width 193 height 39
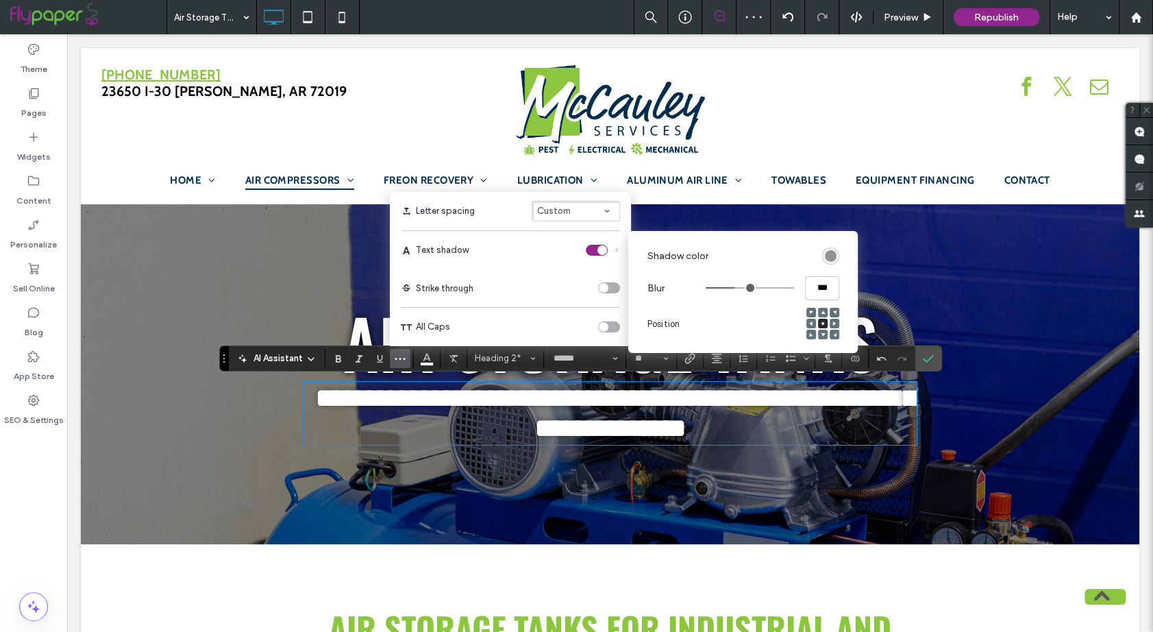
click at [833, 261] on div "rgba(0, 0, 0, 0.4)" at bounding box center [831, 256] width 12 height 12
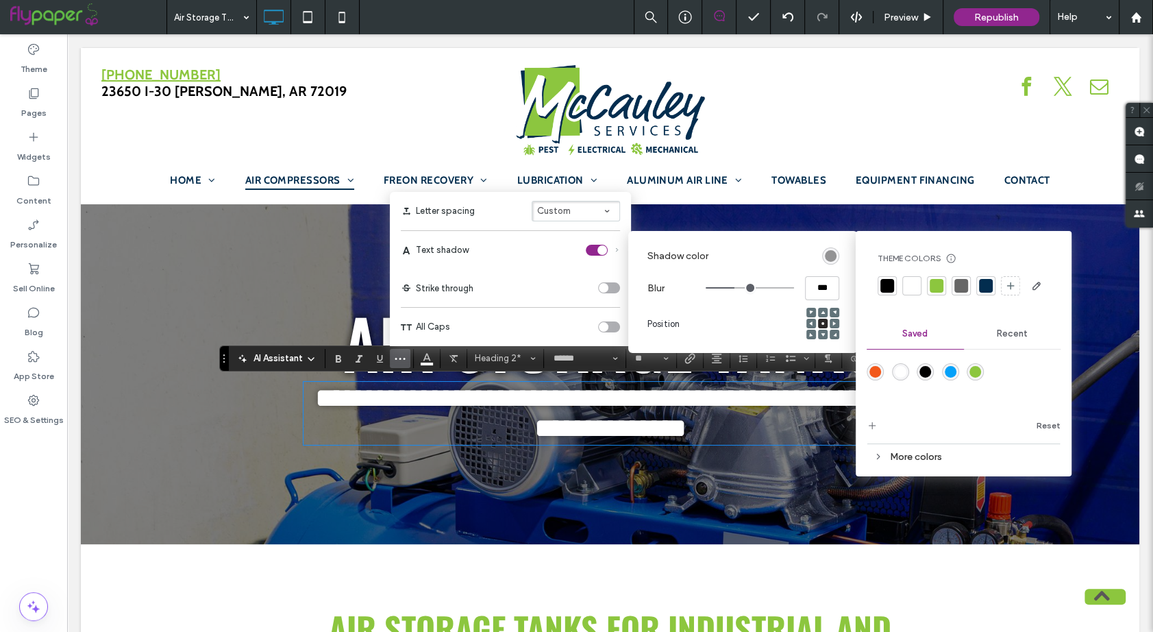
click at [881, 280] on div at bounding box center [888, 286] width 14 height 14
click at [738, 480] on div "**********" at bounding box center [610, 374] width 1059 height 340
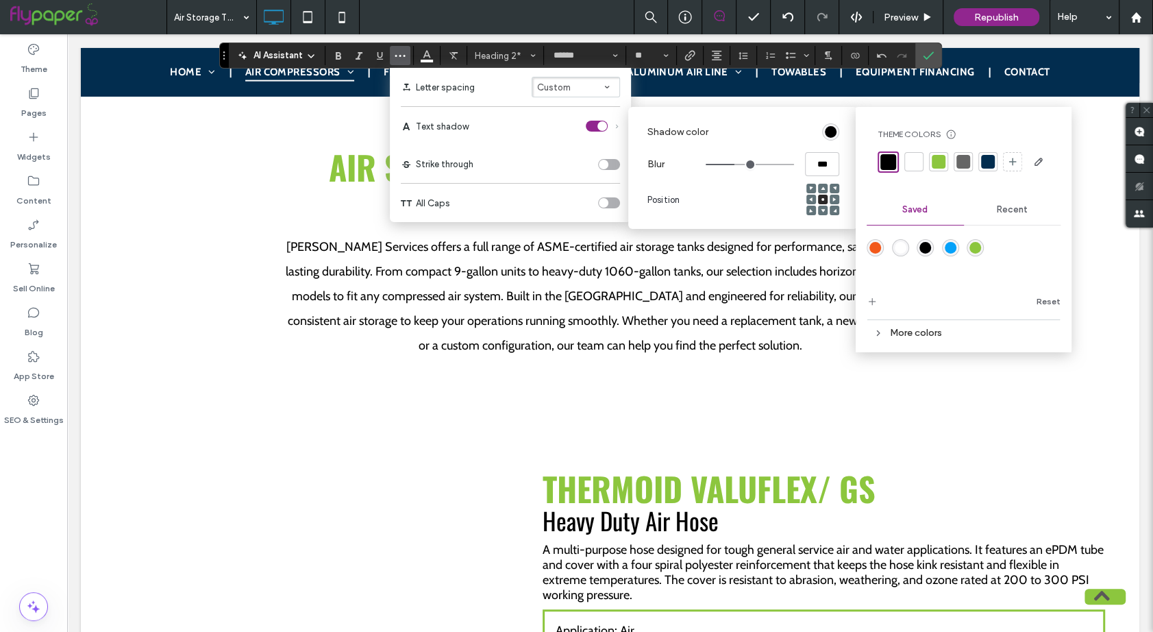
scroll to position [603, 0]
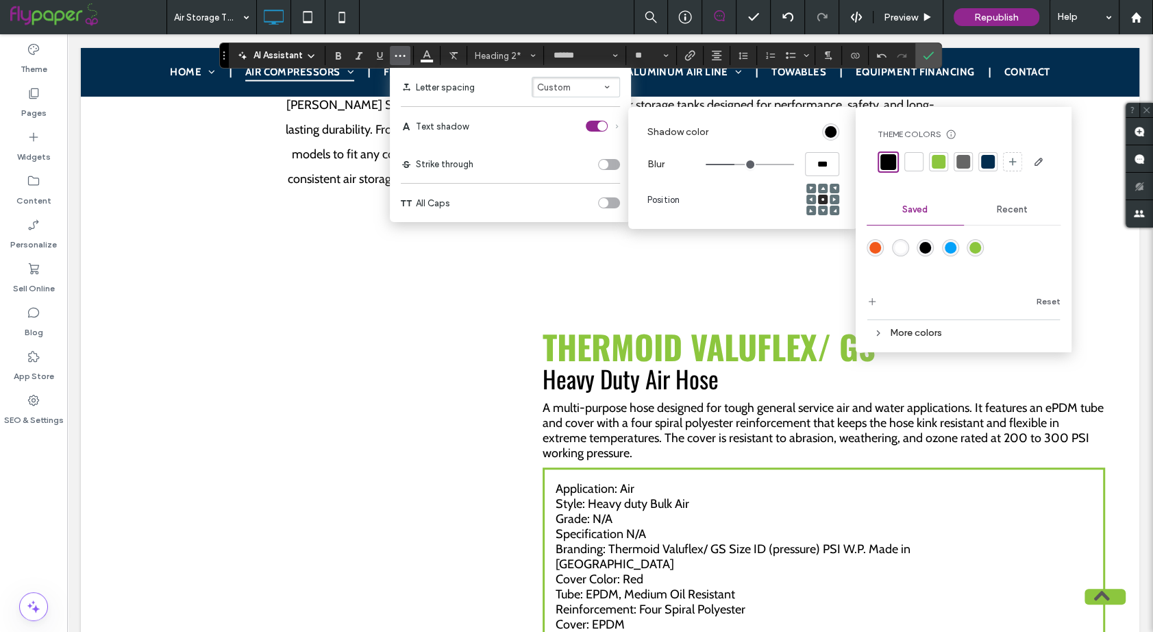
click at [733, 532] on p "Specification N/A" at bounding box center [767, 533] width 423 height 15
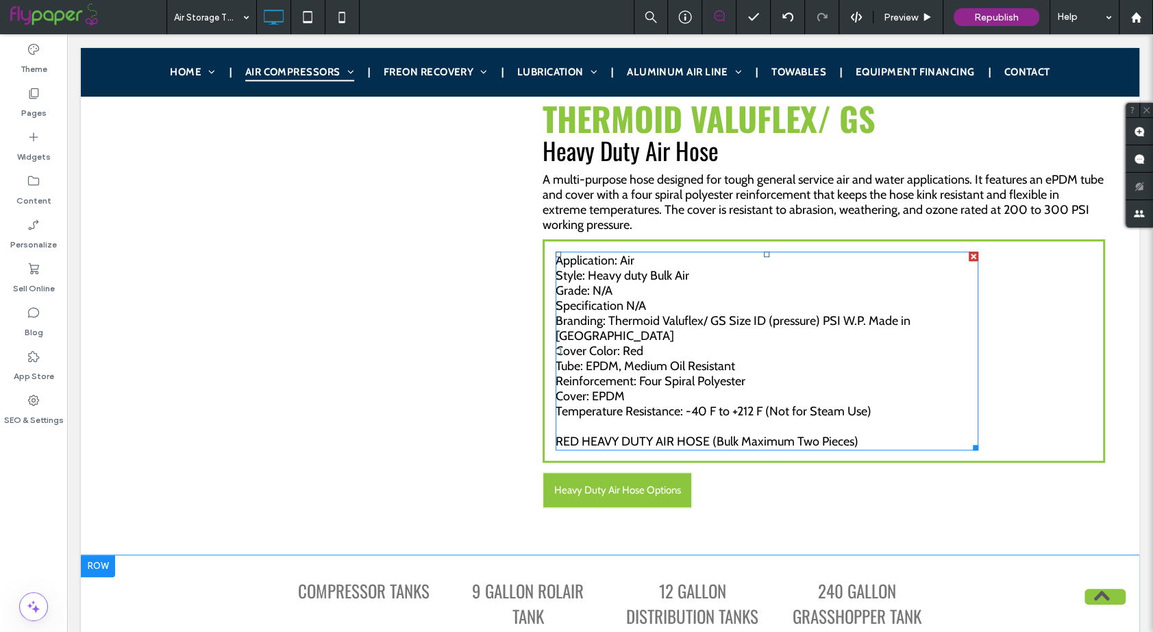
scroll to position [825, 0]
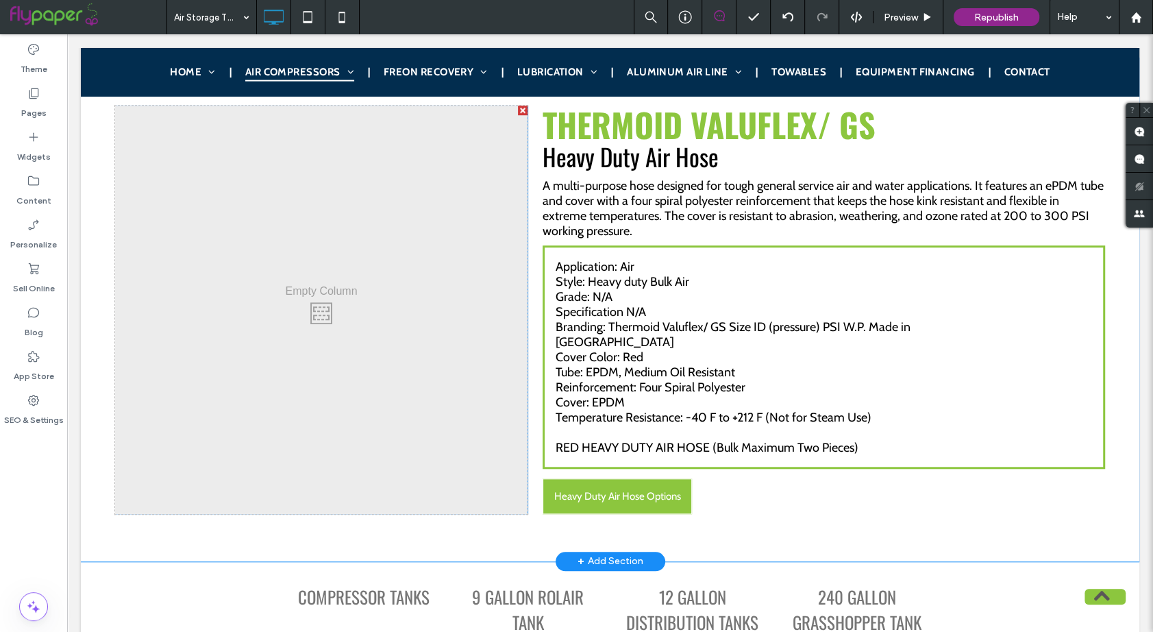
click at [367, 255] on div "Click To Paste" at bounding box center [321, 310] width 413 height 408
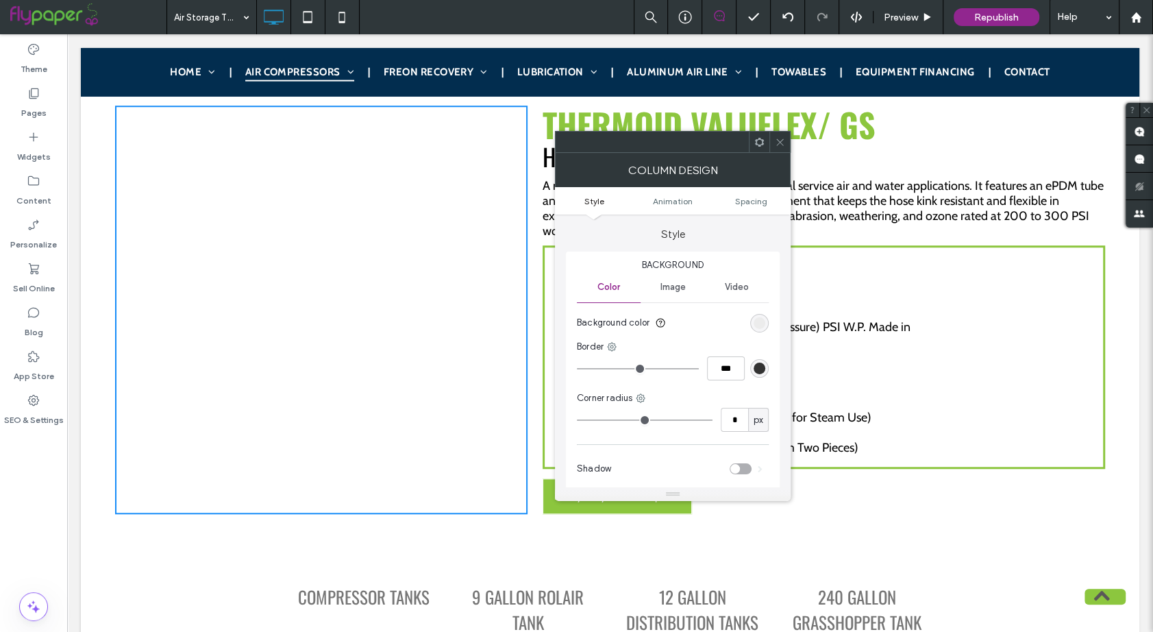
click at [681, 295] on div "Image" at bounding box center [673, 287] width 64 height 30
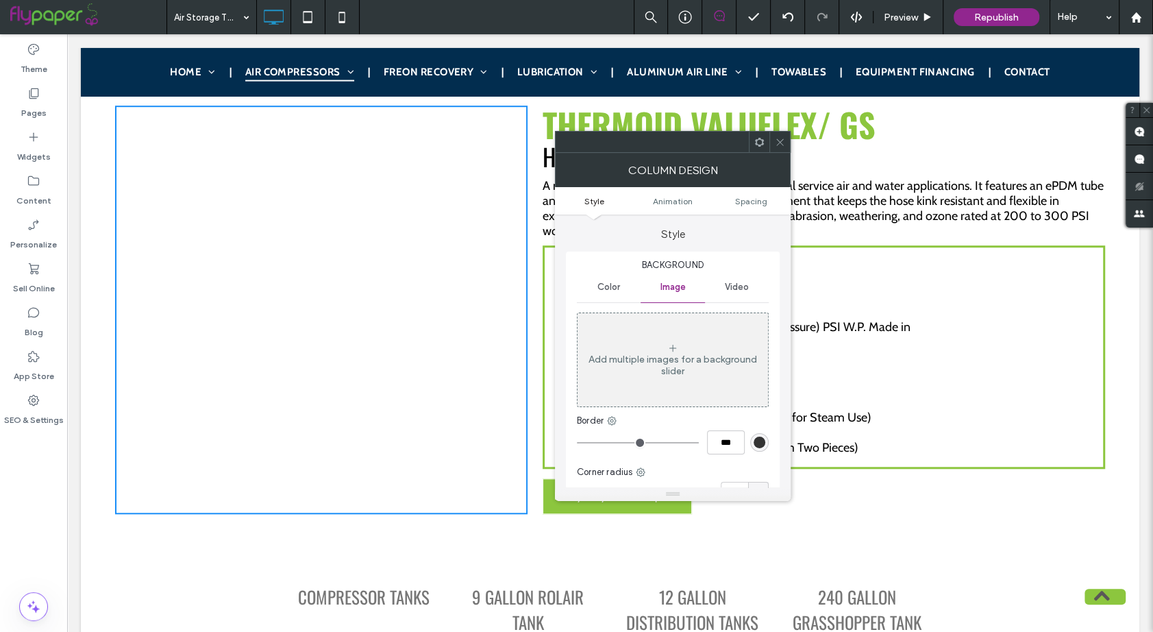
click at [661, 336] on div "Add multiple images for a background slider" at bounding box center [673, 360] width 191 height 90
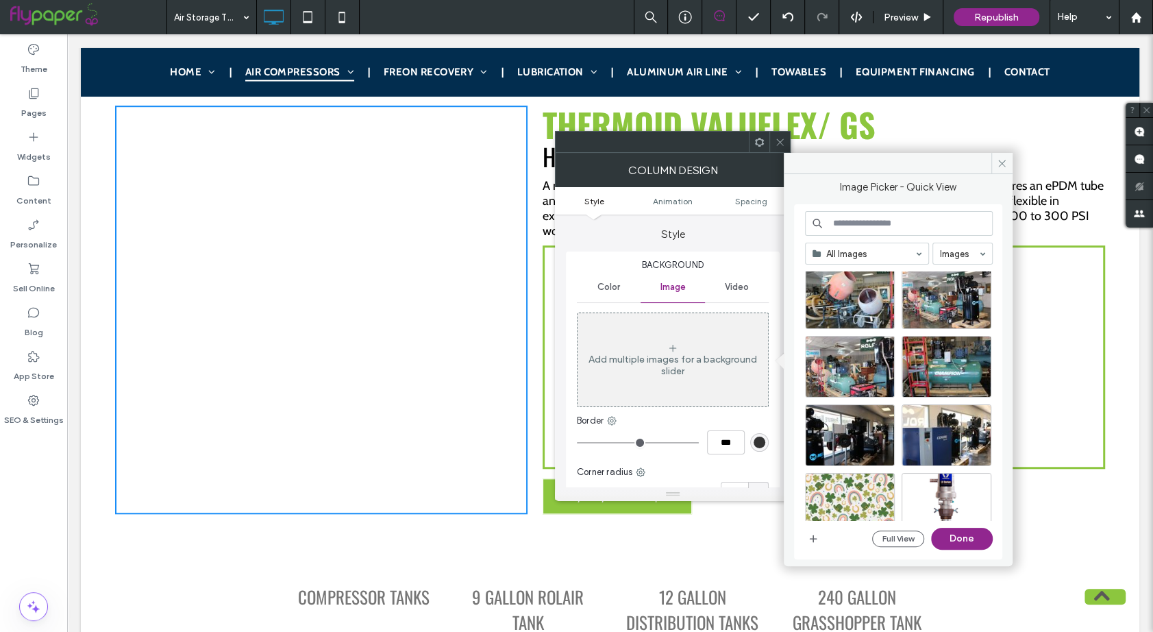
scroll to position [1259, 0]
click at [997, 148] on div "Thermoid Valuflex/ GS Heavy Duty Air Hose A multi-purpose hose designed for tou…" at bounding box center [817, 310] width 578 height 408
